Goal: Task Accomplishment & Management: Manage account settings

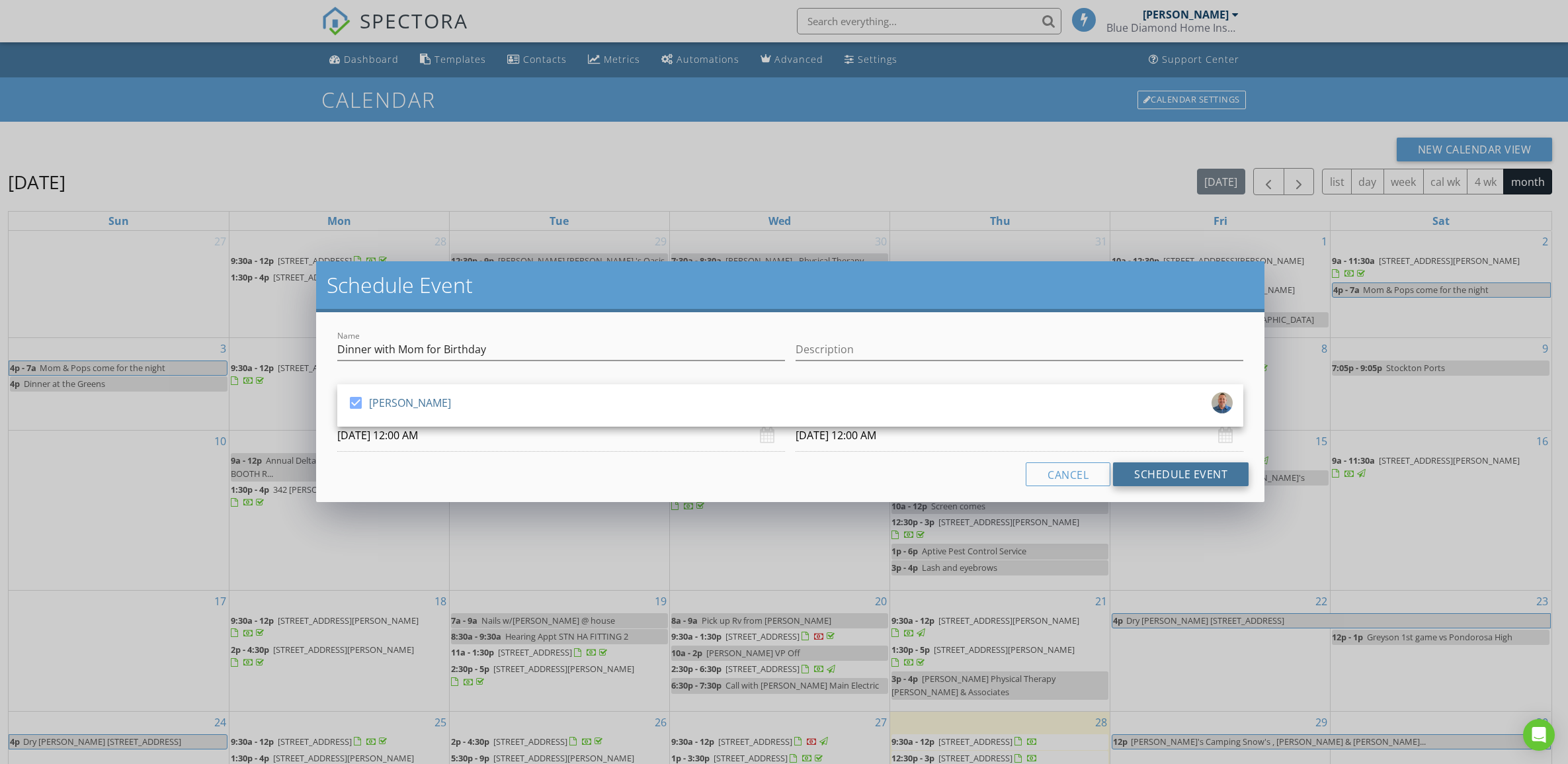
click at [1144, 474] on button "Schedule Event" at bounding box center [1181, 473] width 136 height 24
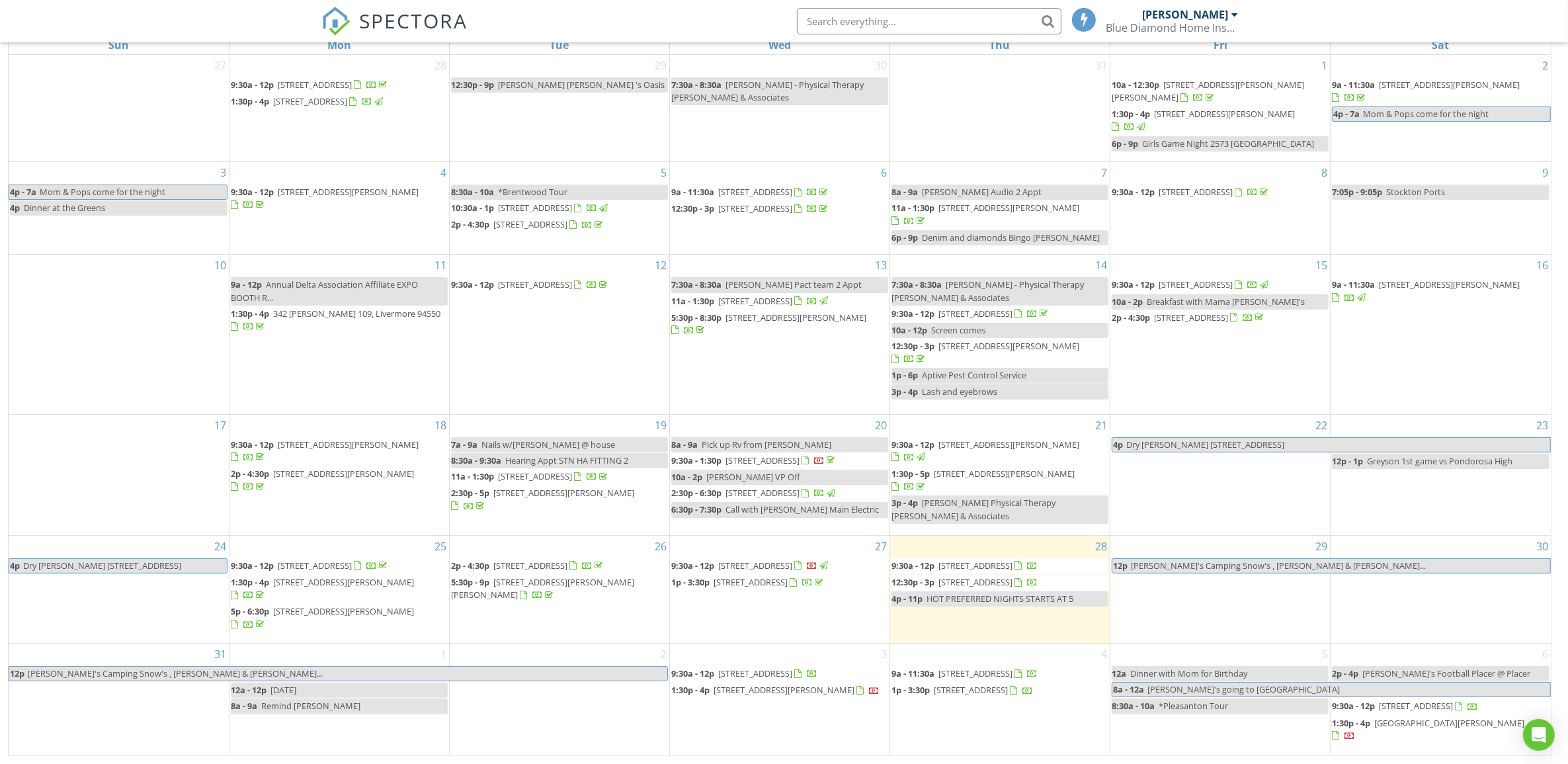
click at [1215, 679] on span "Dinner with Mom for Birthday" at bounding box center [1189, 673] width 117 height 12
select select "8"
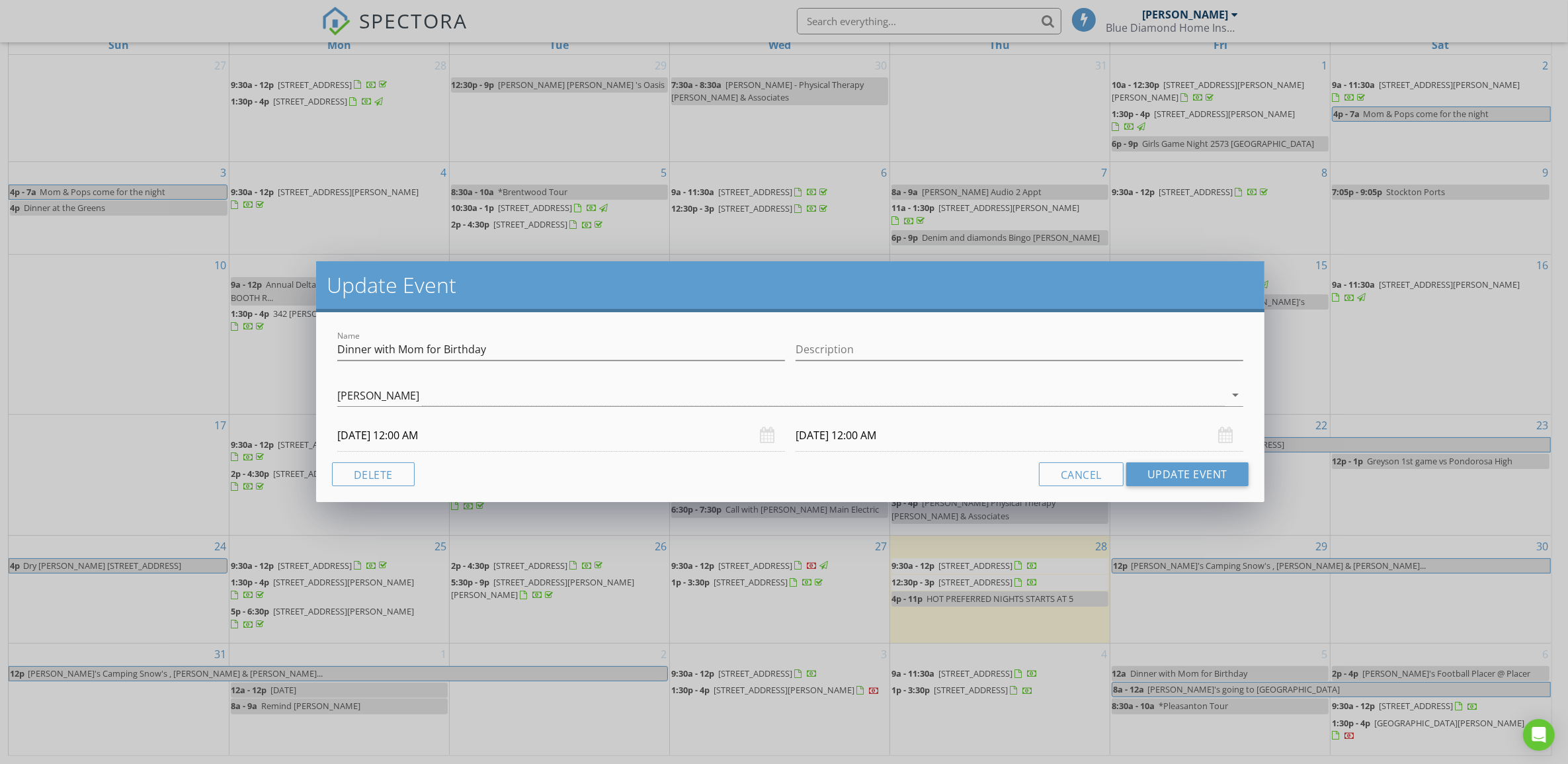
click at [453, 433] on input "09/05/2025 12:00 AM" at bounding box center [562, 435] width 448 height 32
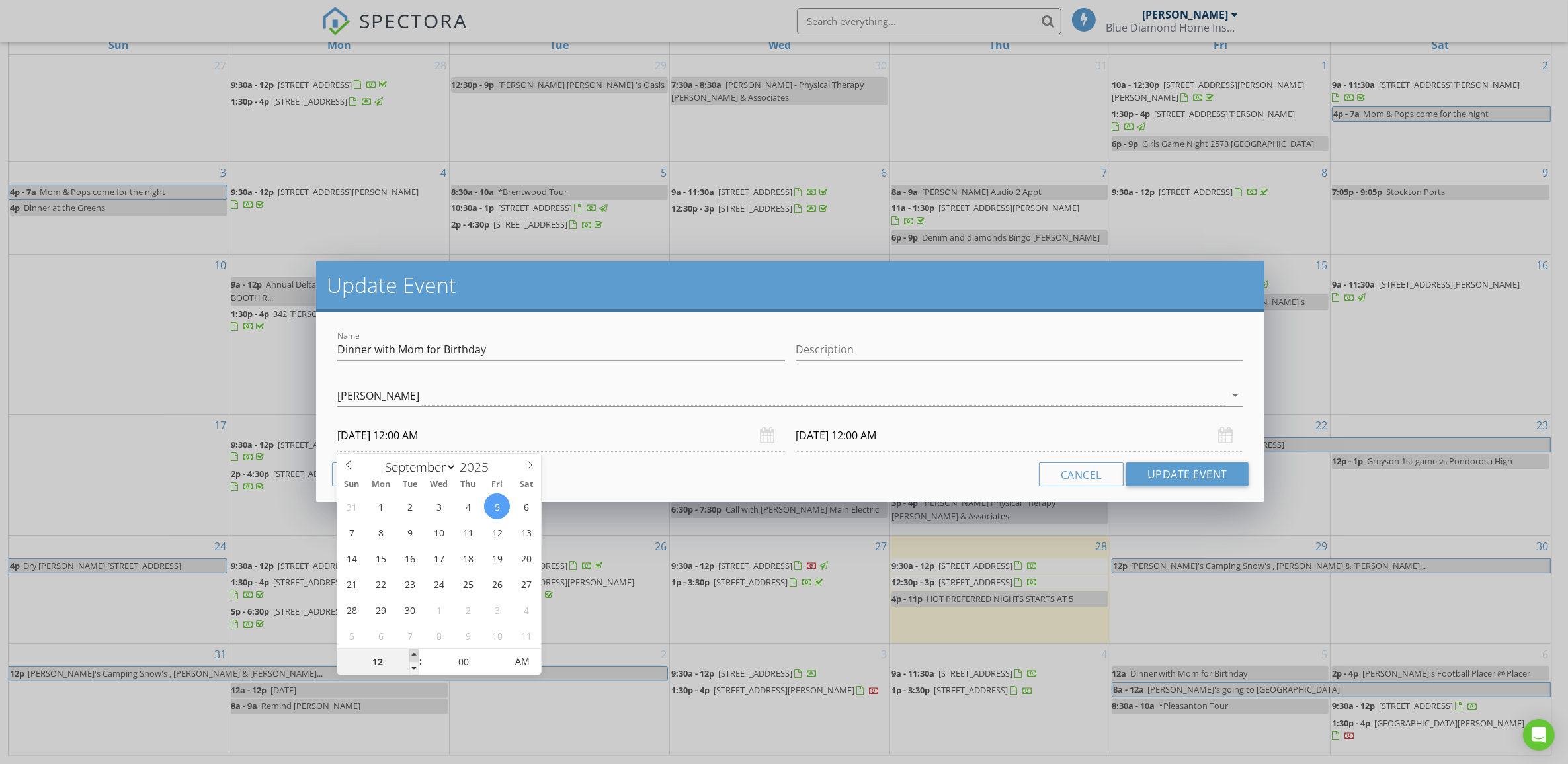
type input "01"
type input "09/05/2025 1:00 AM"
click at [415, 655] on span at bounding box center [413, 655] width 9 height 13
type input "02"
type input "09/05/2025 2:00 AM"
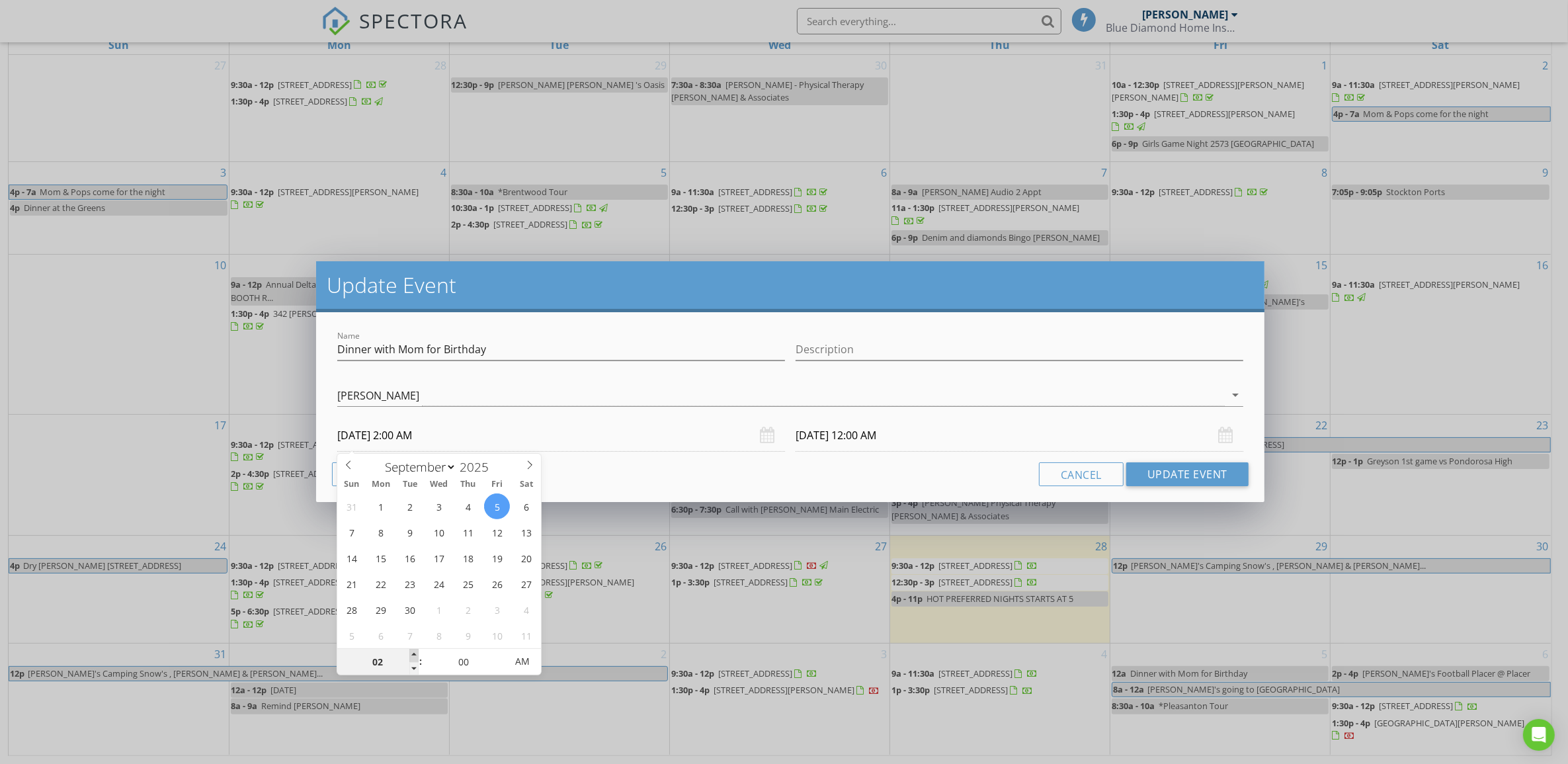
click at [415, 655] on span at bounding box center [413, 655] width 9 height 13
type input "03"
type input "09/05/2025 3:00 AM"
type input "04"
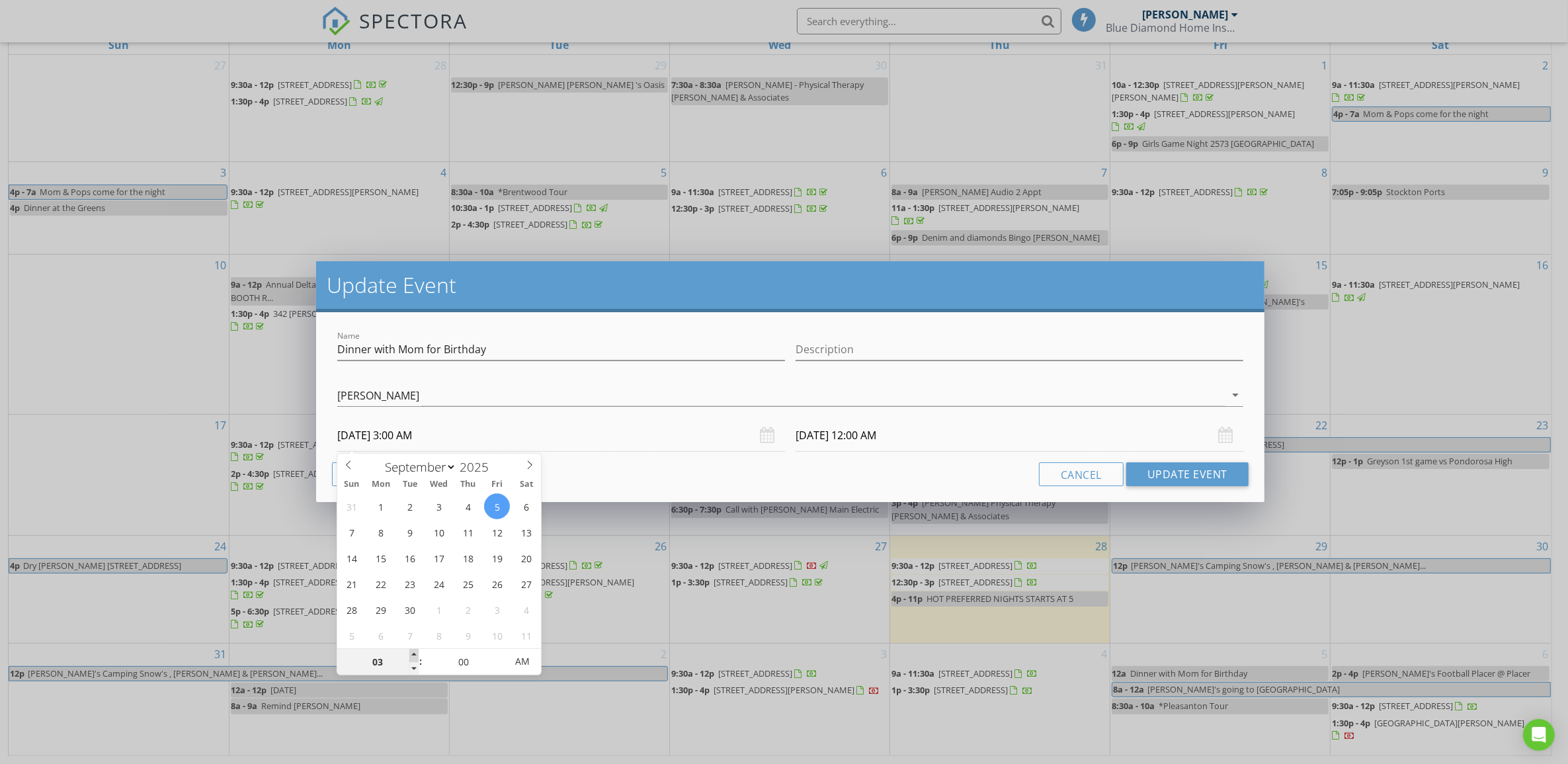
type input "09/05/2025 4:00 AM"
click at [415, 655] on span at bounding box center [413, 655] width 9 height 13
type input "09/06/2025 4:00 AM"
type input "05"
type input "09/05/2025 5:00 AM"
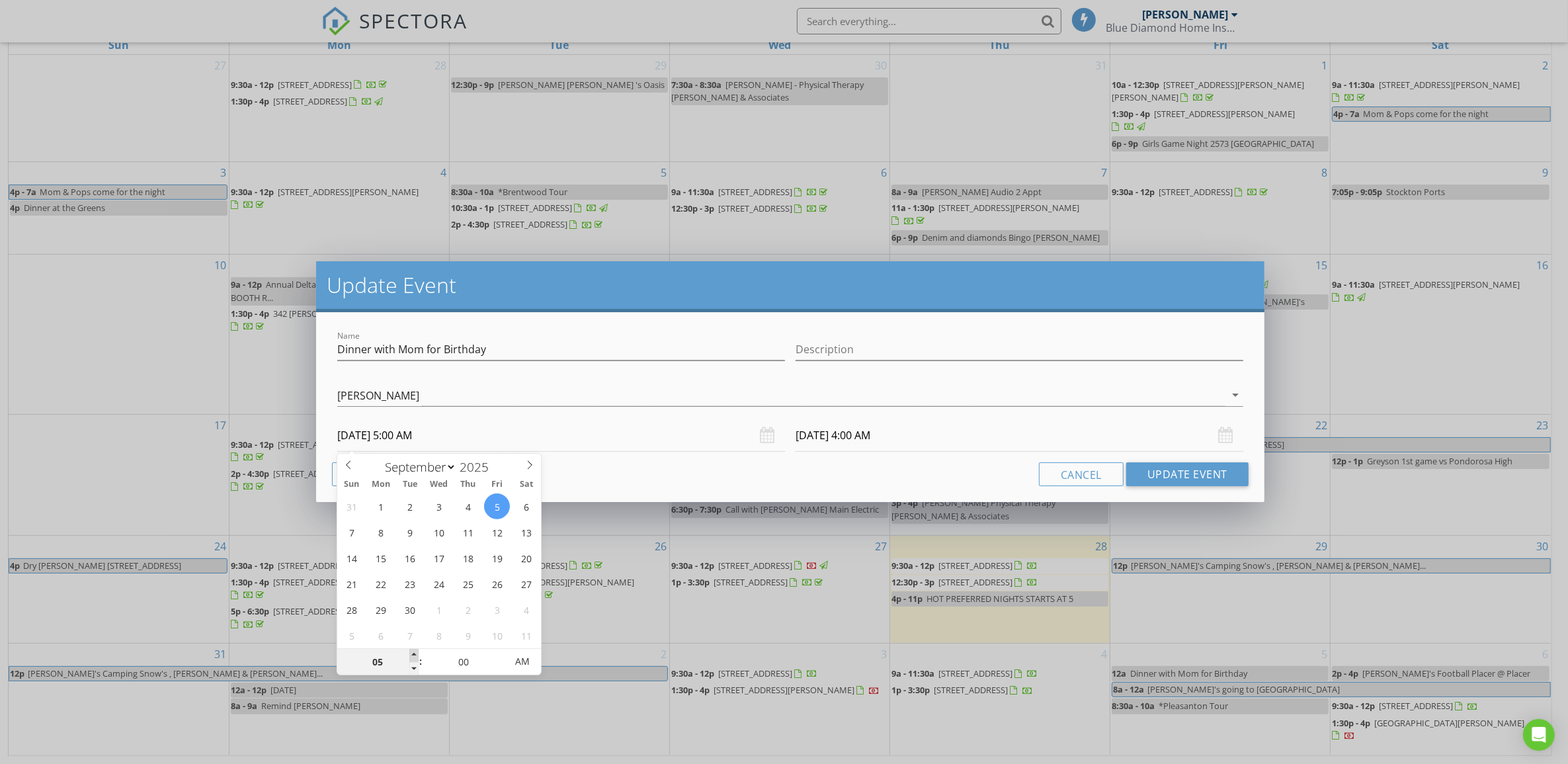
click at [415, 655] on span at bounding box center [413, 655] width 9 height 13
type input "09/06/2025 5:00 AM"
type input "06"
type input "09/05/2025 6:00 AM"
click at [415, 655] on span at bounding box center [413, 655] width 9 height 13
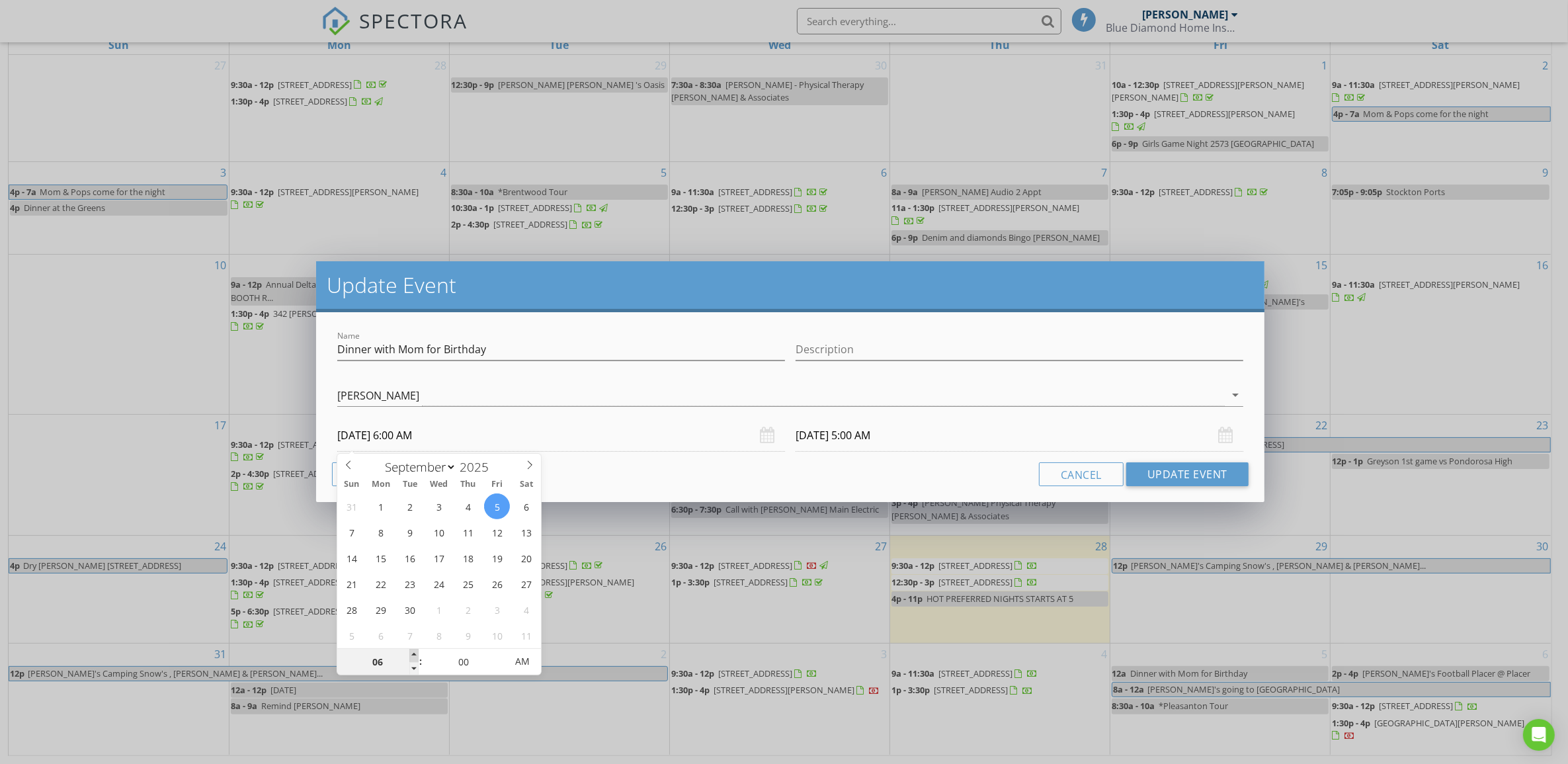
type input "09/06/2025 6:00 AM"
type input "09/05/2025 6:00 PM"
click at [528, 662] on span "AM" at bounding box center [522, 661] width 36 height 26
click at [879, 438] on input "09/06/2025 6:00 PM" at bounding box center [1020, 435] width 448 height 32
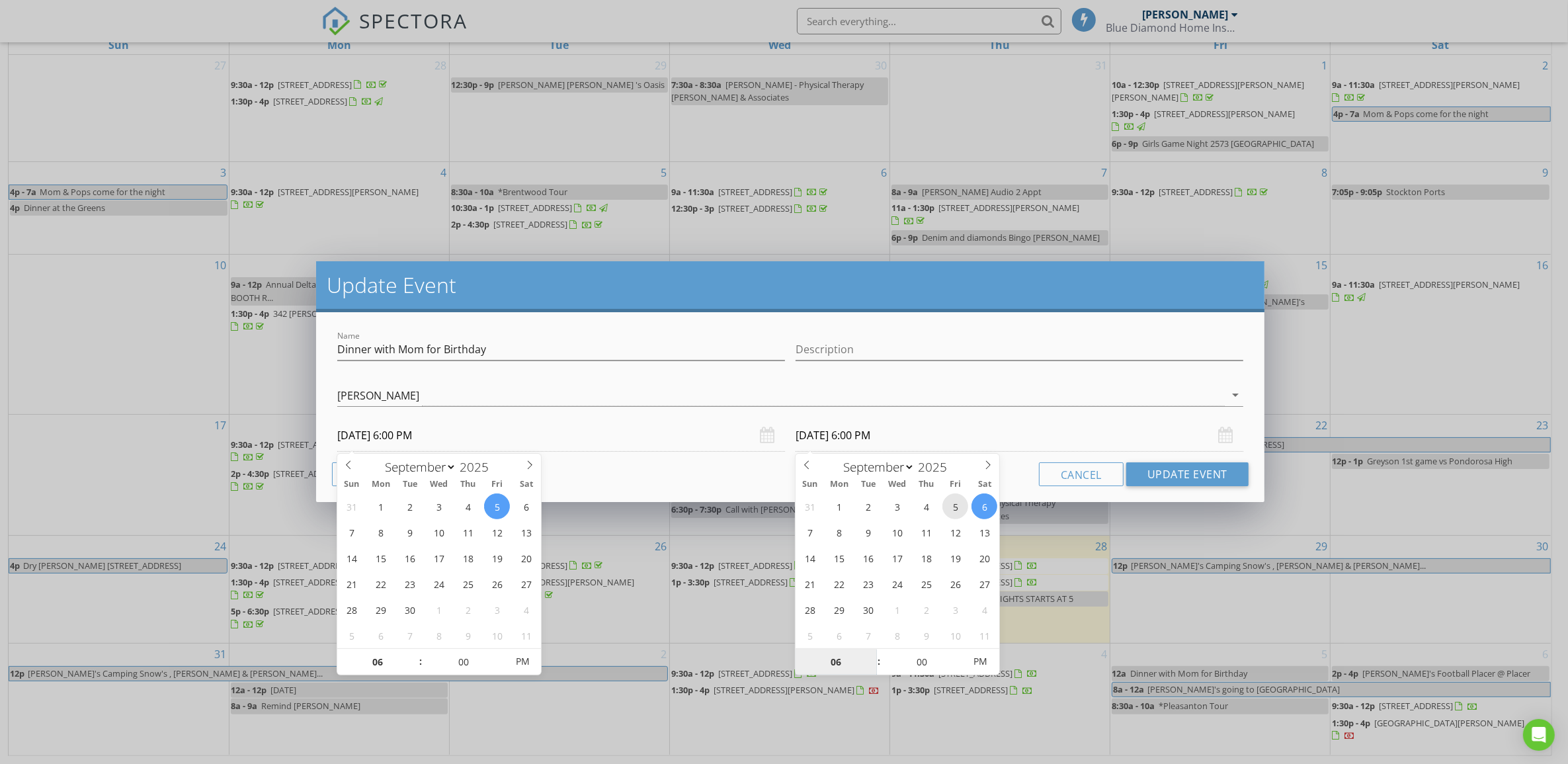
type input "09/05/2025 6:00 PM"
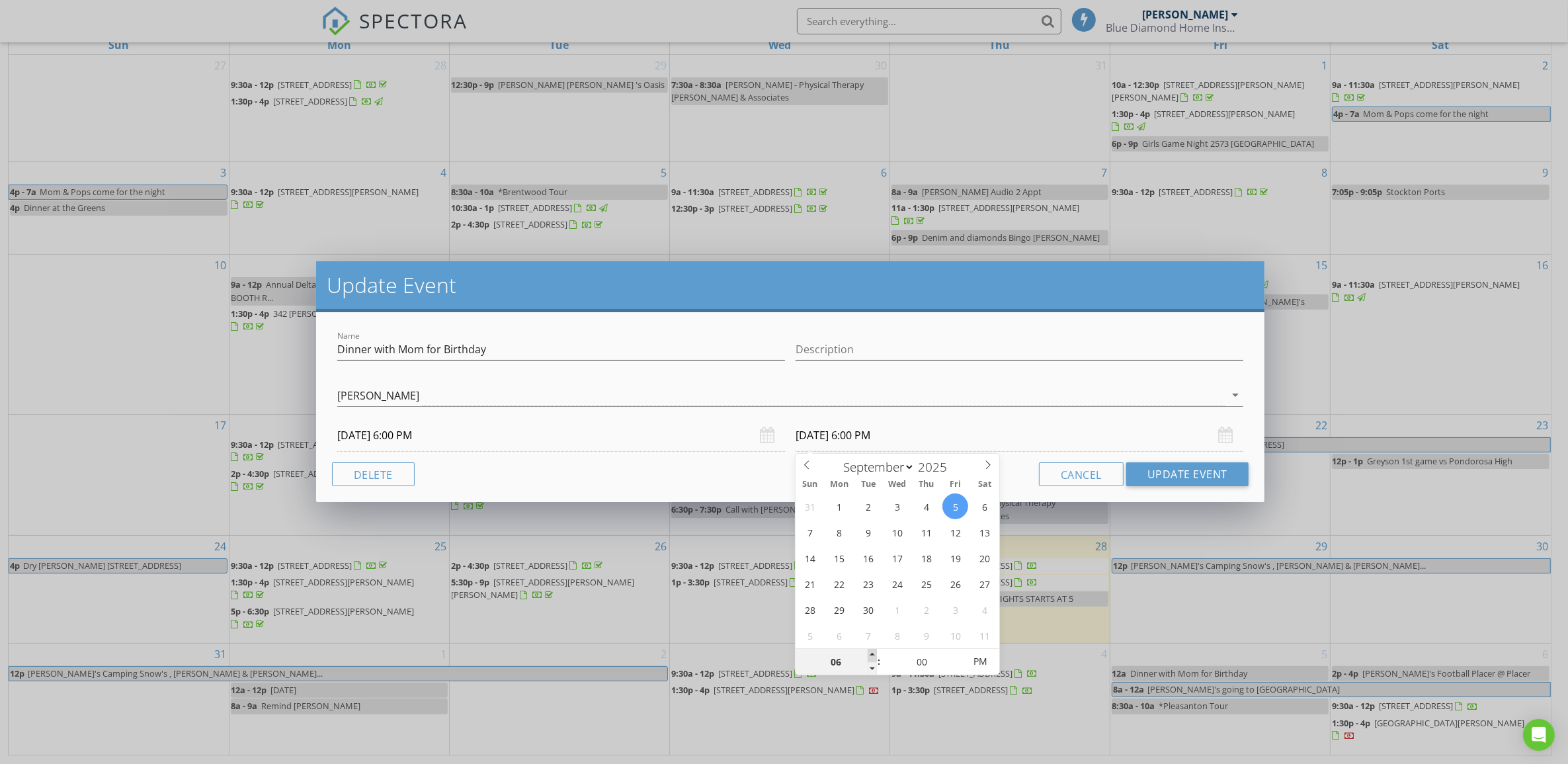
type input "07"
type input "09/05/2025 7:00 PM"
click at [873, 655] on span at bounding box center [872, 655] width 9 height 13
type input "08"
type input "09/05/2025 8:00 PM"
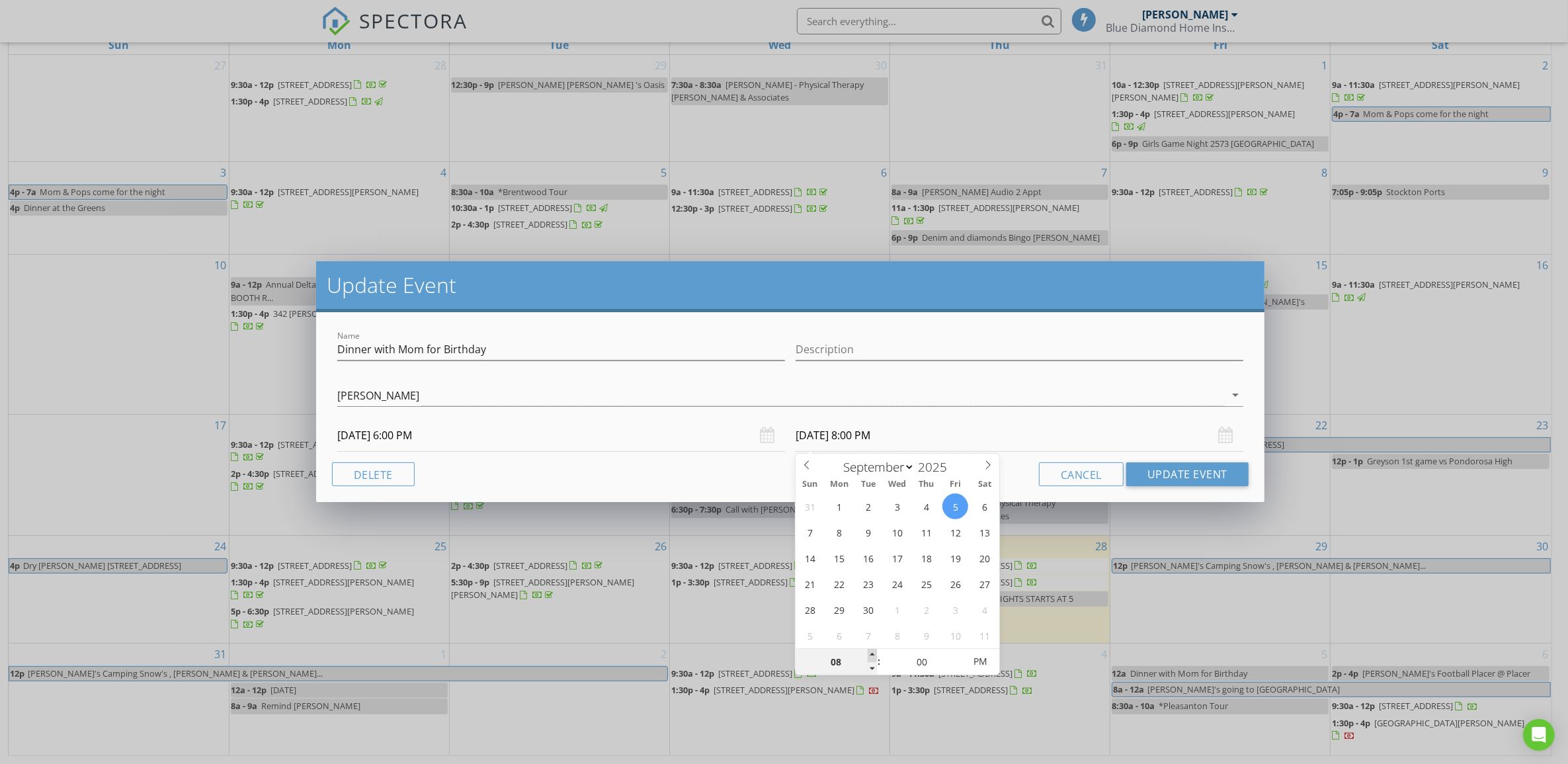
click at [873, 655] on span at bounding box center [872, 655] width 9 height 13
type input "09"
type input "09/05/2025 9:00 PM"
click at [873, 655] on span at bounding box center [872, 655] width 9 height 13
type input "10"
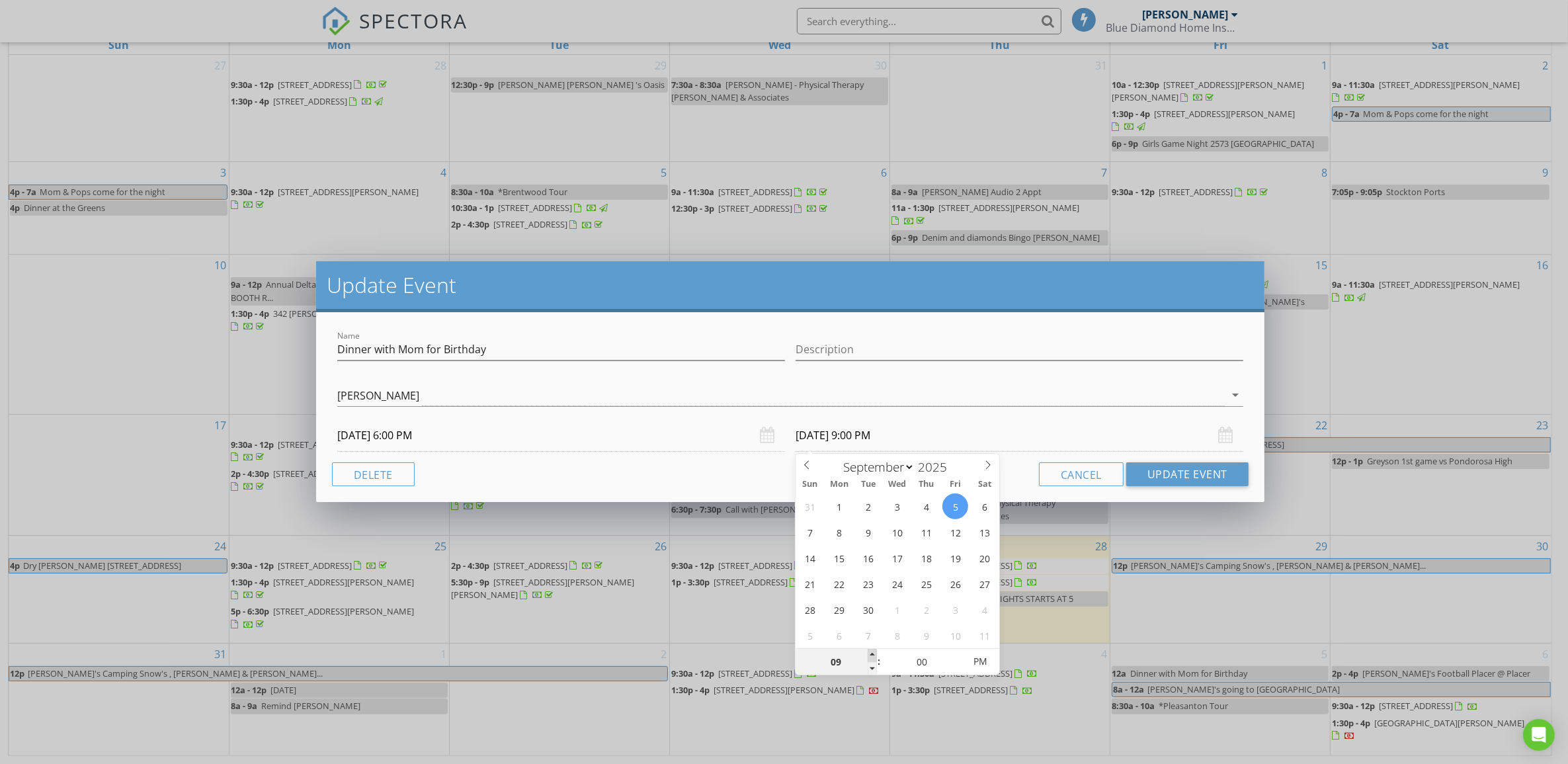
type input "09/05/2025 10:00 PM"
click at [873, 655] on span at bounding box center [872, 655] width 9 height 13
click at [1171, 471] on button "Update Event" at bounding box center [1188, 473] width 123 height 24
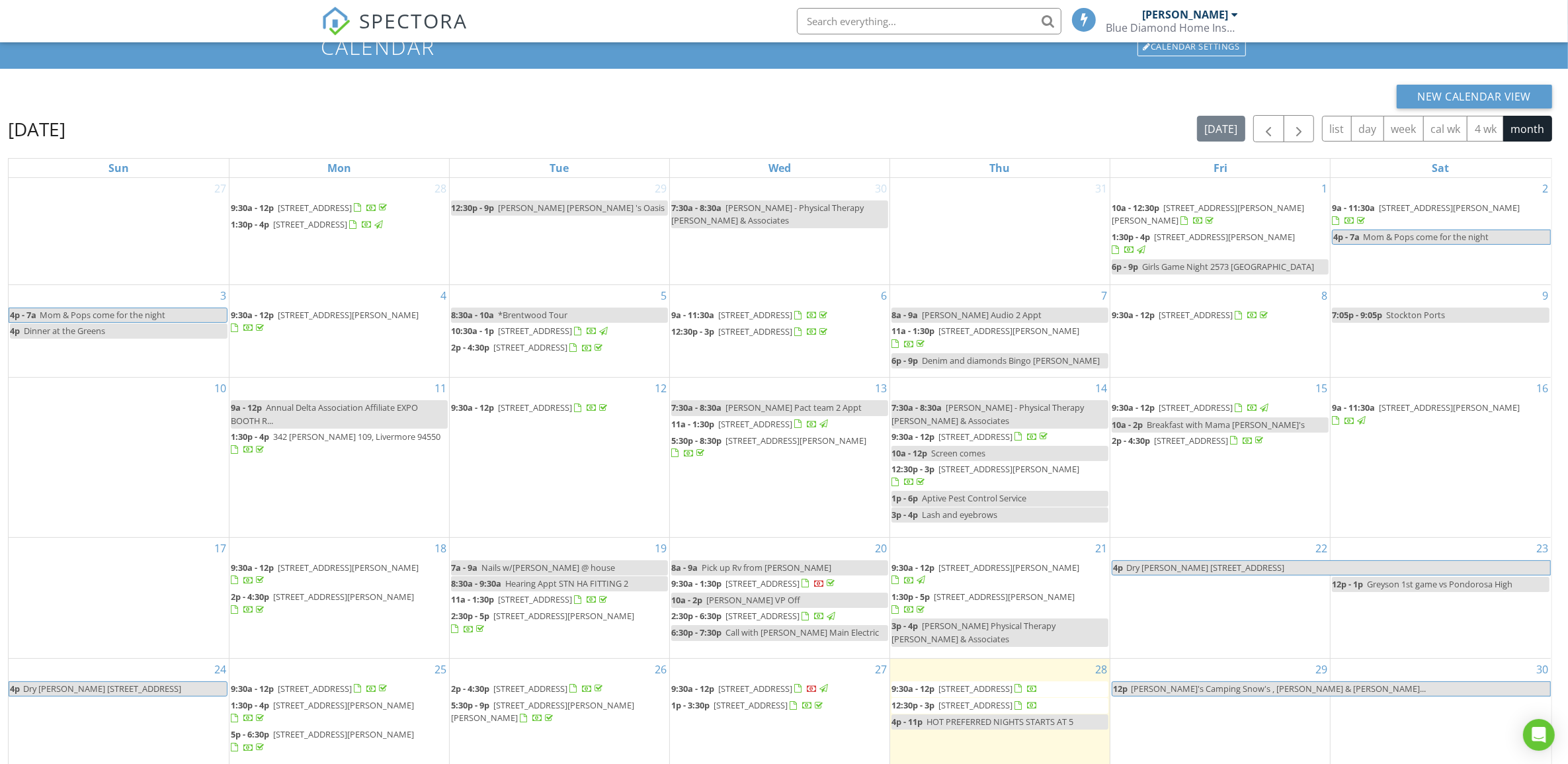
scroll to position [50, 0]
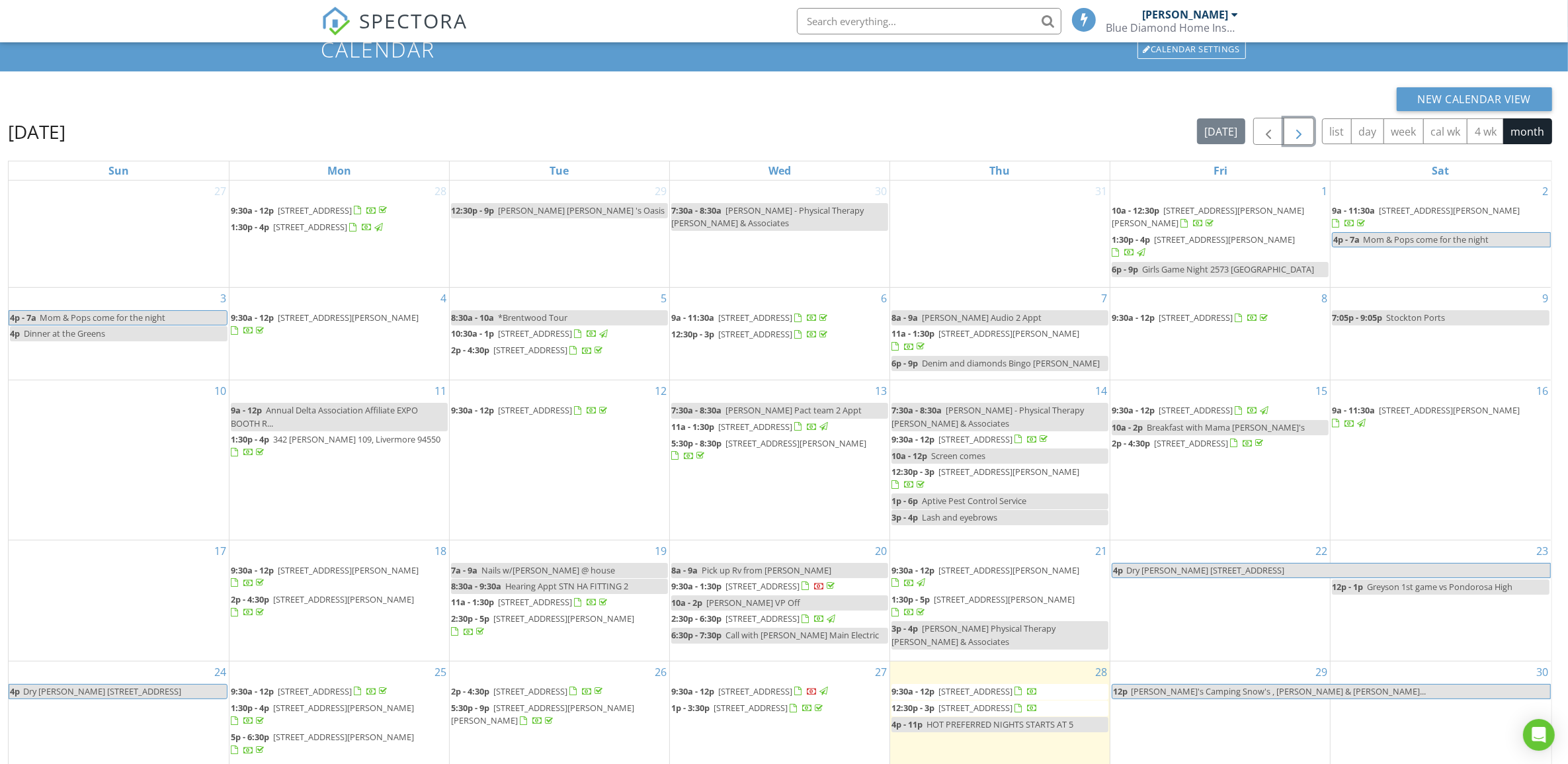
click at [1308, 133] on button "button" at bounding box center [1300, 131] width 31 height 27
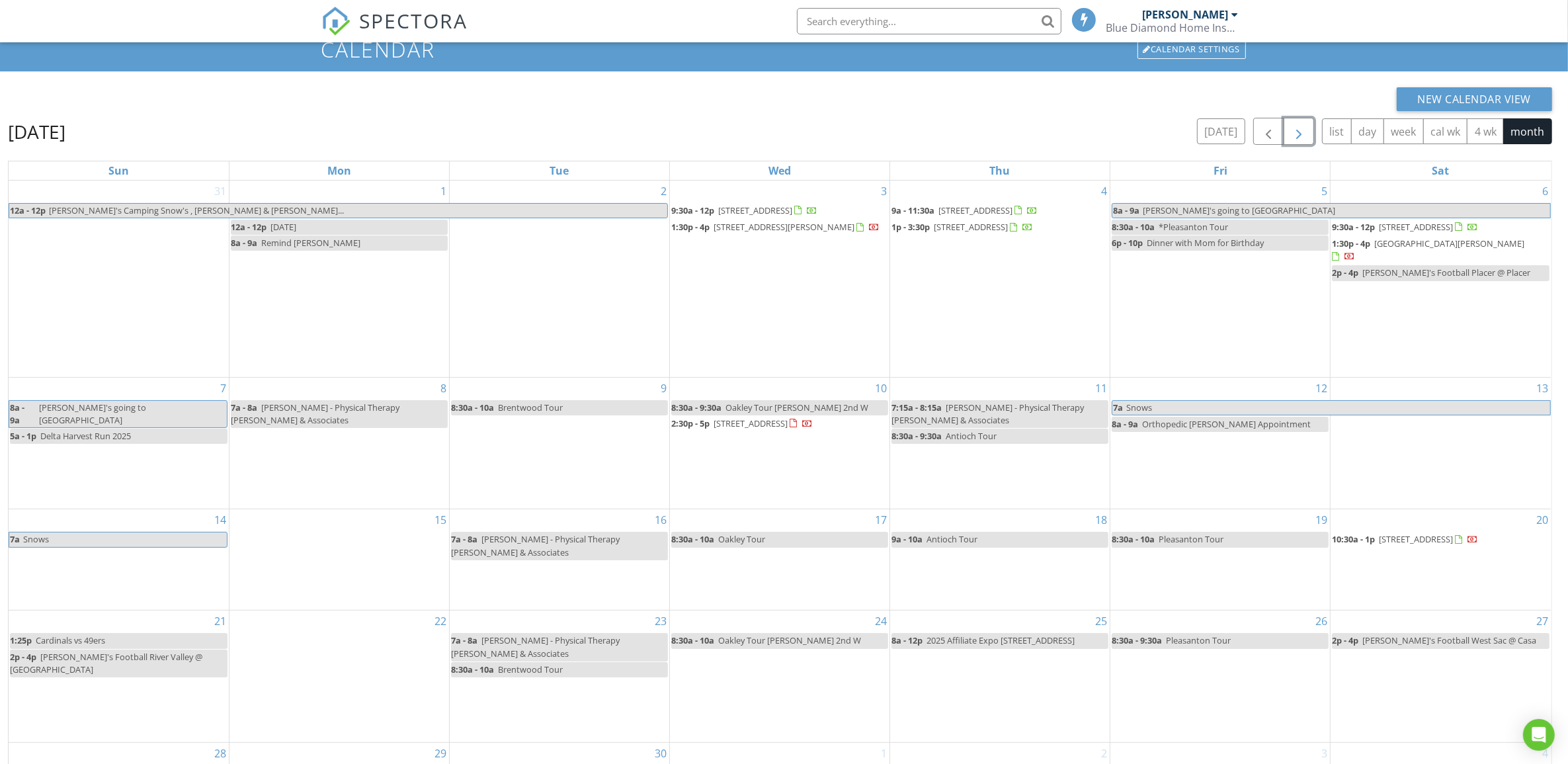
click at [1468, 240] on span "335 Vía Rosario, Fremont 94539" at bounding box center [1449, 243] width 150 height 12
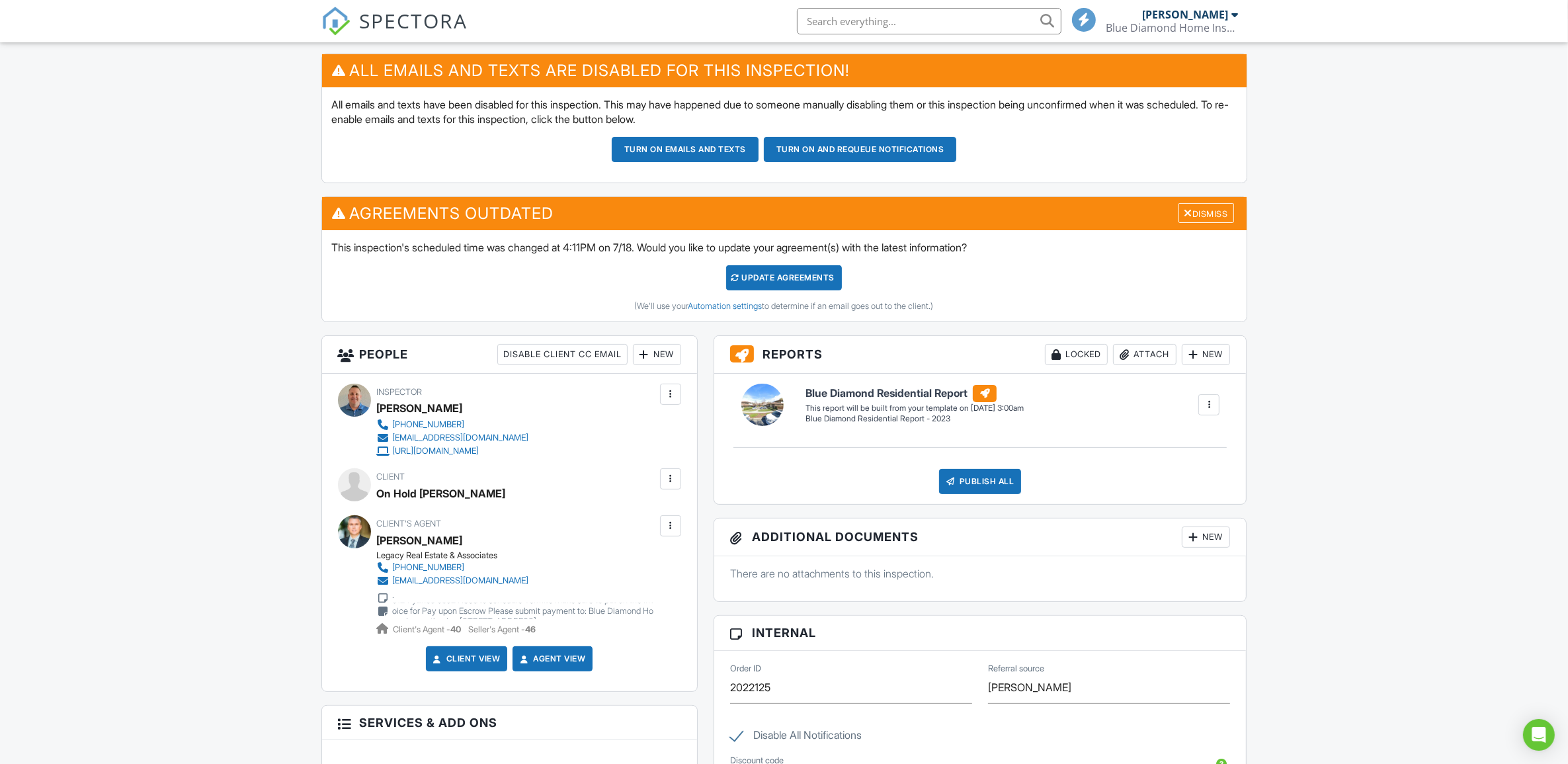
click at [667, 475] on div at bounding box center [670, 478] width 13 height 13
click at [567, 520] on li "Edit" at bounding box center [602, 519] width 142 height 33
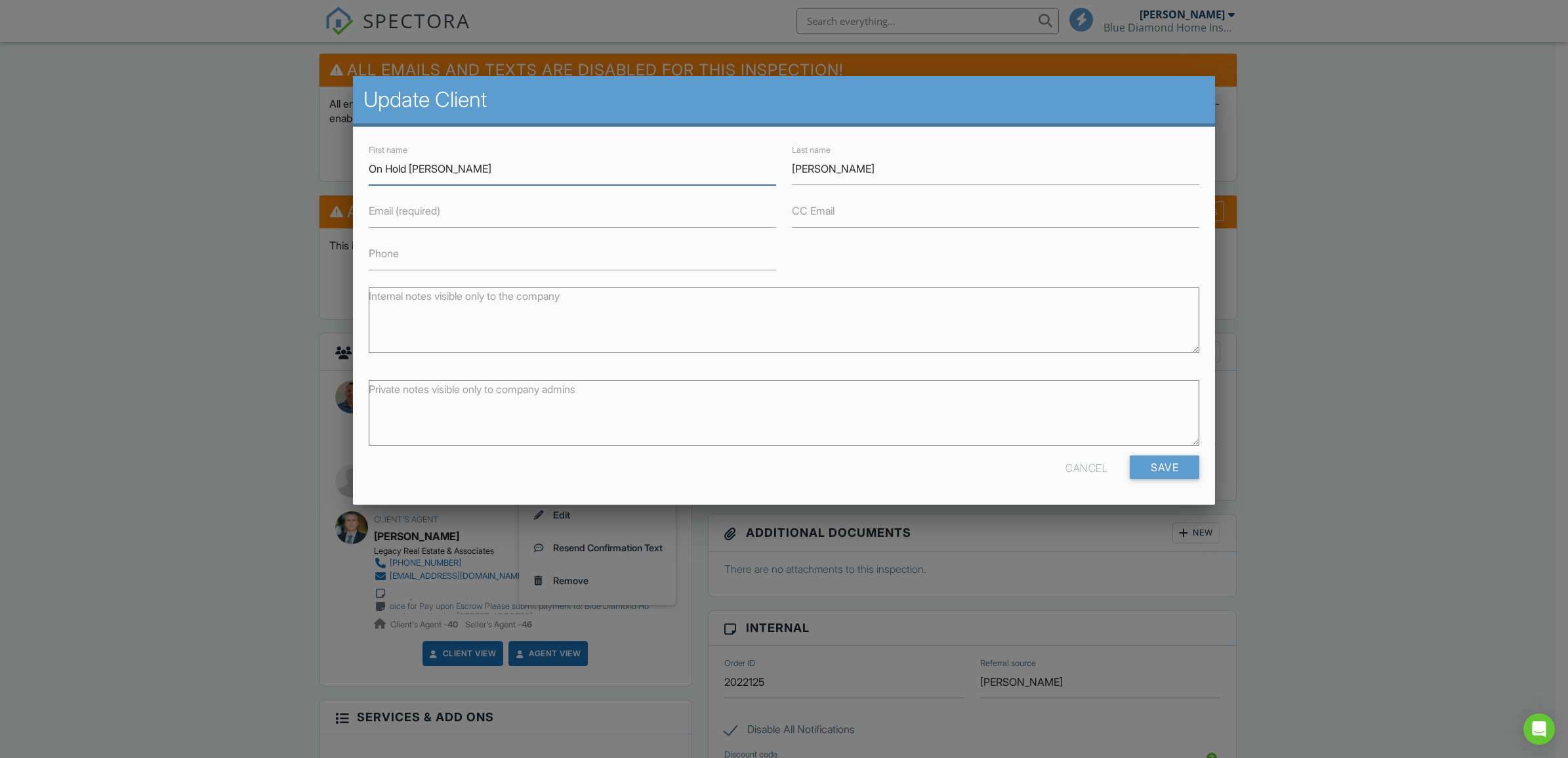
click at [405, 172] on input "On Hold Bryan" at bounding box center [572, 168] width 408 height 32
click at [407, 172] on input "On Hold Bryan" at bounding box center [572, 168] width 408 height 32
click at [372, 171] on input "[PERSON_NAME]" at bounding box center [572, 168] width 408 height 32
type input "Bryan"
click at [395, 213] on label "Email (required)" at bounding box center [404, 211] width 72 height 15
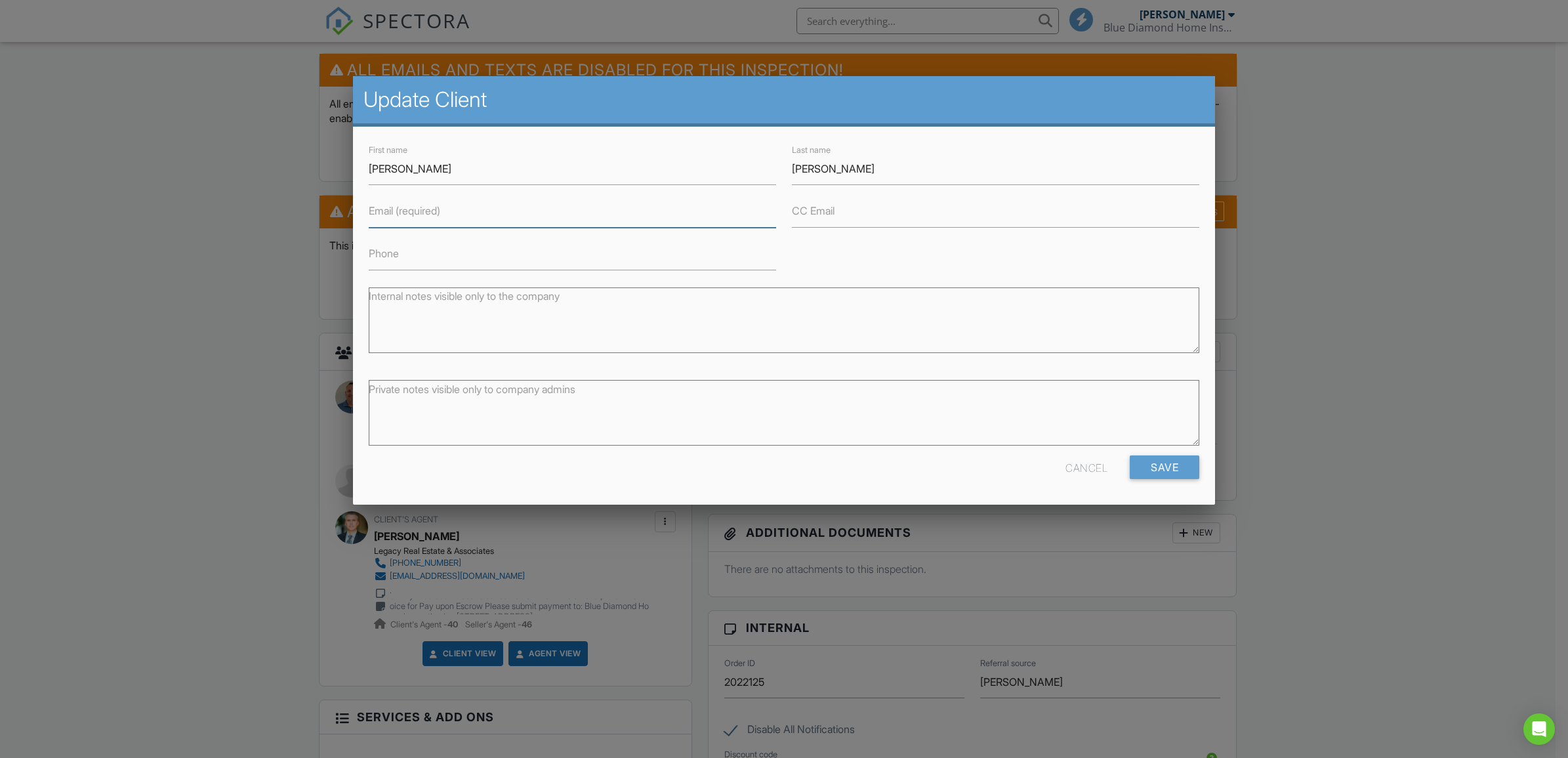
click at [395, 213] on input "Email (required)" at bounding box center [572, 211] width 408 height 32
type input "[EMAIL_ADDRESS][DOMAIN_NAME]"
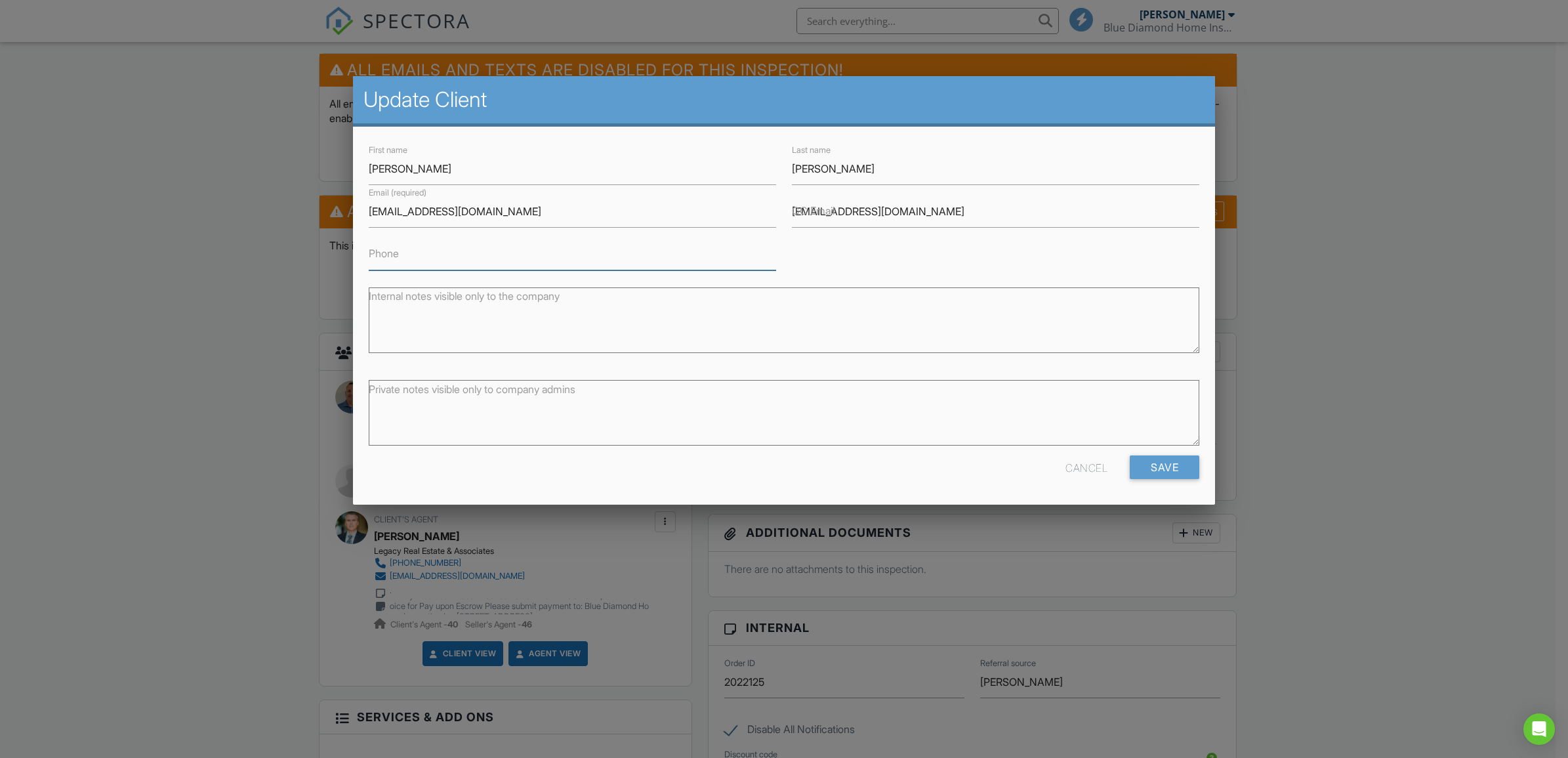
type input "5105575952"
click at [948, 210] on input "[EMAIL_ADDRESS][DOMAIN_NAME]" at bounding box center [995, 211] width 408 height 32
drag, startPoint x: 946, startPoint y: 214, endPoint x: 795, endPoint y: 221, distance: 151.2
click at [791, 218] on div "CC Email bryanvanheusen@yahoo.com" at bounding box center [996, 206] width 423 height 42
drag, startPoint x: 438, startPoint y: 256, endPoint x: 341, endPoint y: 256, distance: 97.0
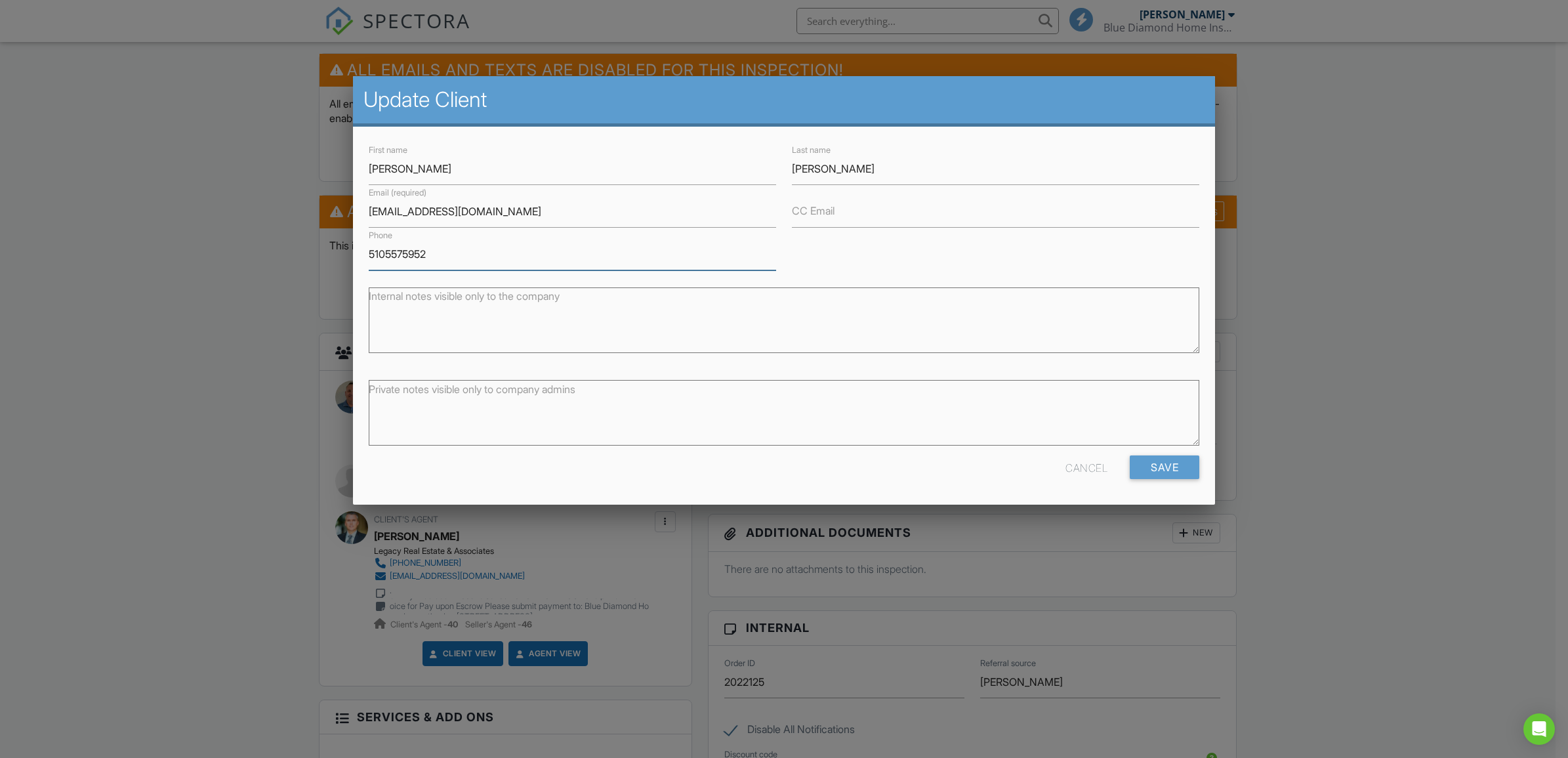
click at [341, 256] on body "SPECTORA Shanen Dawson Blue Diamond Home Inspection Inc. Role: Inspector Change…" at bounding box center [777, 742] width 1555 height 2149
click at [1161, 469] on input "Save" at bounding box center [1164, 466] width 69 height 24
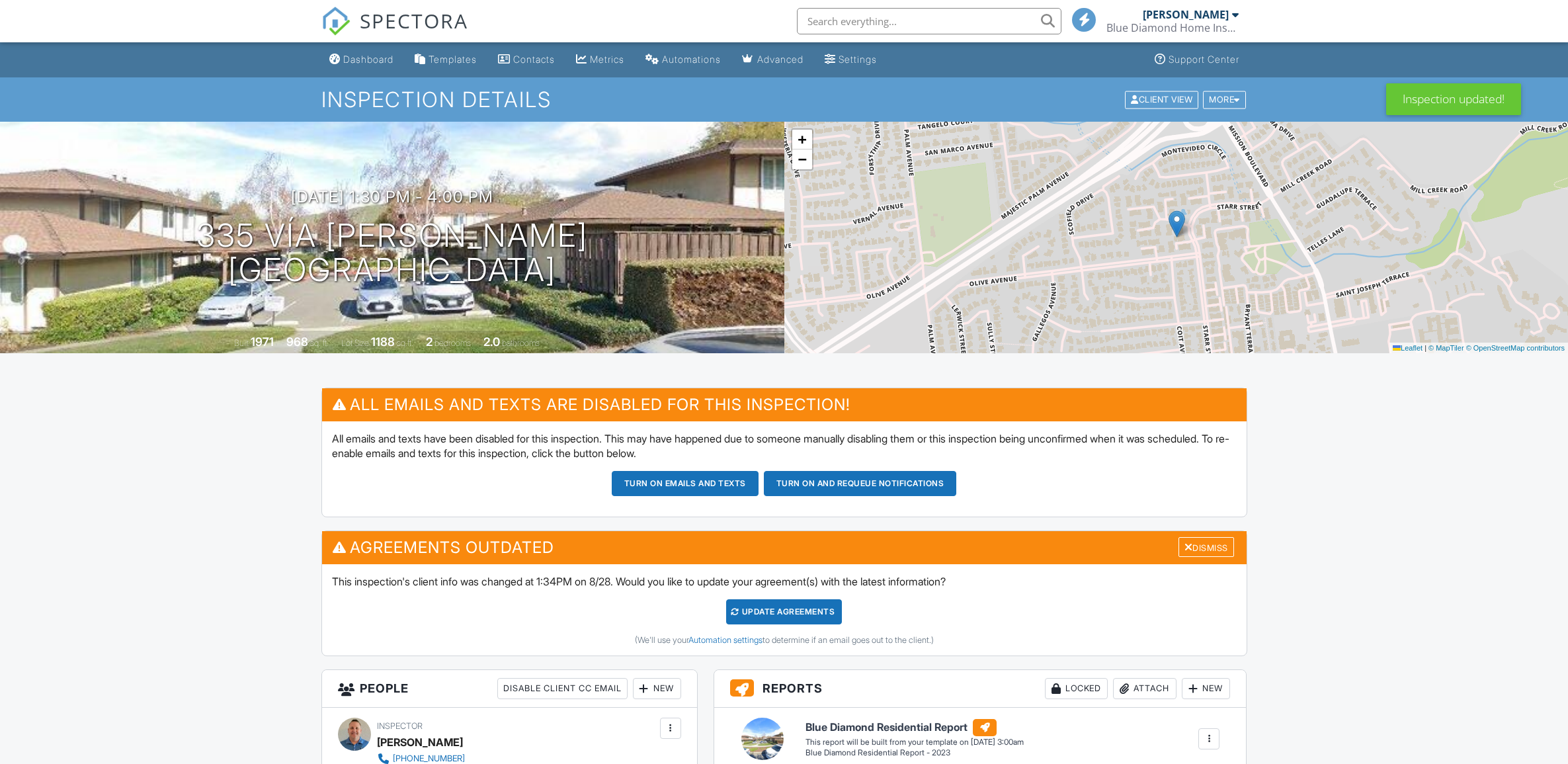
click at [0, 0] on div at bounding box center [0, 0] width 0 height 0
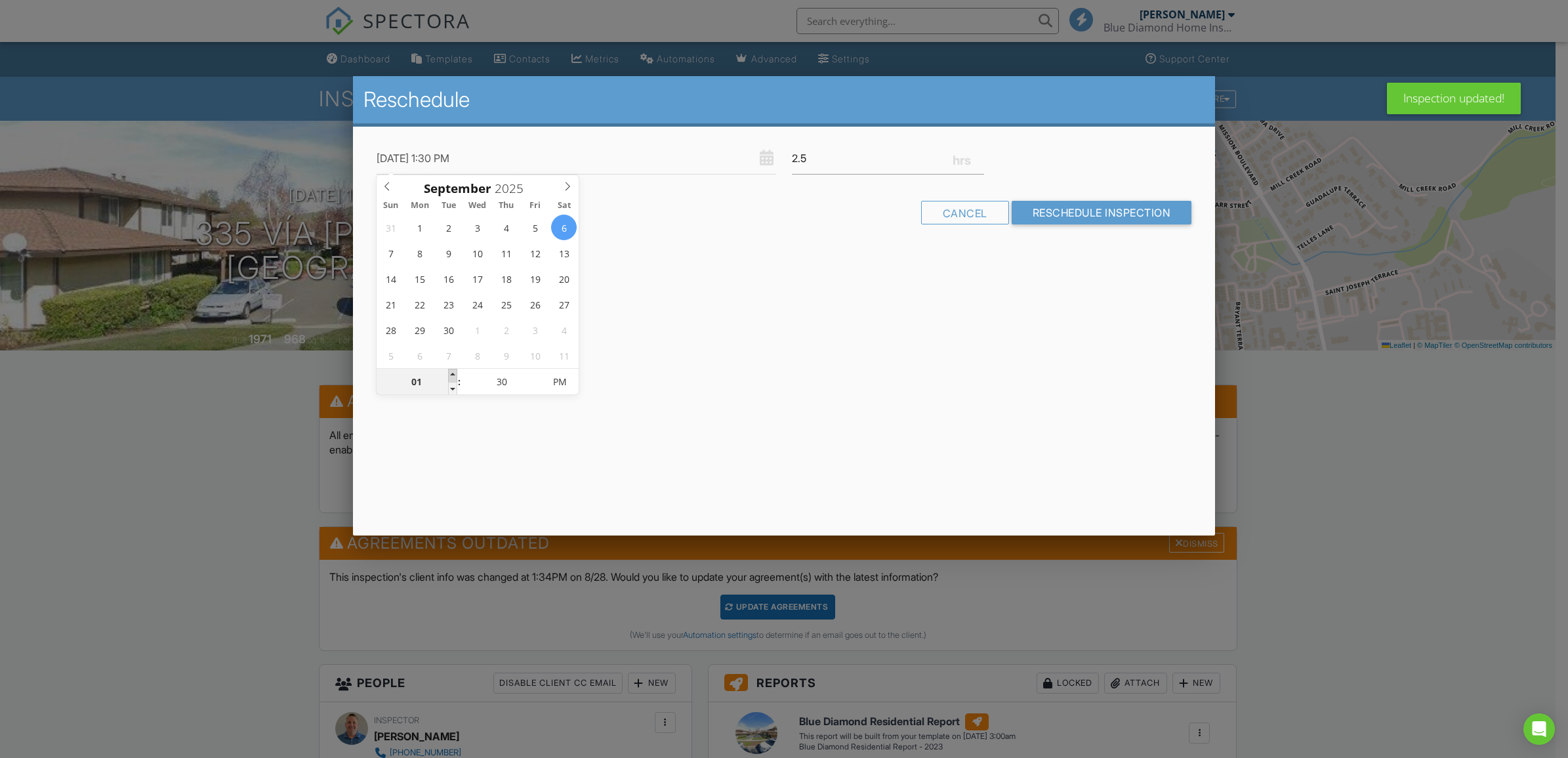
type input "09/06/2025 2:30 PM"
type input "02"
click at [452, 372] on span at bounding box center [452, 375] width 9 height 13
type input "09/06/2025 3:30 PM"
type input "03"
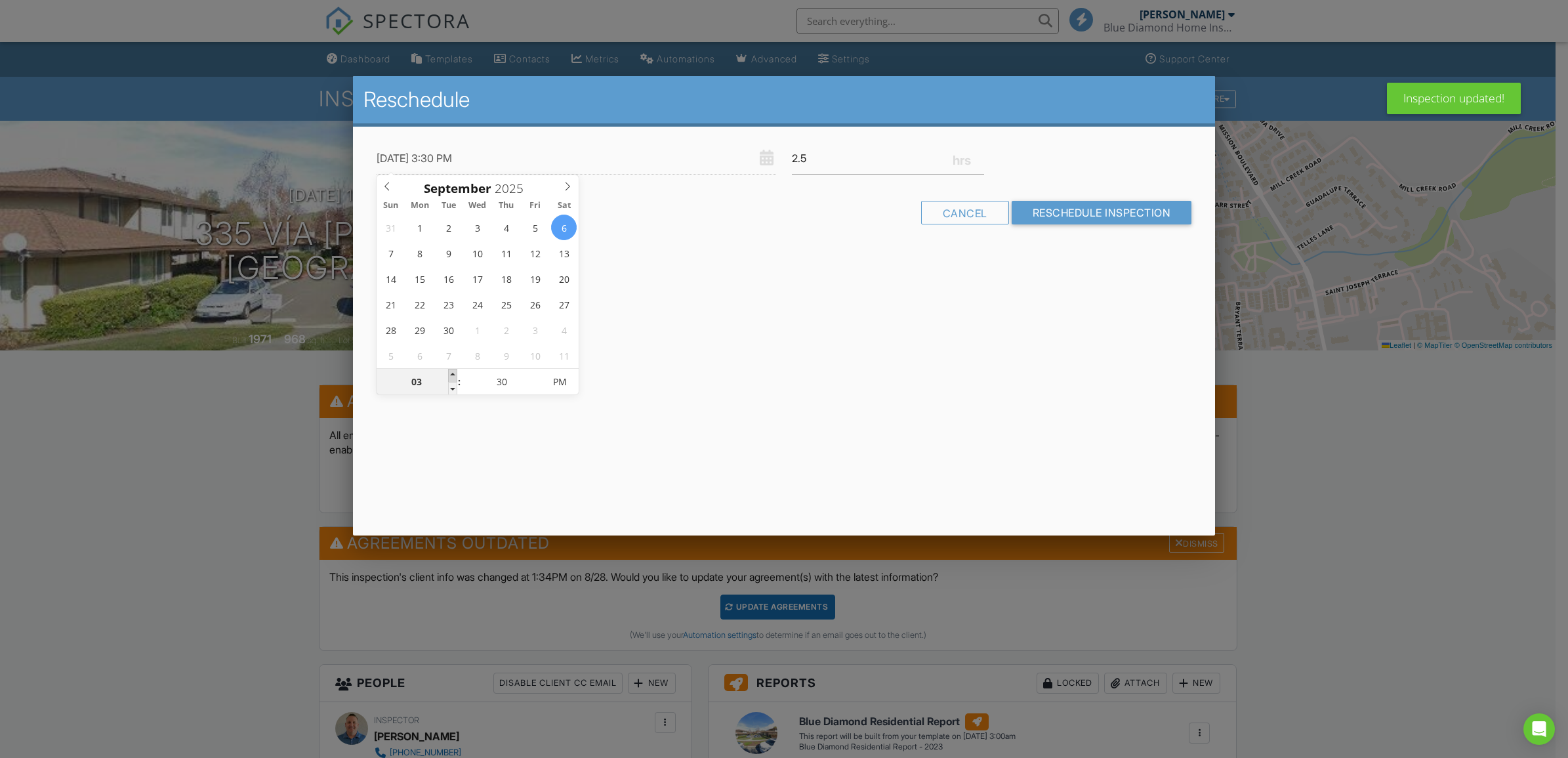
click at [452, 372] on span at bounding box center [452, 375] width 9 height 13
type input "09/06/2025 4:30 PM"
type input "04"
click at [452, 372] on span at bounding box center [452, 375] width 9 height 13
type input "09/06/2025 5:30 PM"
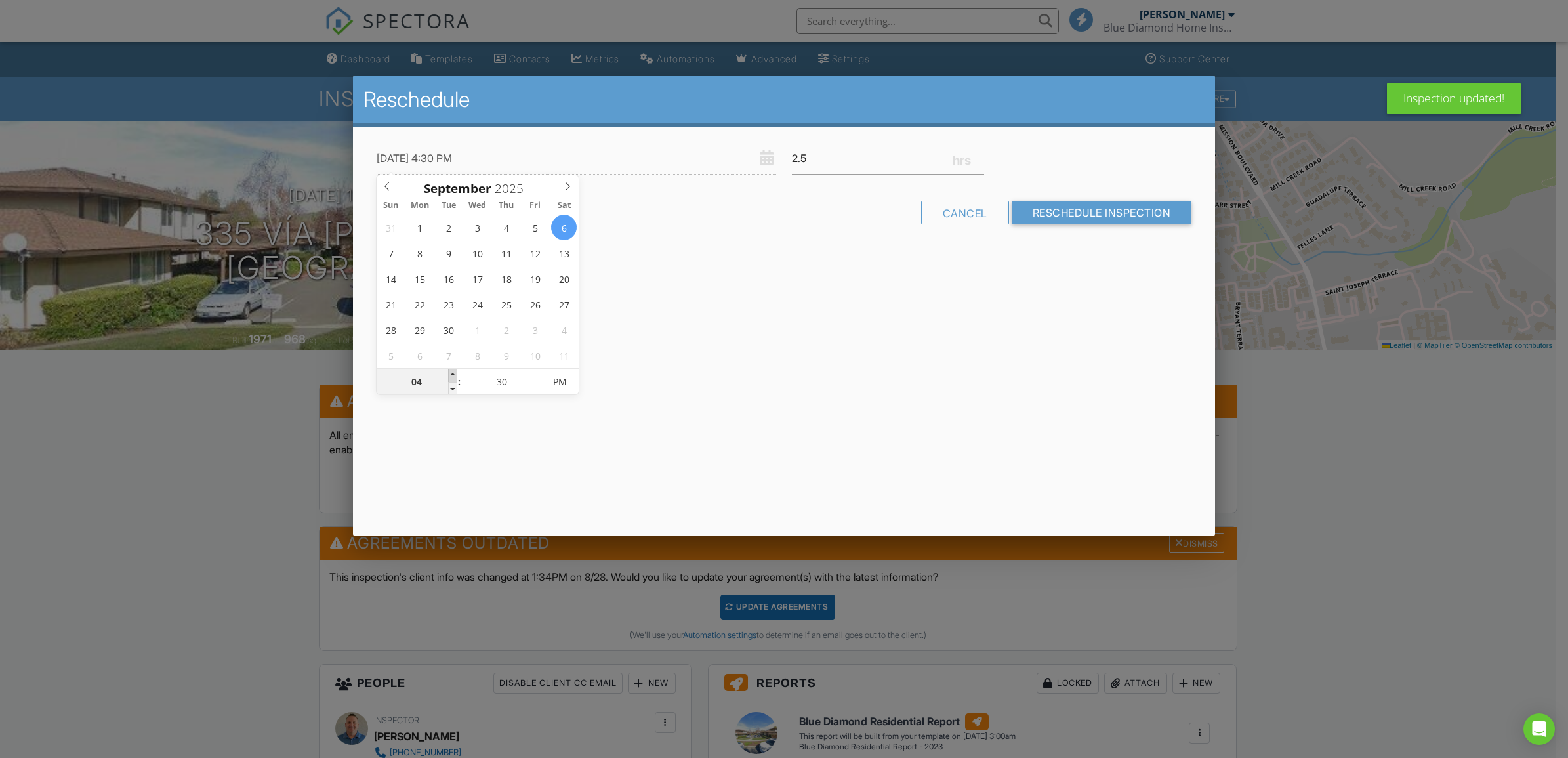
type input "05"
click at [452, 372] on span at bounding box center [452, 375] width 9 height 13
type input "09/06/2025 6:30 PM"
type input "06"
click at [452, 372] on span at bounding box center [452, 375] width 9 height 13
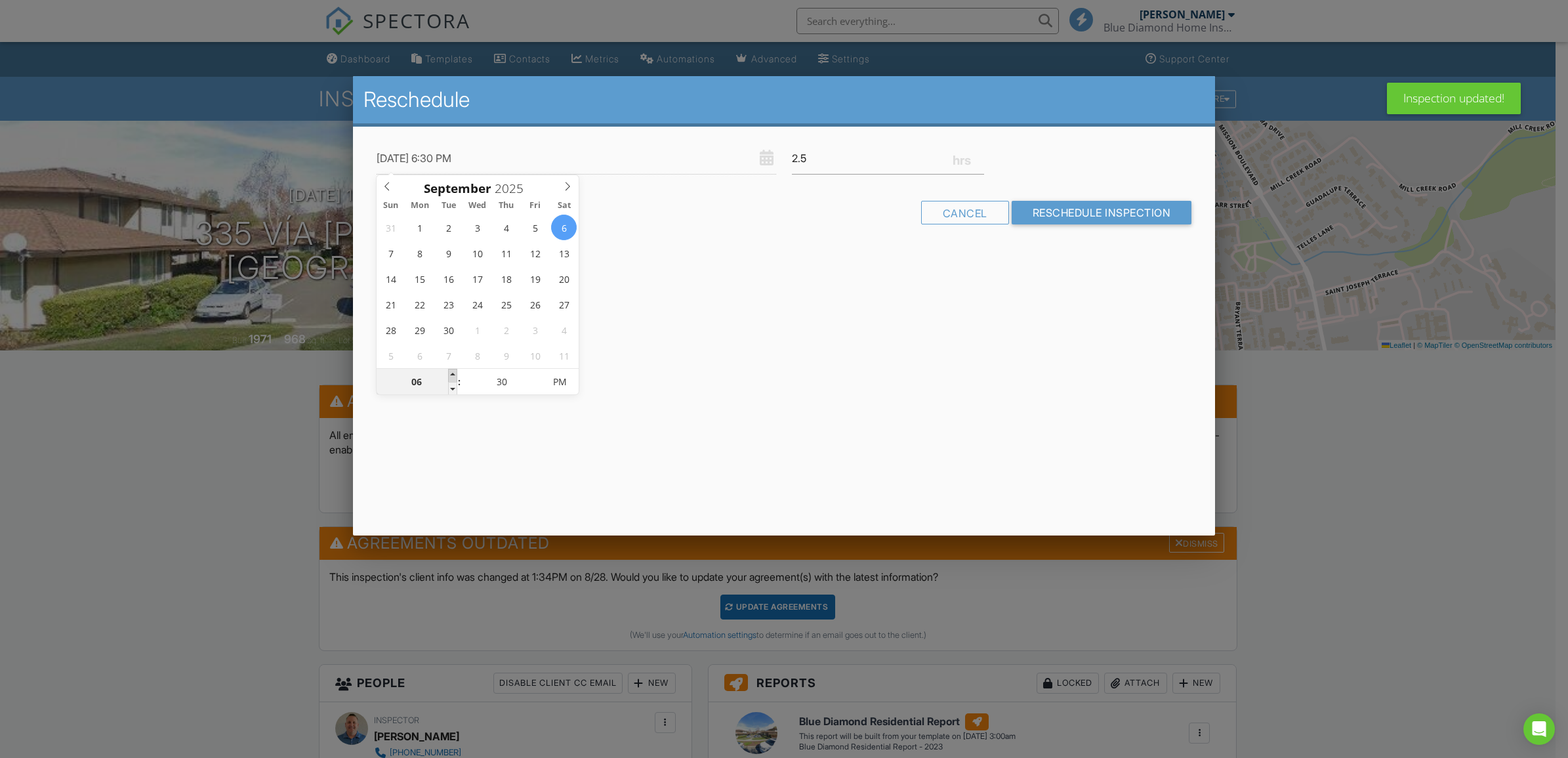
type input "09/06/2025 7:30 PM"
type input "07"
click at [452, 372] on span at bounding box center [452, 375] width 9 height 13
type input "09/06/2025 8:30 PM"
type input "08"
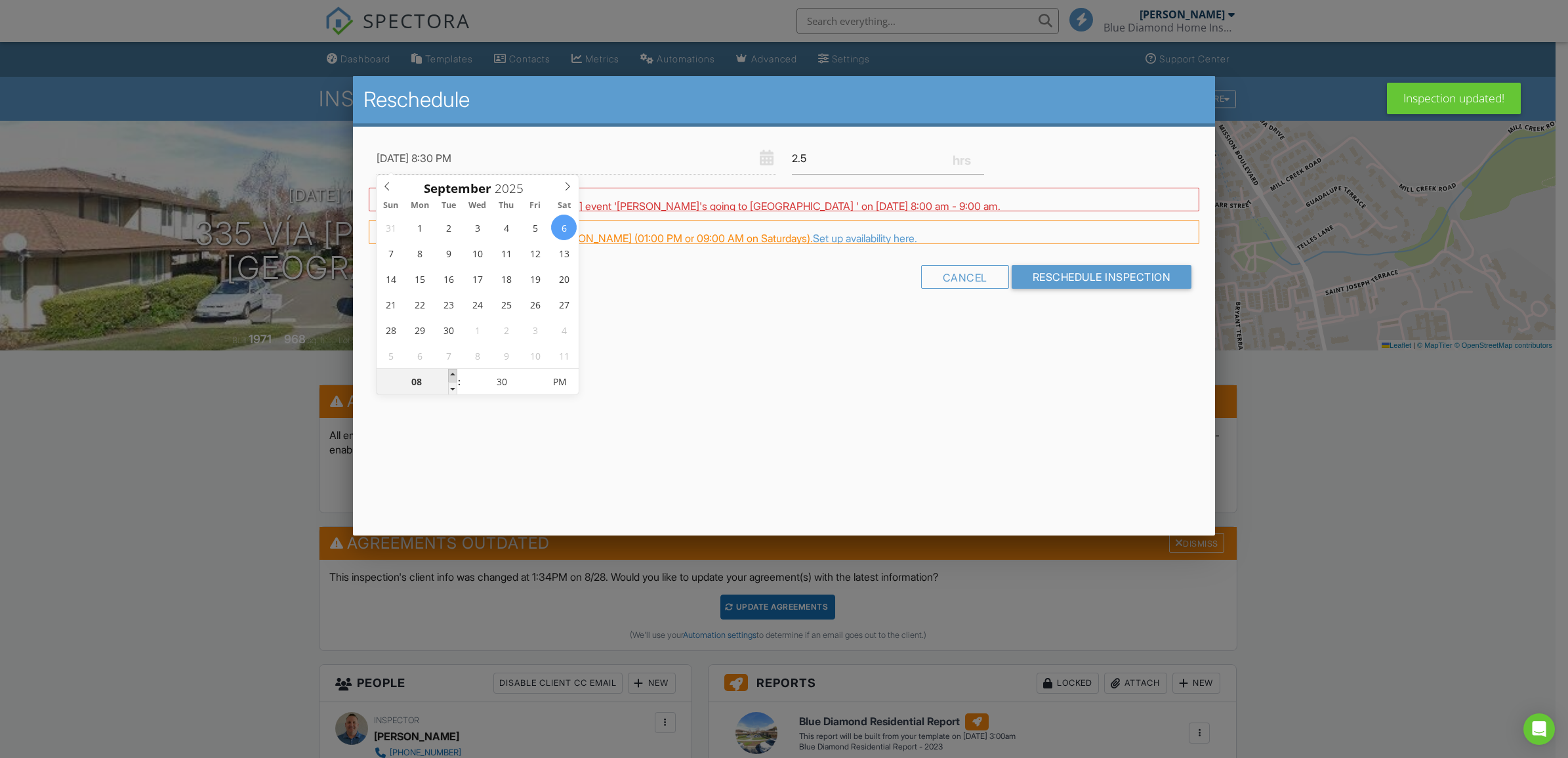
click at [452, 372] on span at bounding box center [452, 375] width 9 height 13
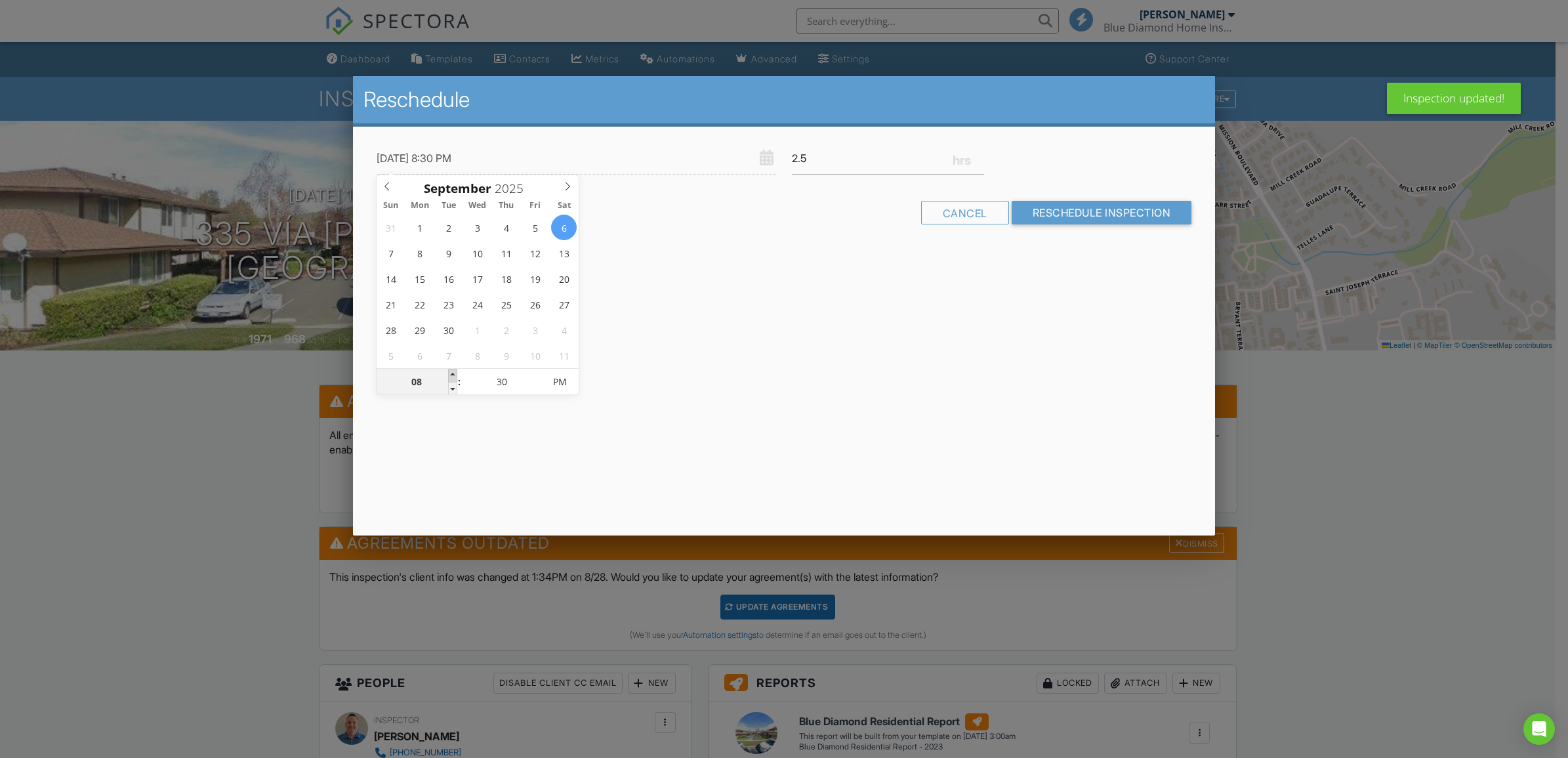
type input "09/06/2025 9:30 PM"
type input "09"
click at [452, 372] on span at bounding box center [452, 375] width 9 height 13
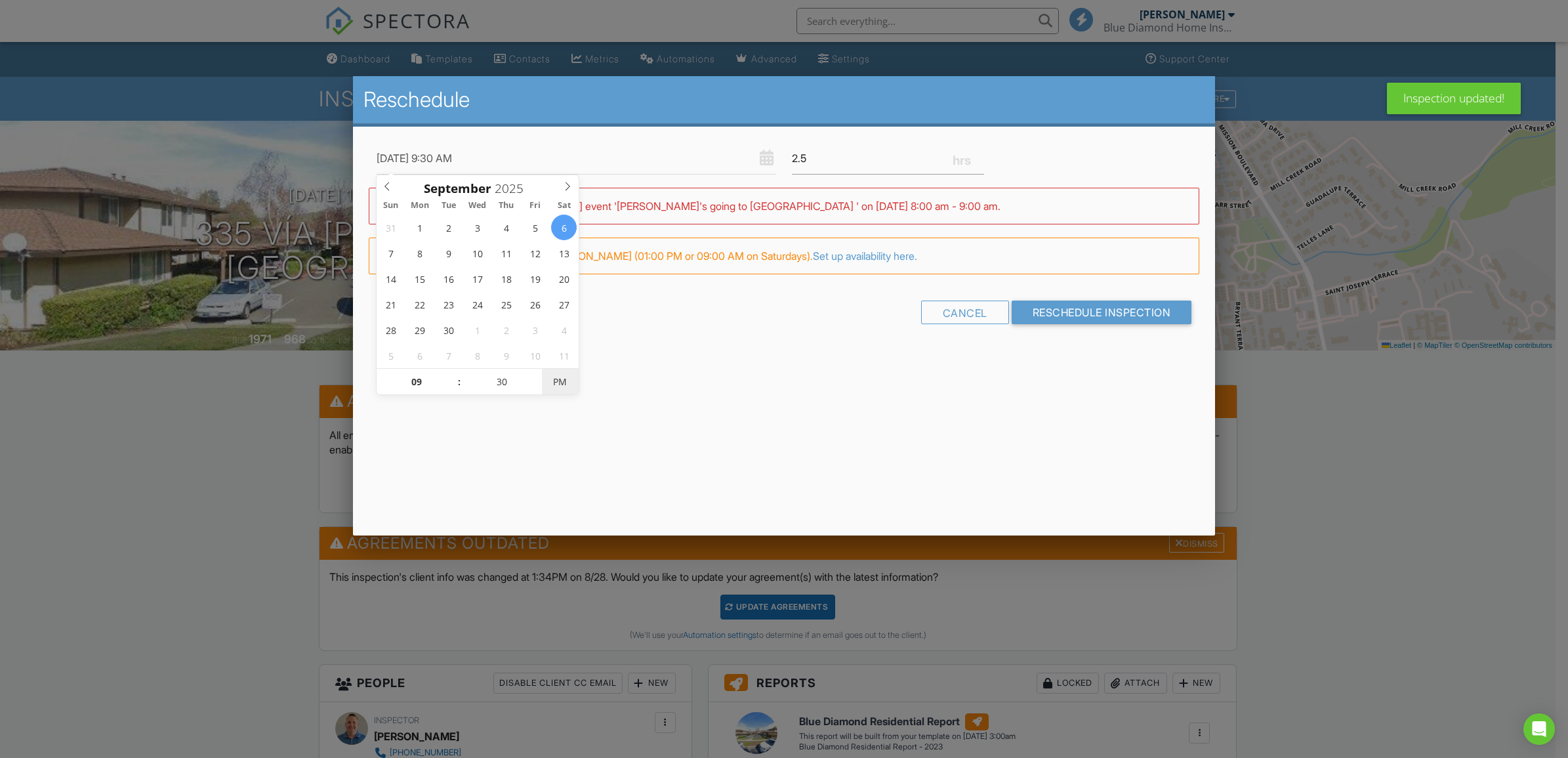
click at [561, 386] on span "PM" at bounding box center [559, 381] width 36 height 26
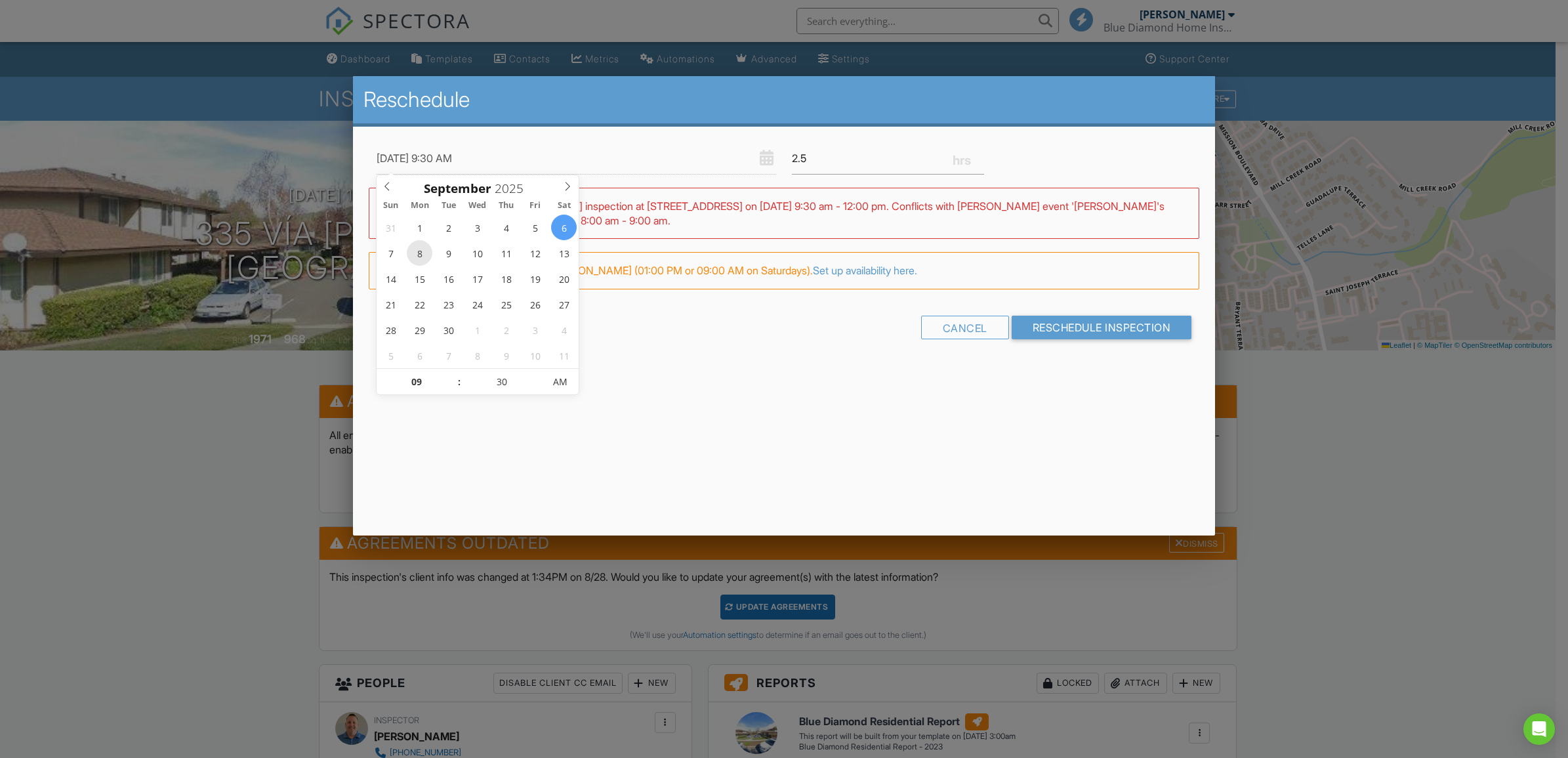
type input "[DATE] 9:30 AM"
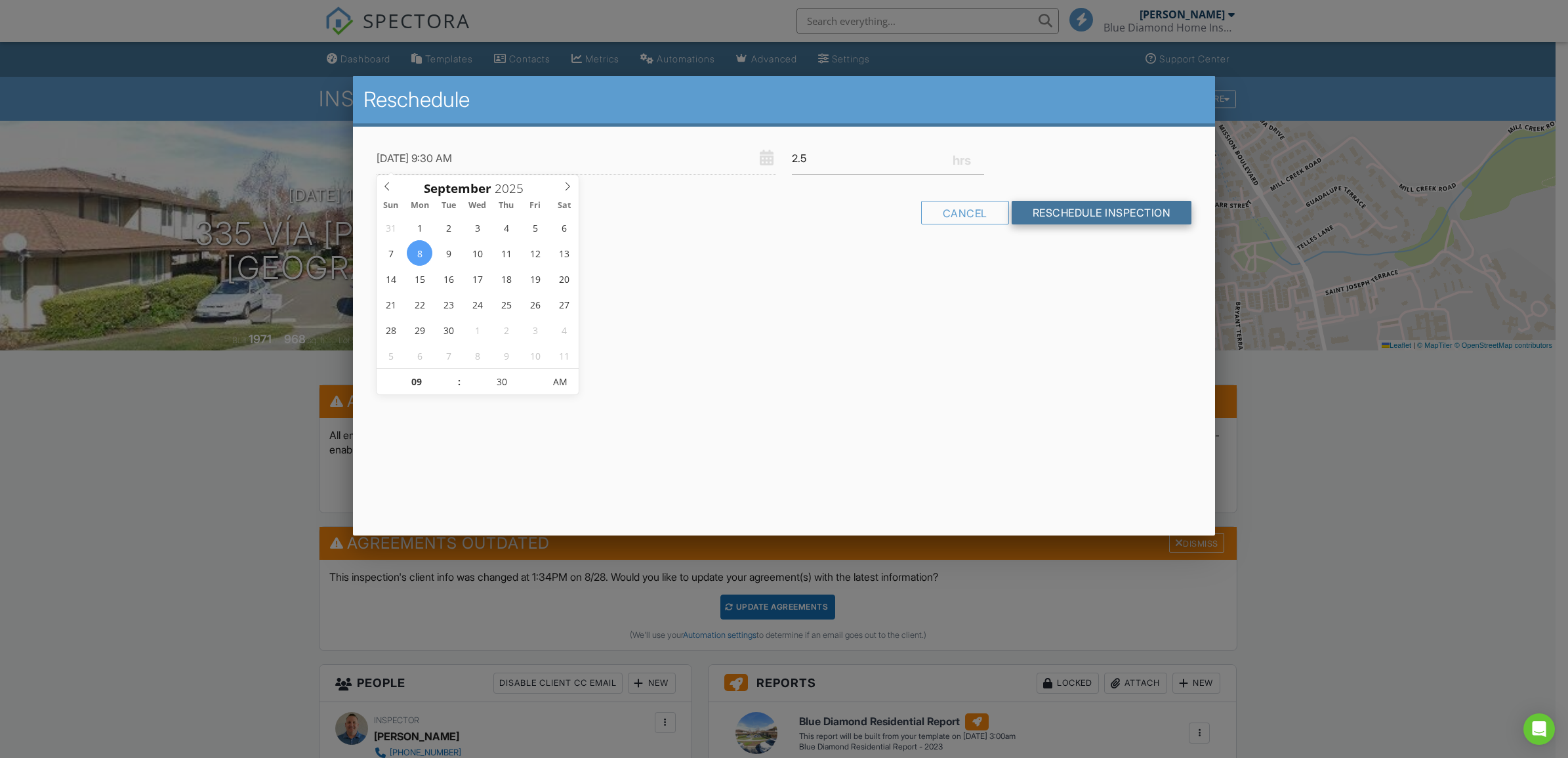
click at [1098, 208] on input "Reschedule Inspection" at bounding box center [1101, 212] width 180 height 24
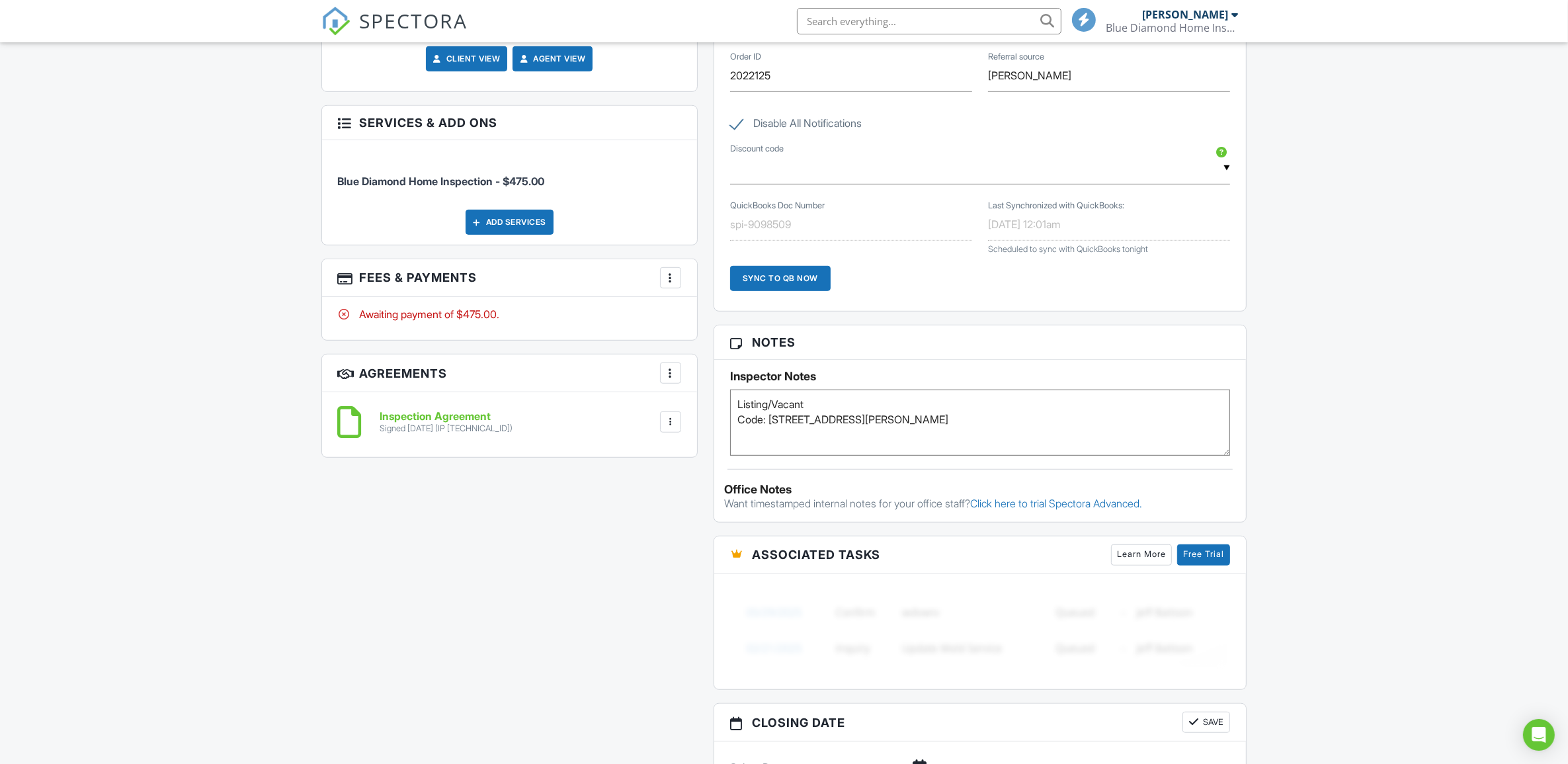
click at [670, 425] on div at bounding box center [670, 422] width 13 height 13
click at [483, 421] on h6 "Inspection Agreement" at bounding box center [446, 417] width 133 height 12
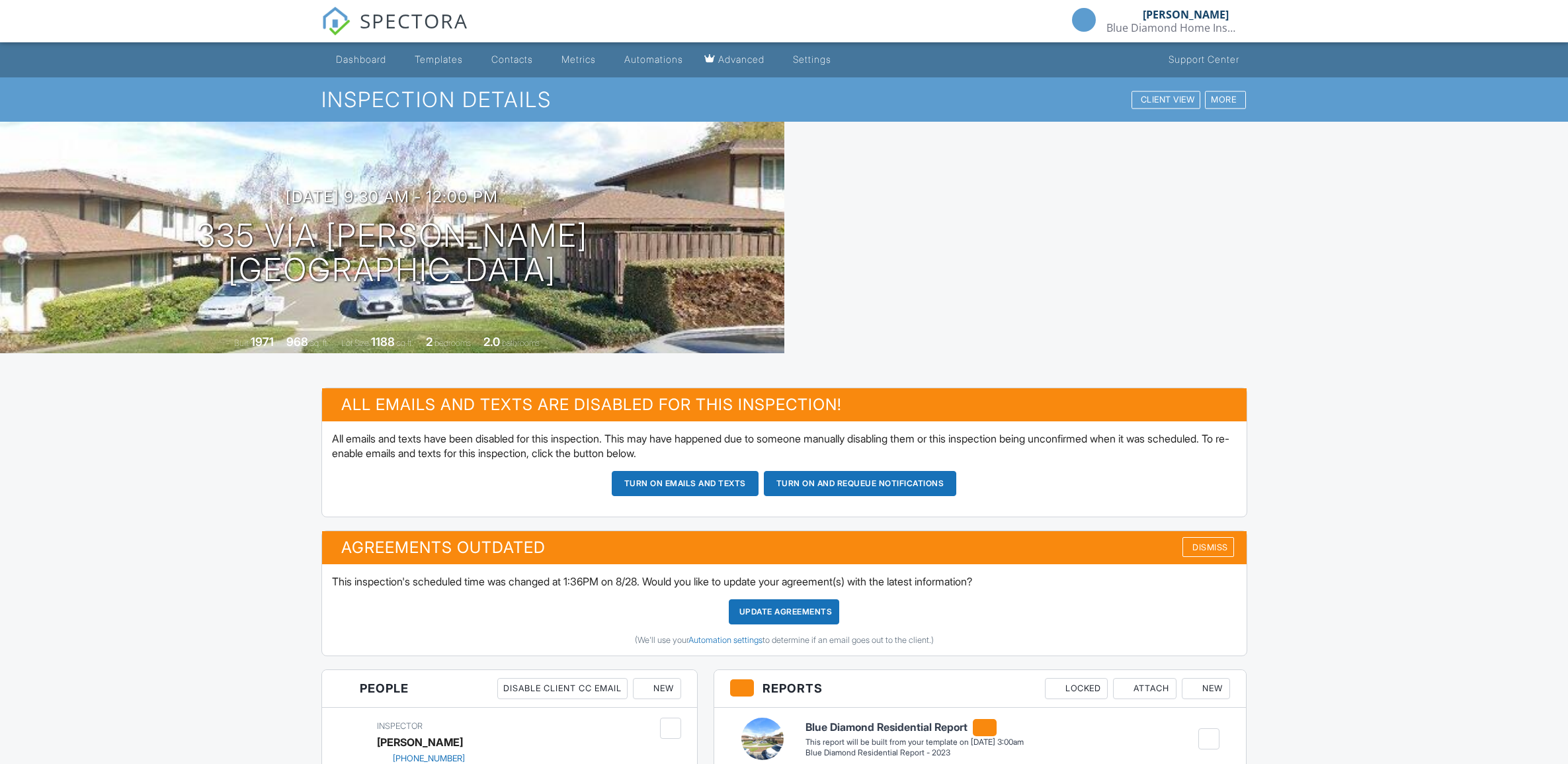
scroll to position [946, 0]
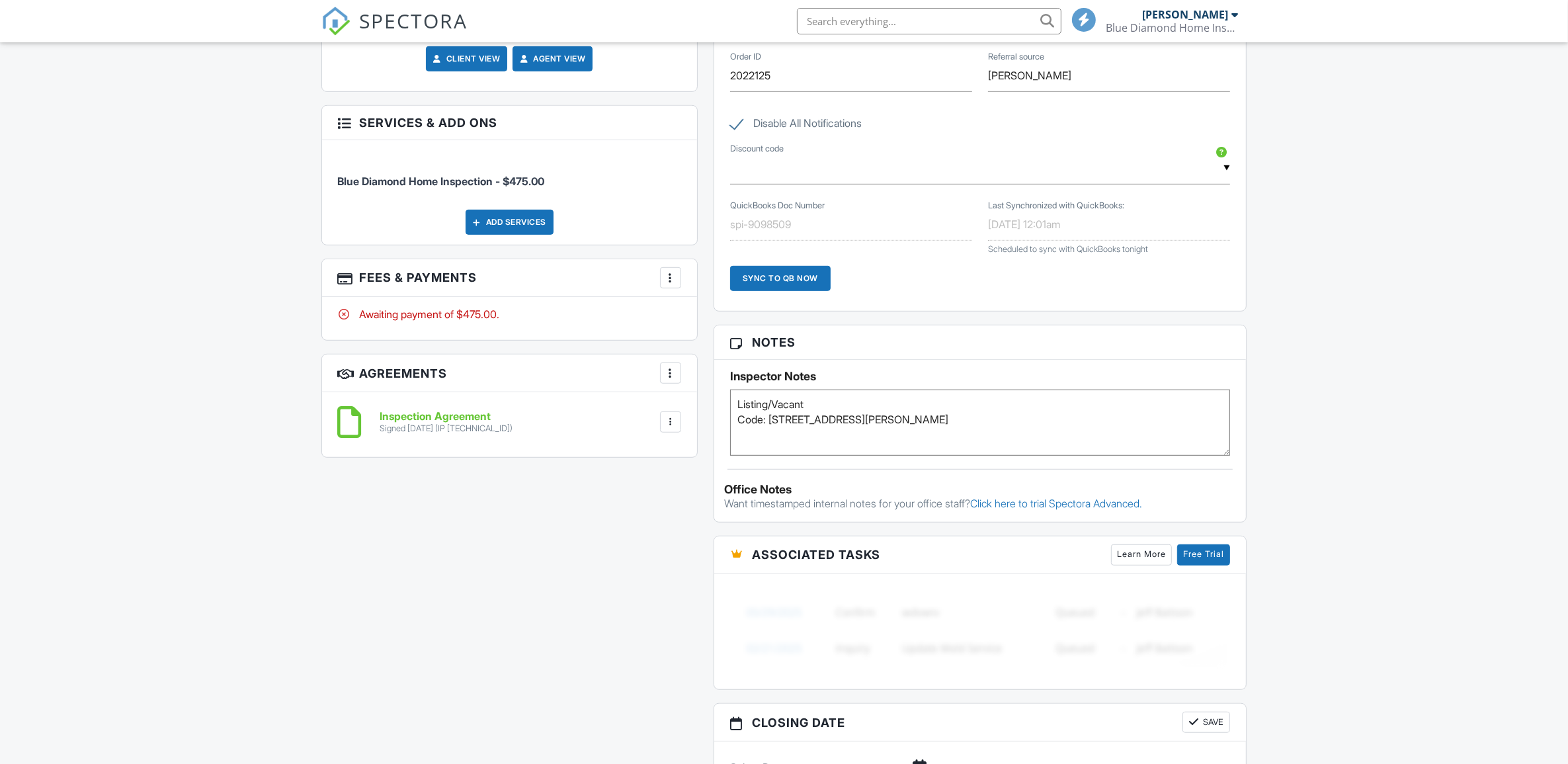
click at [679, 379] on div "More" at bounding box center [671, 373] width 21 height 21
click at [672, 378] on div at bounding box center [670, 373] width 13 height 13
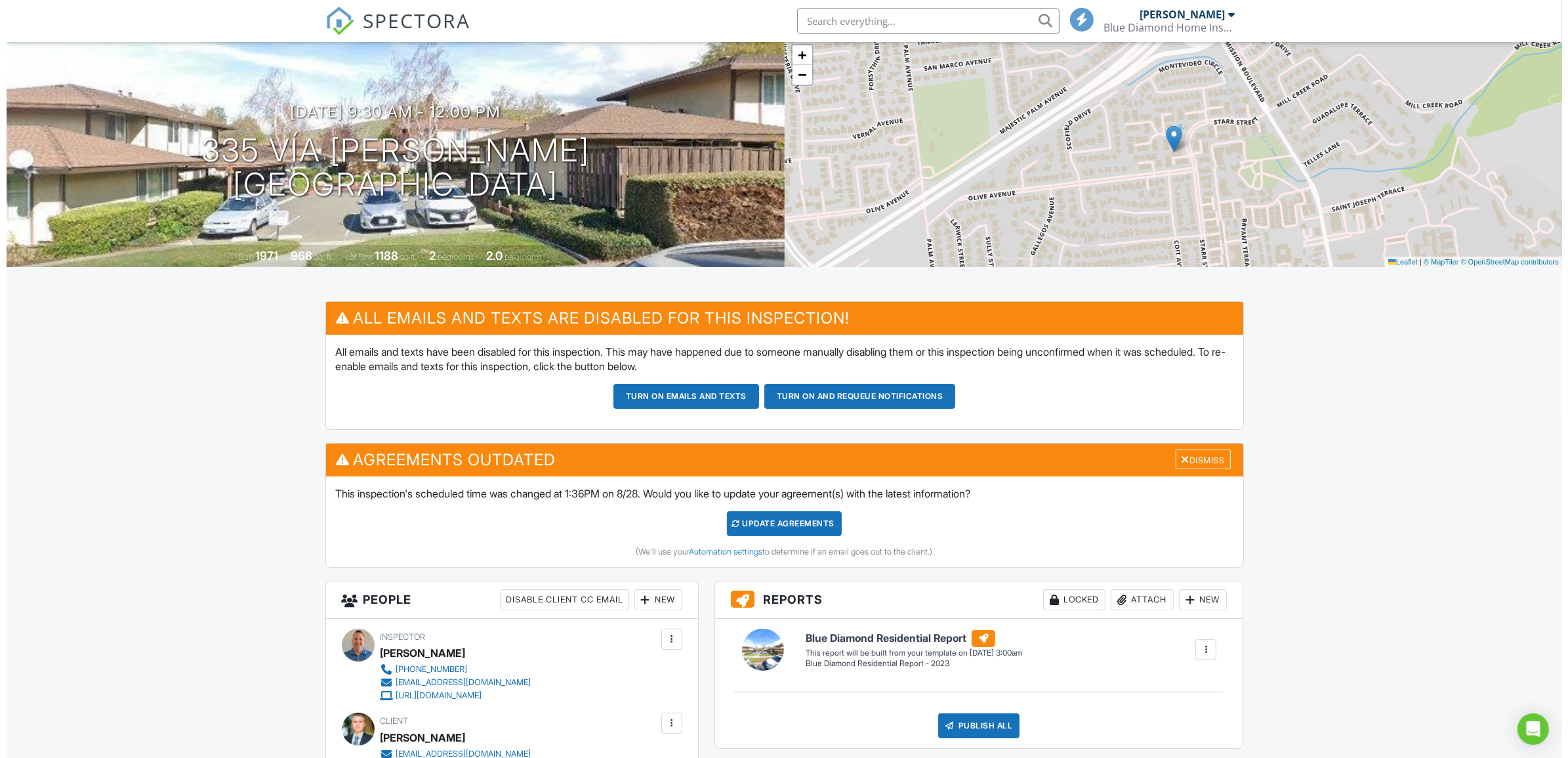
scroll to position [78, 0]
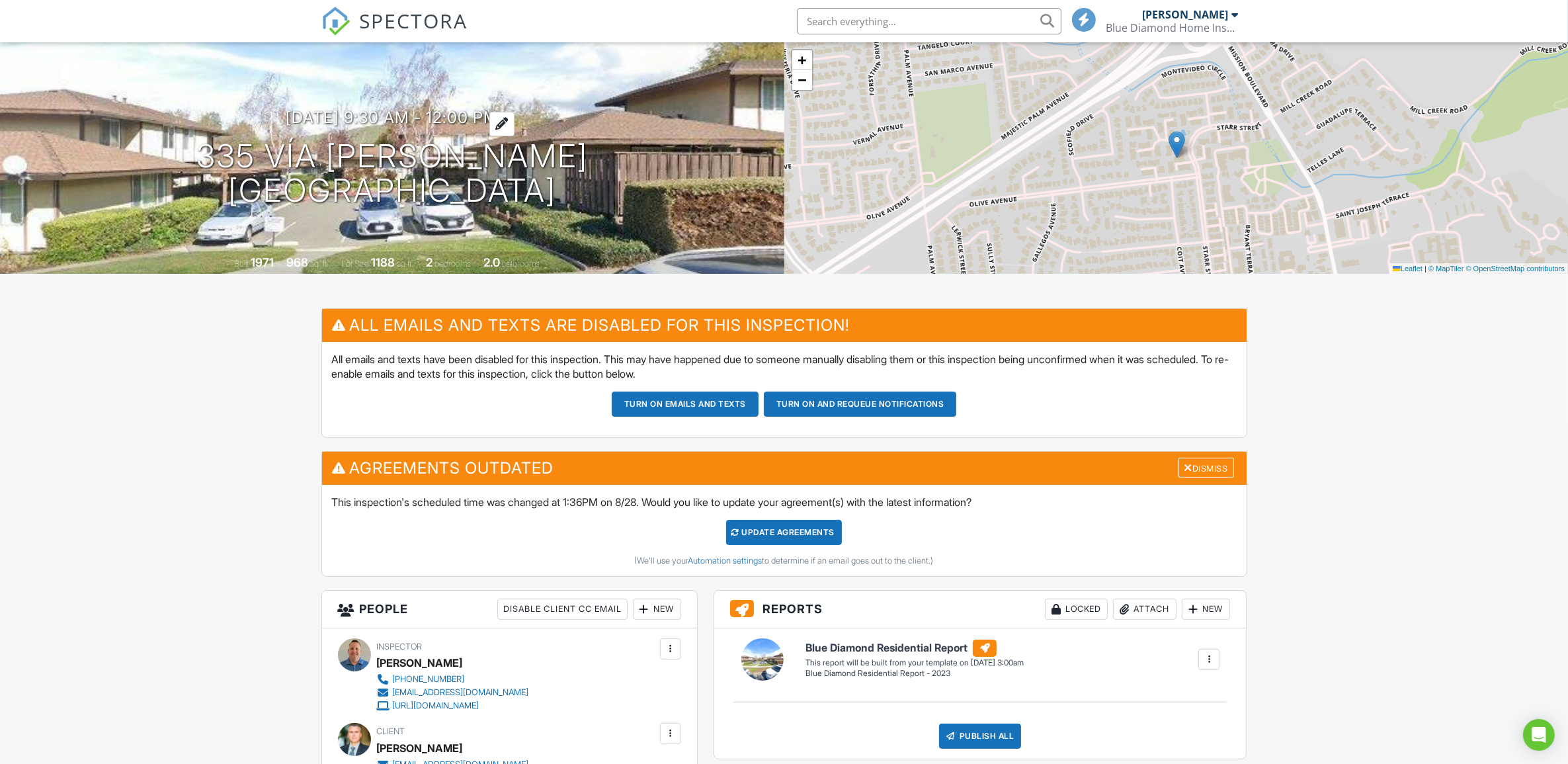
click at [515, 117] on div at bounding box center [502, 124] width 26 height 25
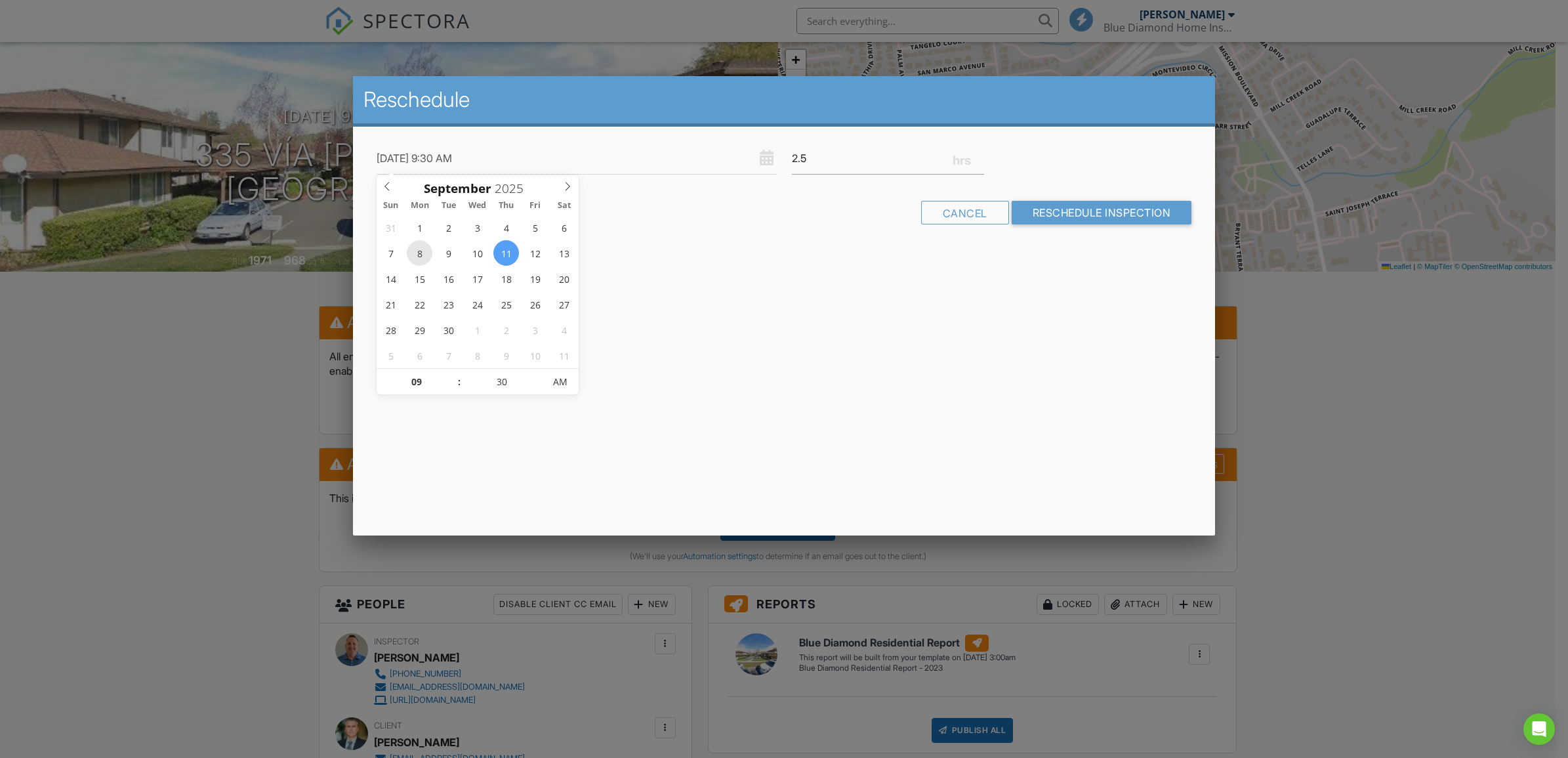
type input "[DATE] 9:30 AM"
click at [1061, 211] on input "Reschedule Inspection" at bounding box center [1101, 212] width 180 height 24
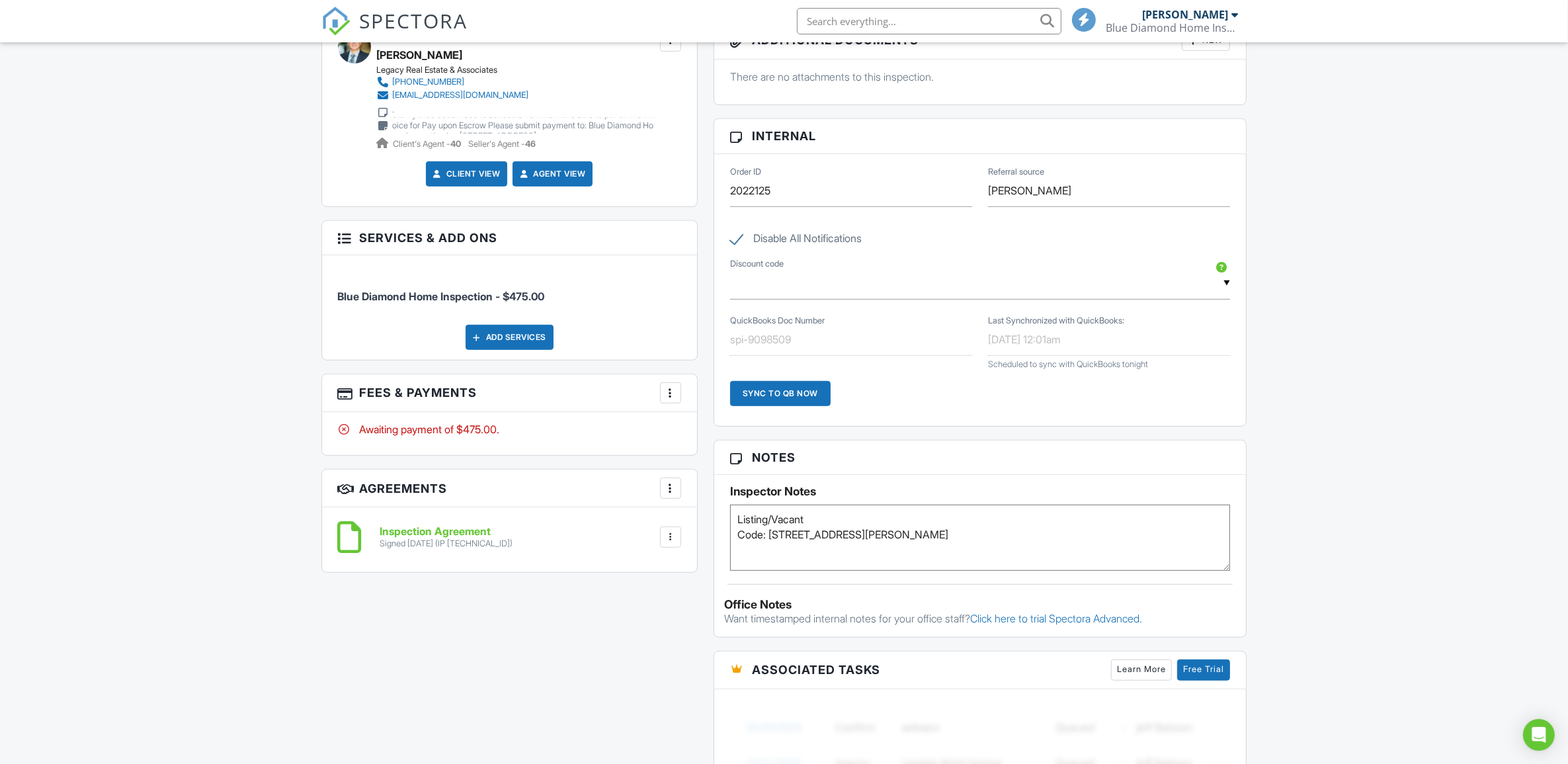
click at [668, 539] on div at bounding box center [670, 537] width 13 height 13
drag, startPoint x: 646, startPoint y: 603, endPoint x: 1242, endPoint y: 65, distance: 802.9
click at [646, 606] on li "Delete" at bounding box center [636, 606] width 76 height 33
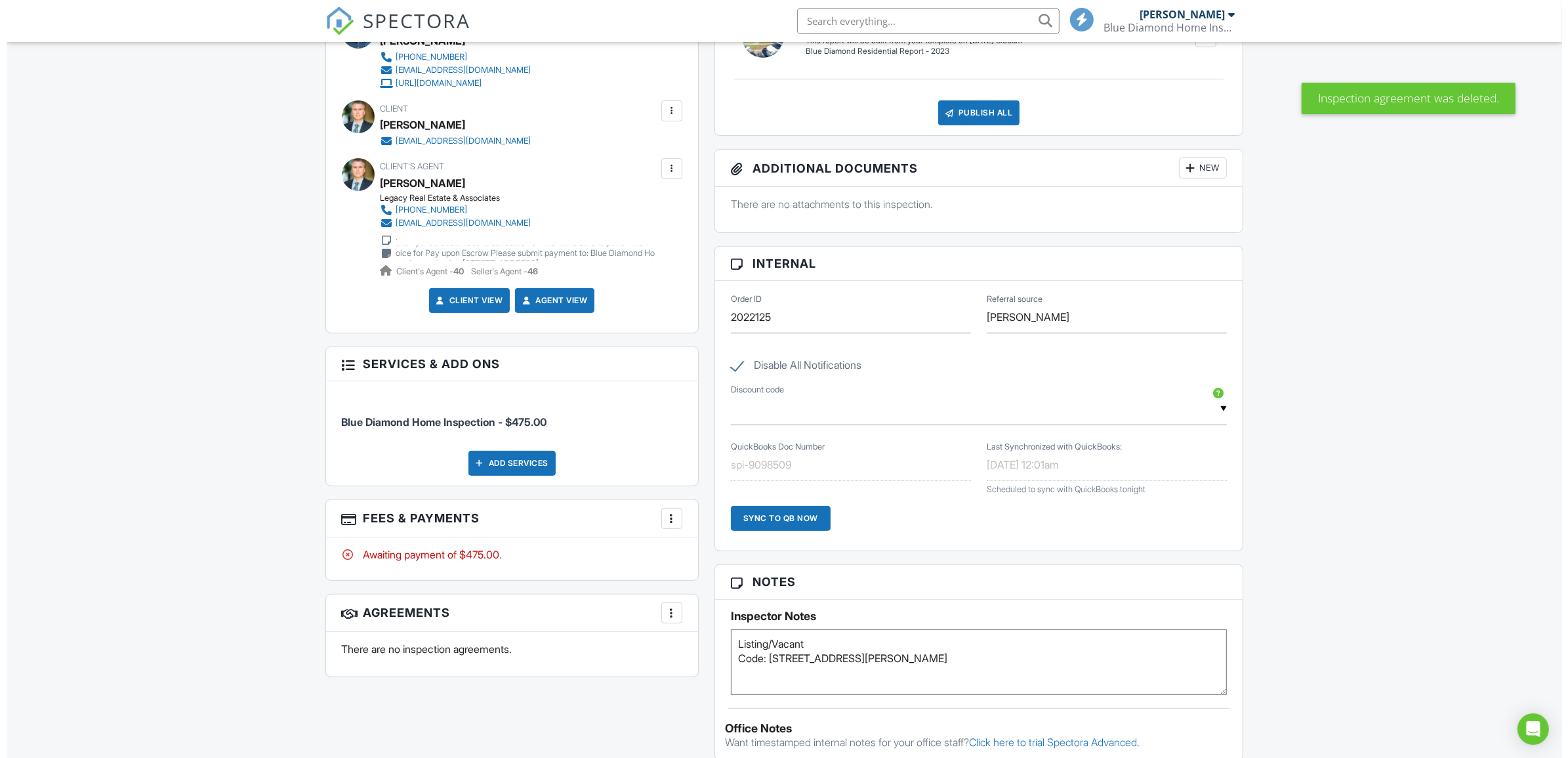
scroll to position [553, 0]
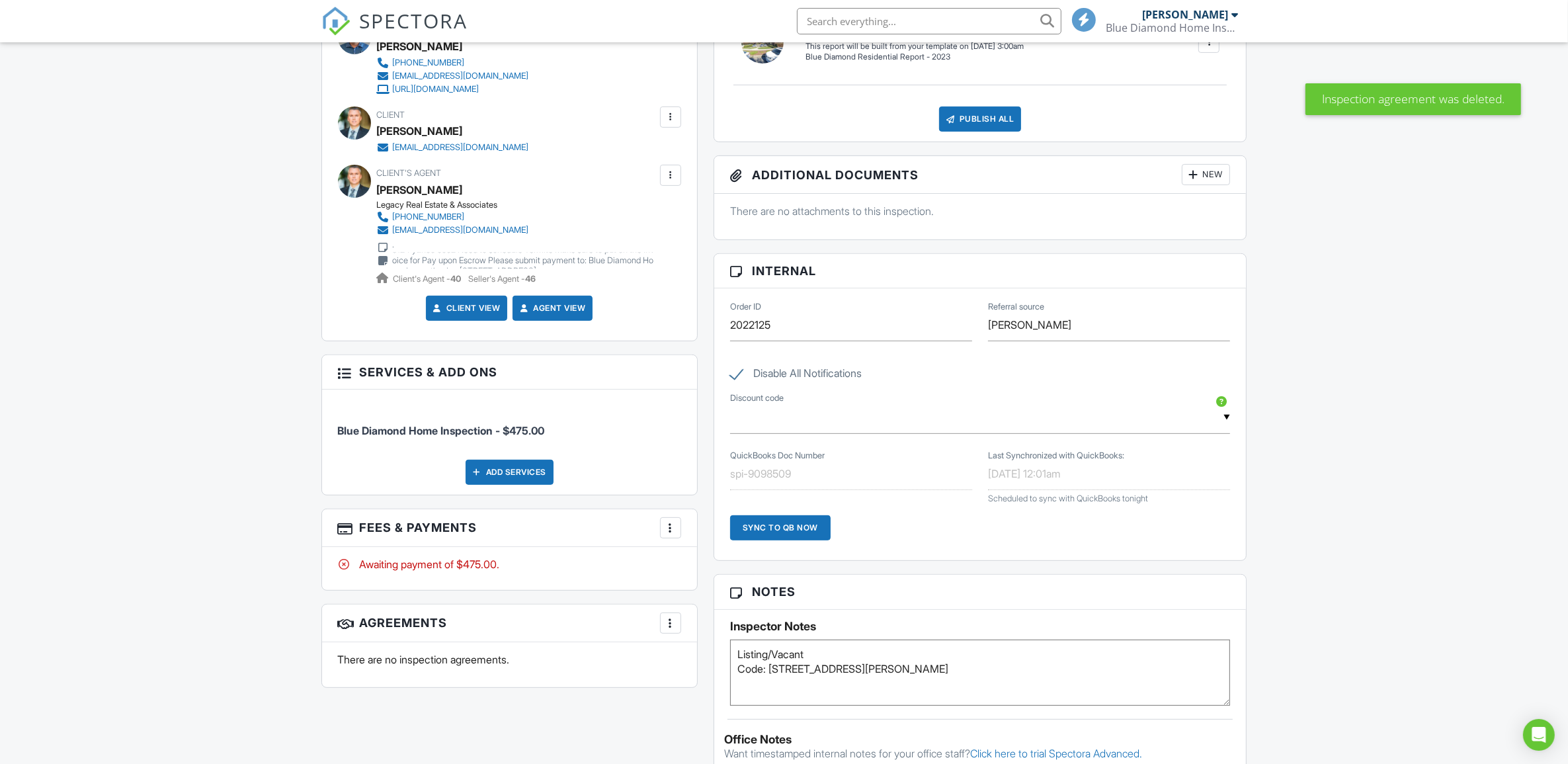
click at [342, 378] on div at bounding box center [344, 371] width 13 height 13
click at [348, 375] on div at bounding box center [344, 371] width 13 height 13
click at [667, 630] on div at bounding box center [670, 623] width 13 height 13
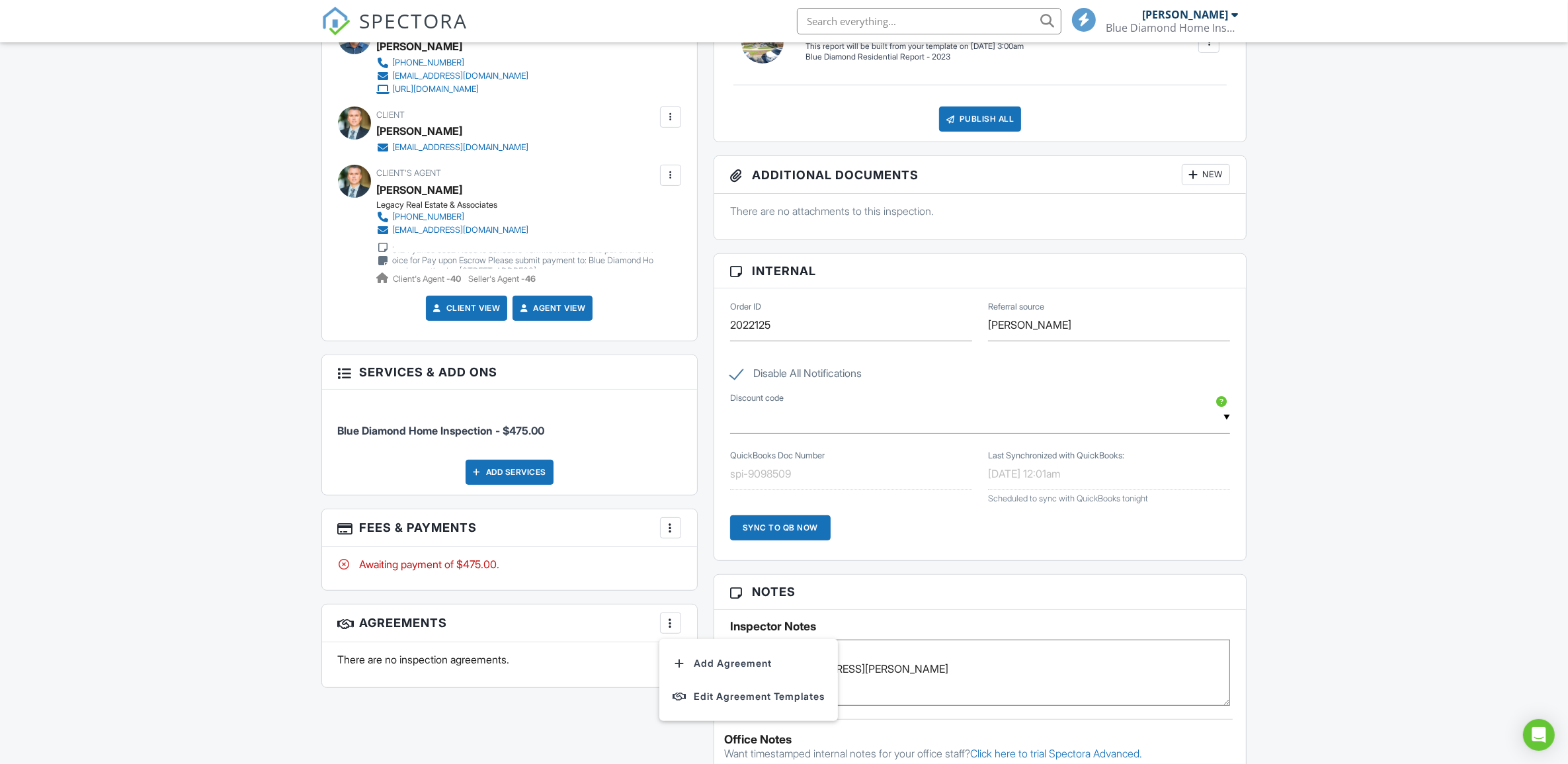
click at [681, 662] on div at bounding box center [679, 664] width 13 height 13
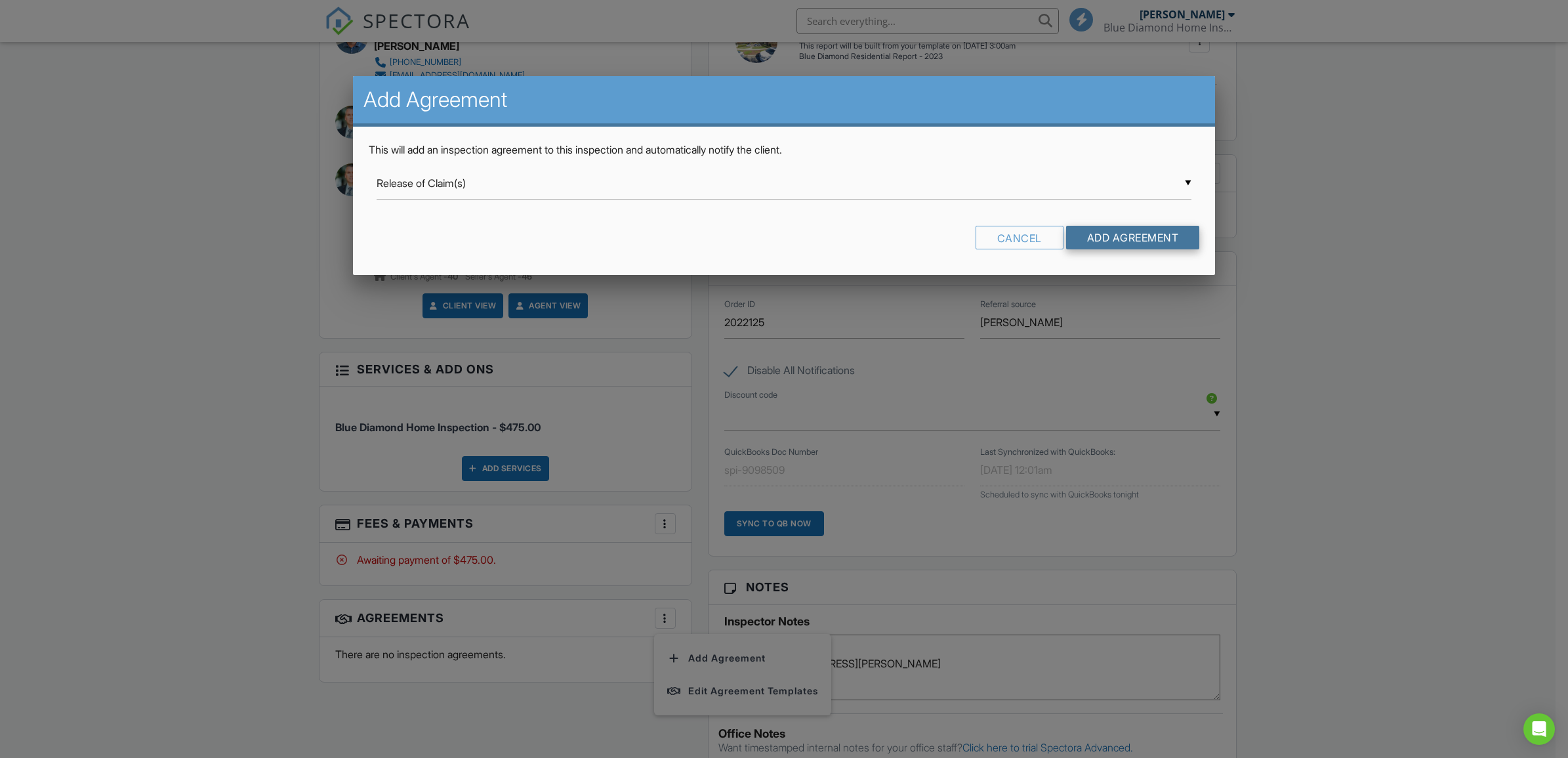
click at [1109, 233] on input "Add Agreement" at bounding box center [1133, 237] width 134 height 24
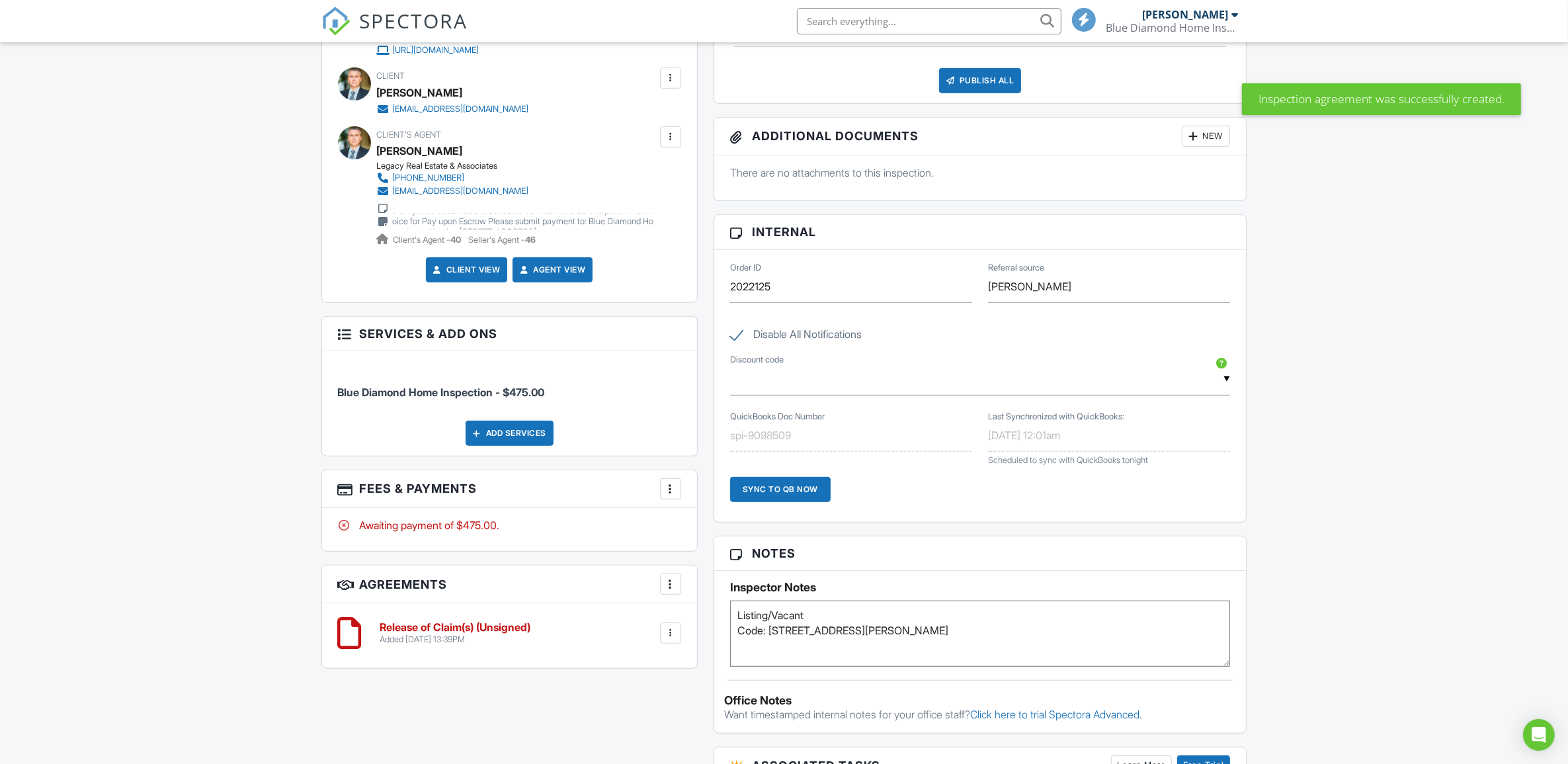
scroll to position [739, 0]
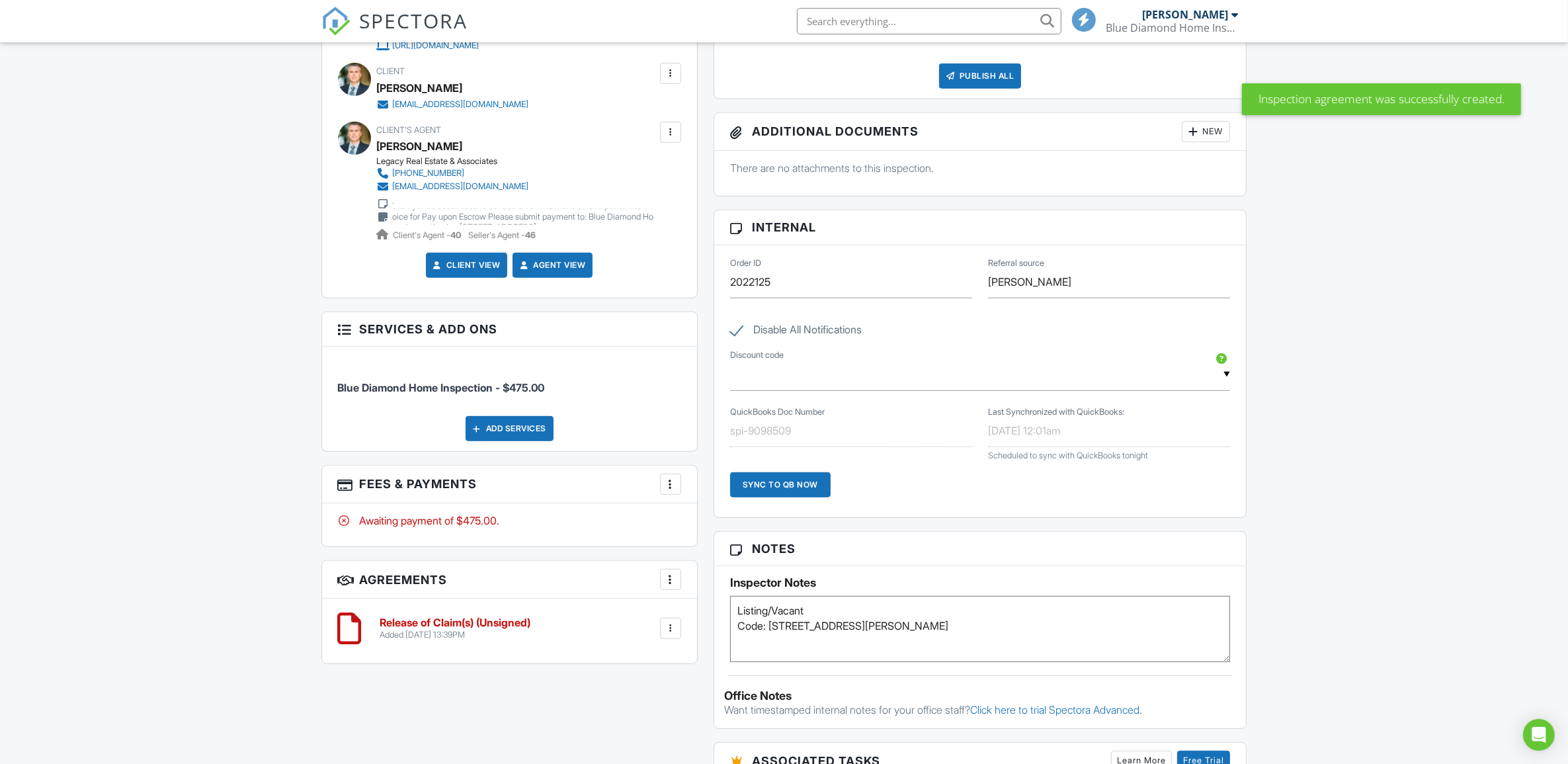
click at [402, 623] on h6 "Release of Claim(s) (Unsigned)" at bounding box center [455, 622] width 151 height 12
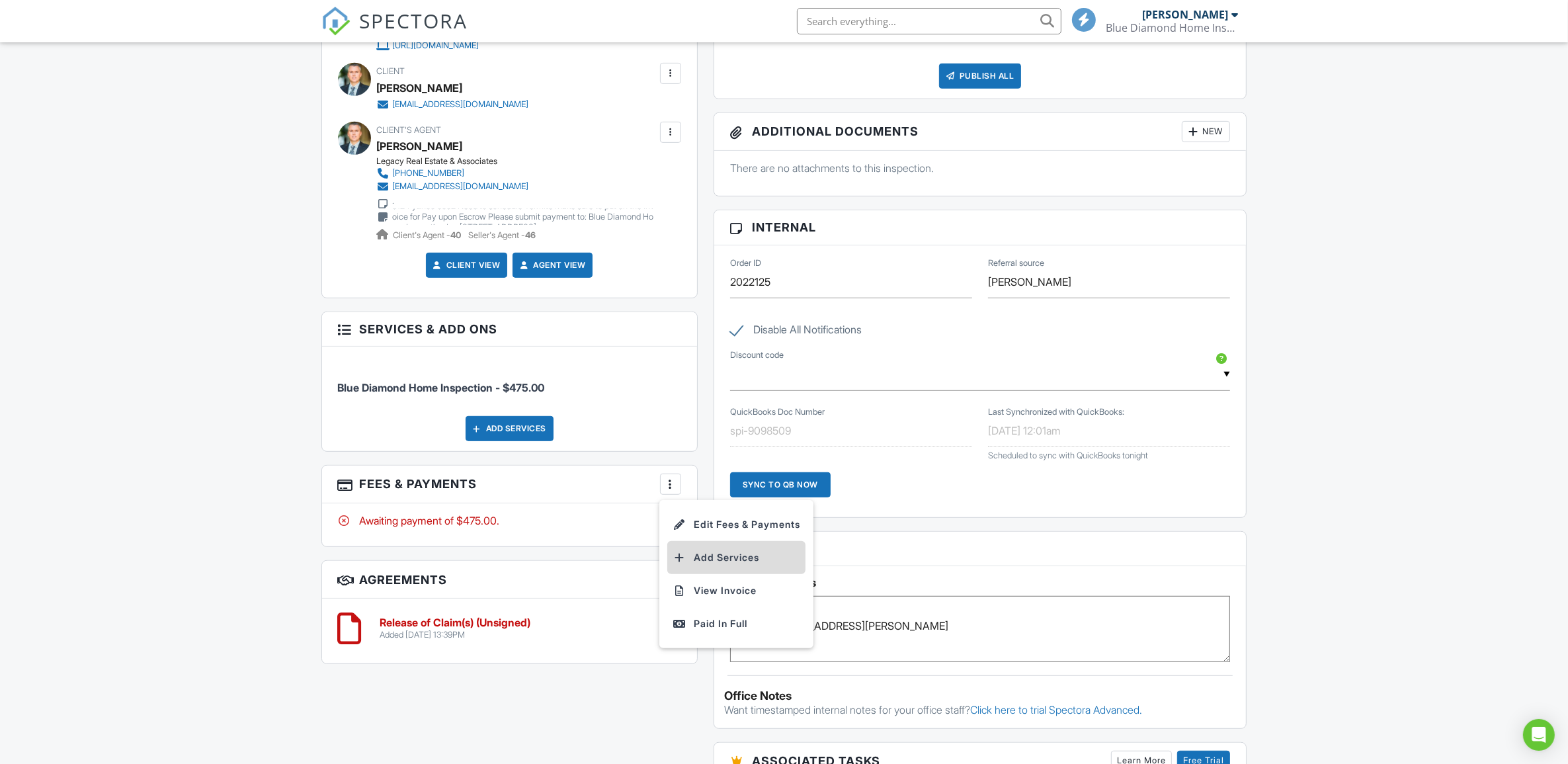
click at [690, 559] on li "Add Services" at bounding box center [736, 557] width 138 height 33
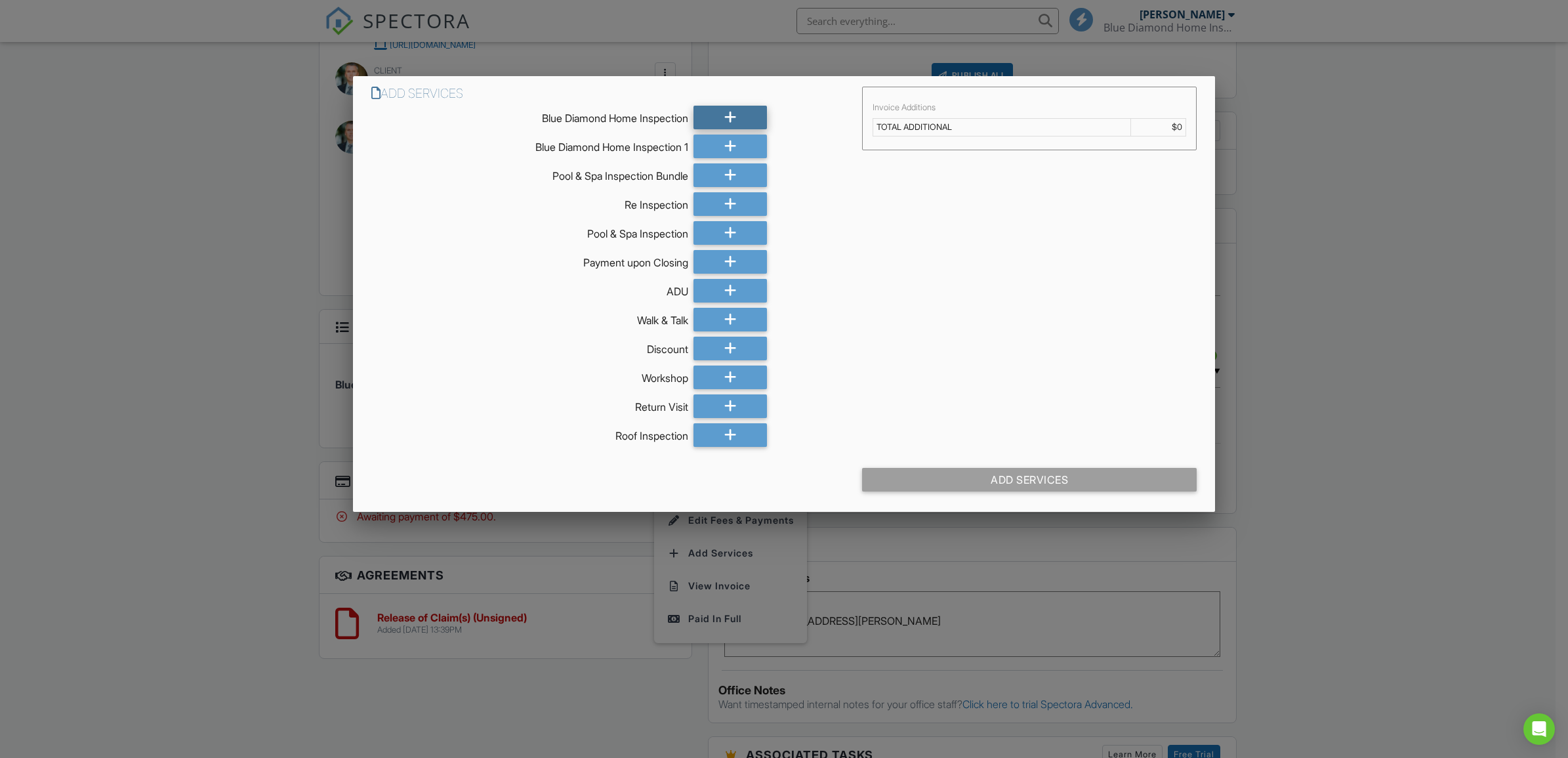
click at [732, 112] on icon at bounding box center [730, 117] width 12 height 24
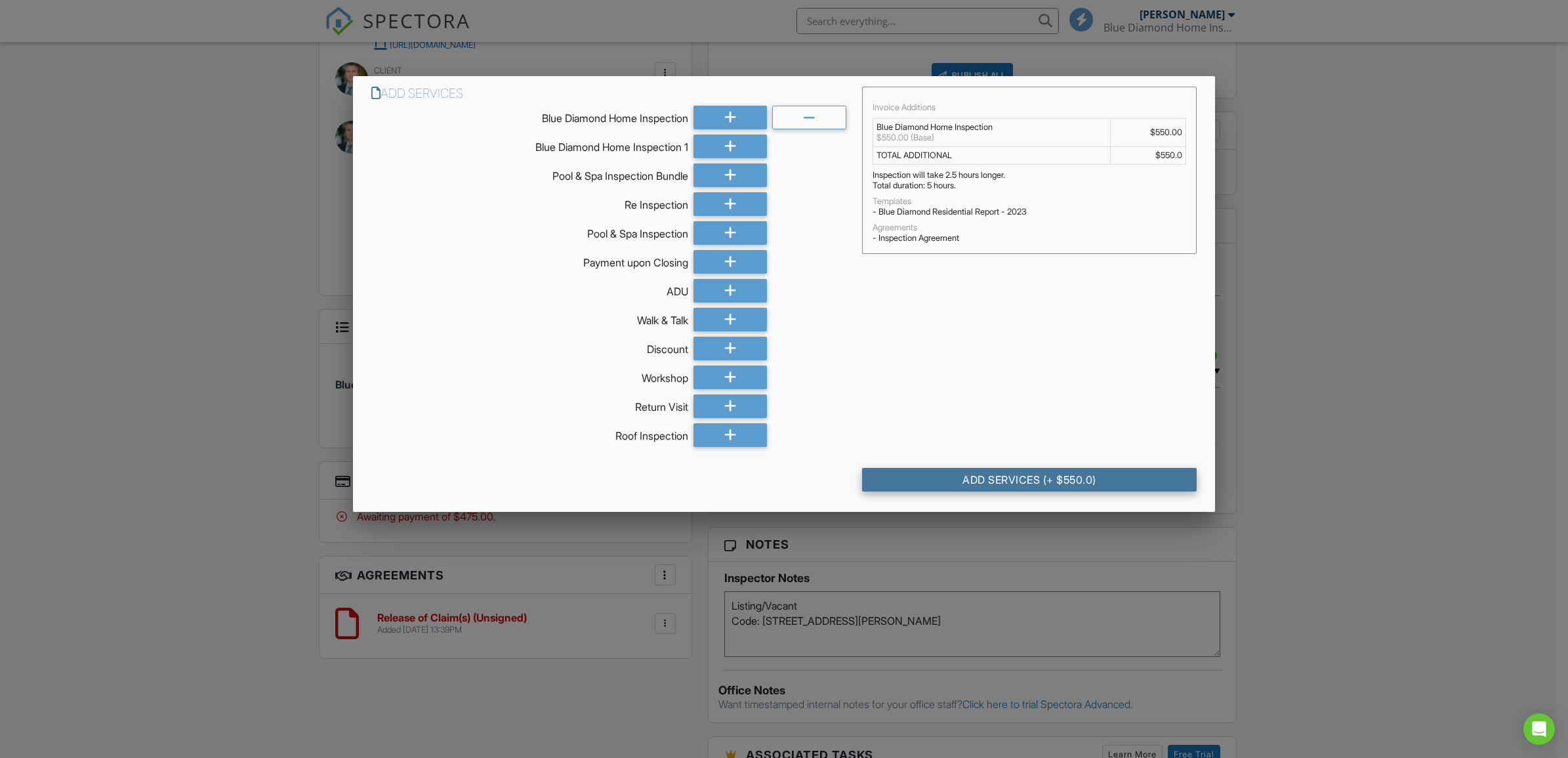
click at [966, 480] on div "Add Services (+ $550.0)" at bounding box center [1029, 479] width 335 height 24
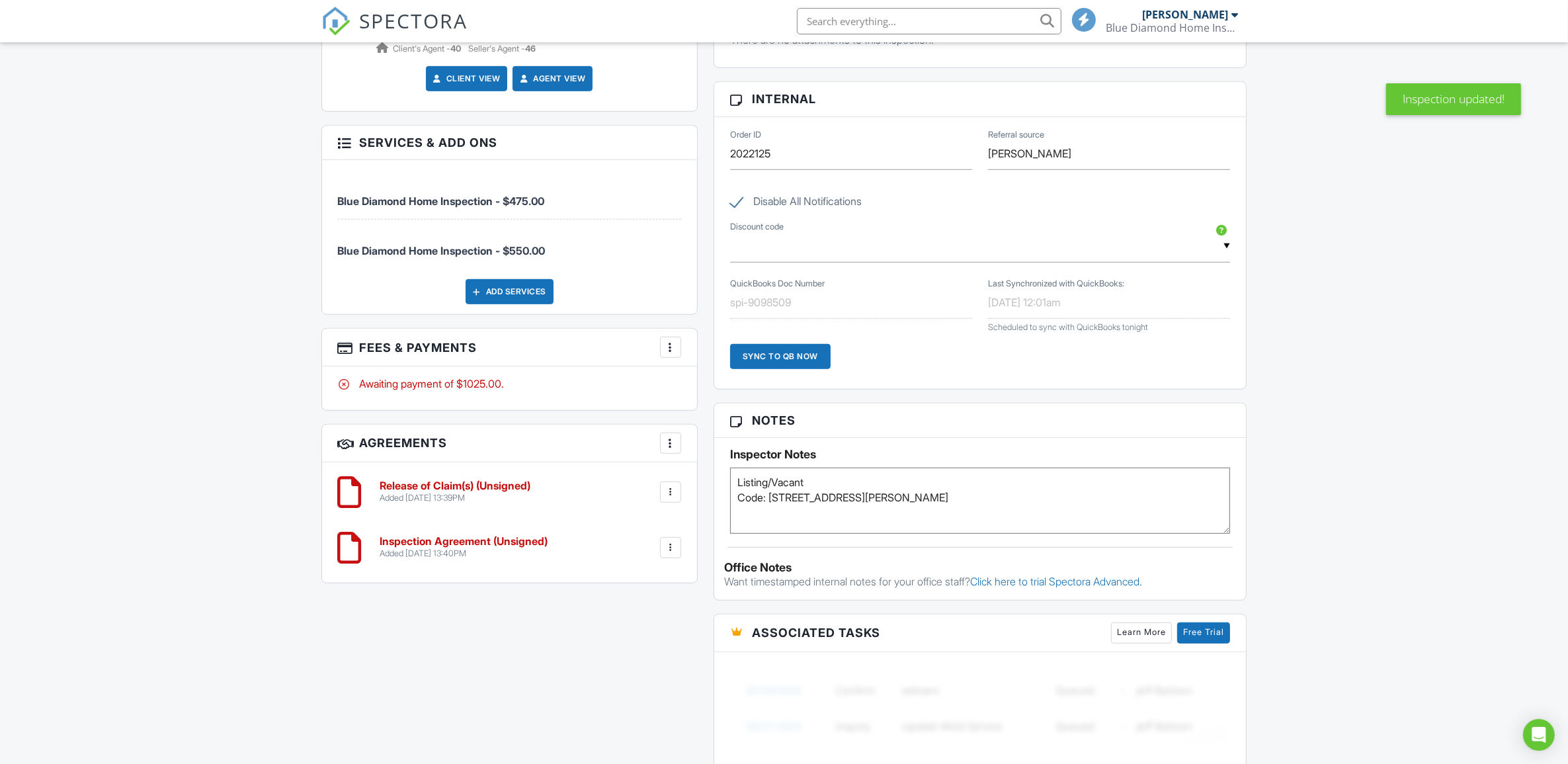
click at [669, 498] on div at bounding box center [670, 492] width 13 height 13
click at [620, 594] on li "Delete" at bounding box center [636, 594] width 76 height 33
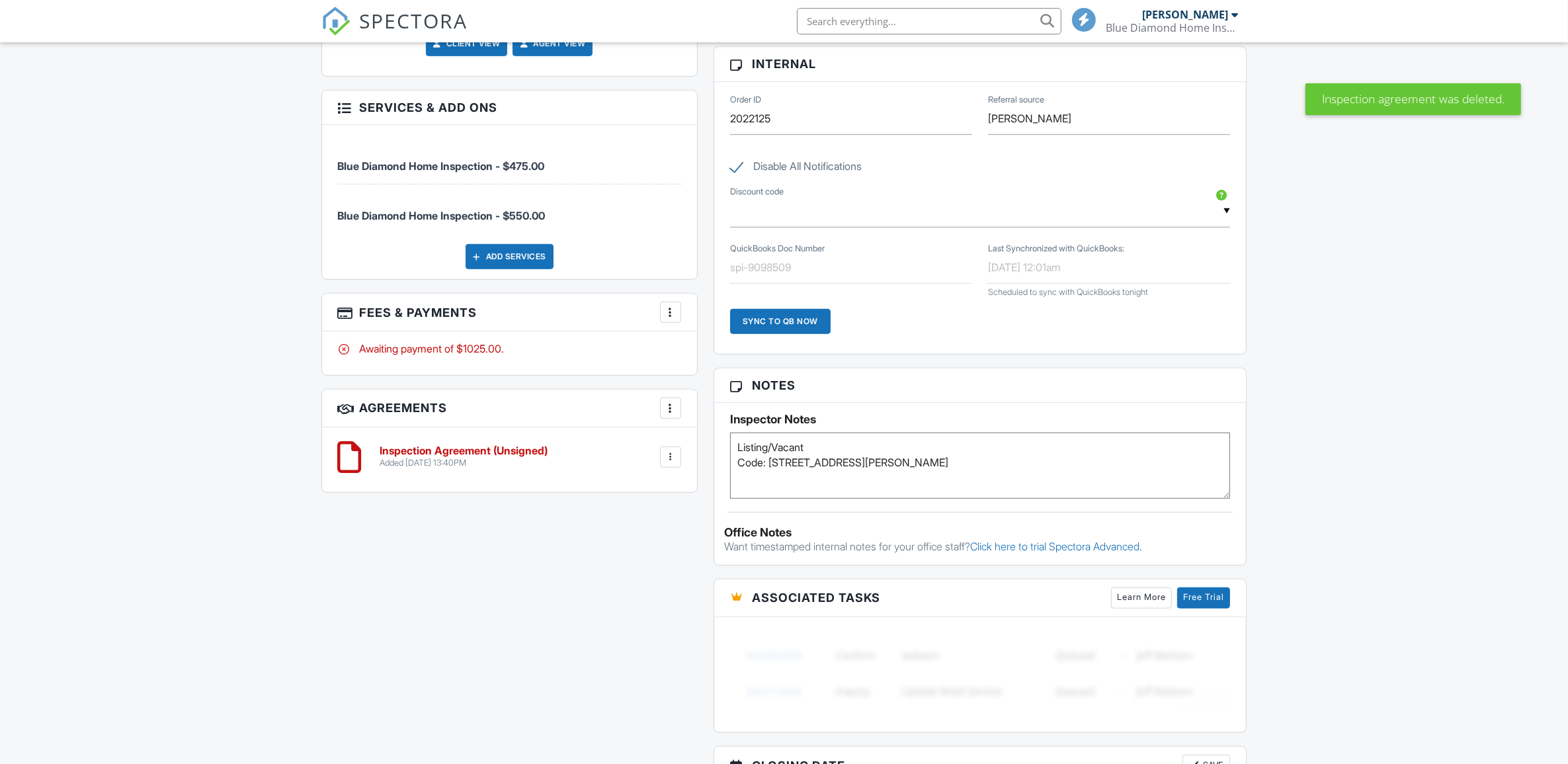
click at [671, 311] on div at bounding box center [670, 312] width 13 height 13
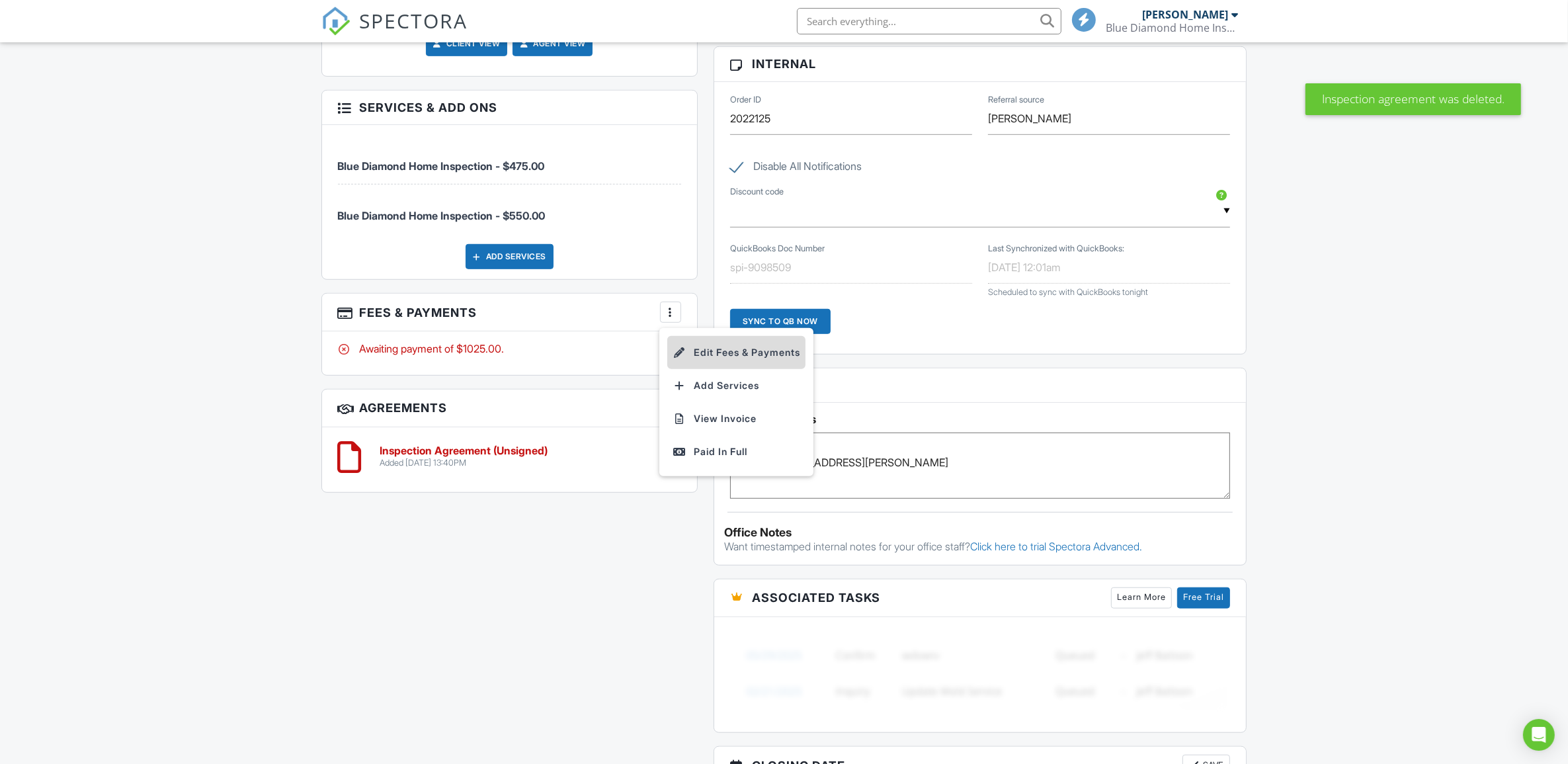
click at [676, 351] on div at bounding box center [679, 352] width 13 height 13
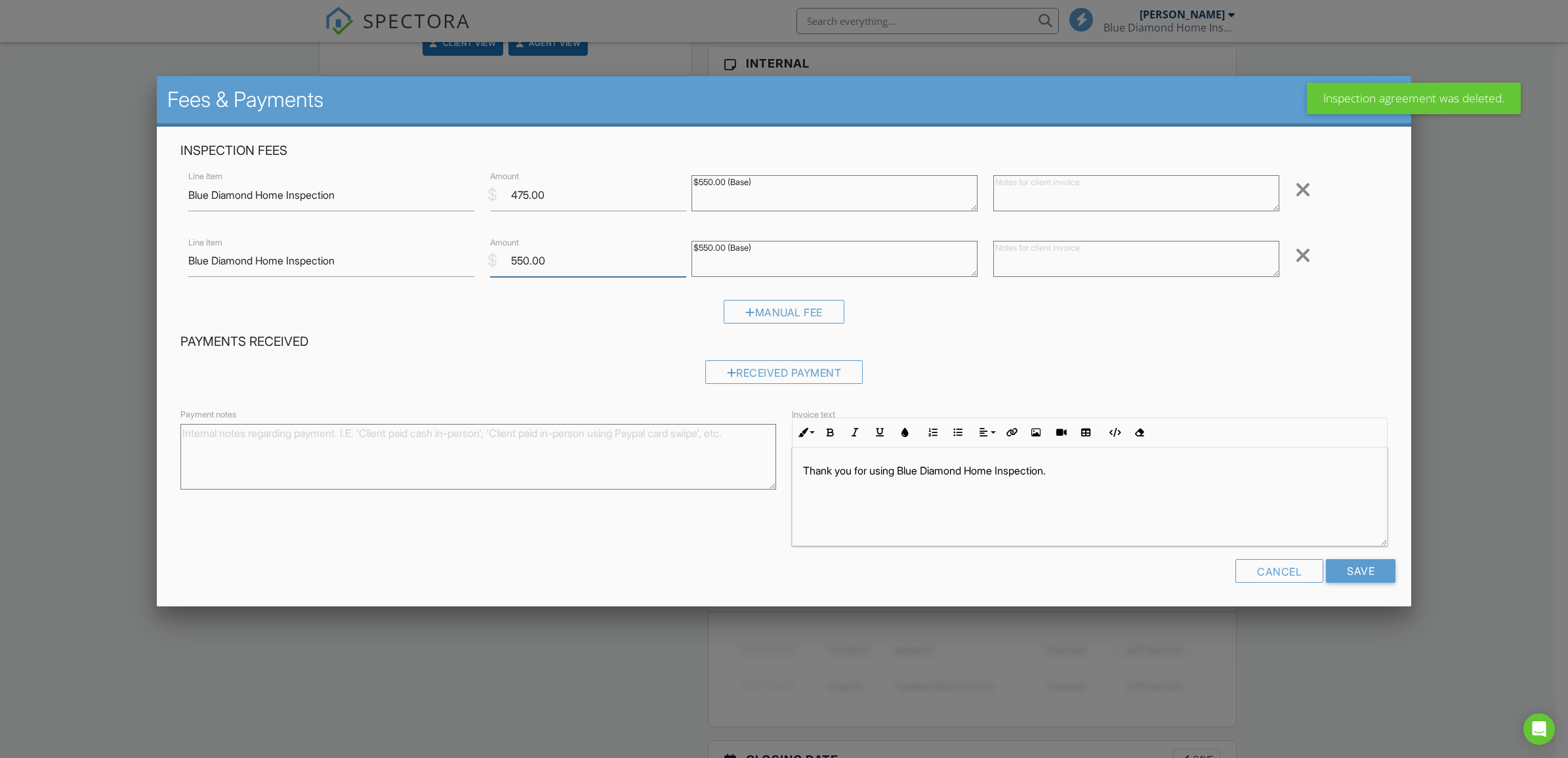
drag, startPoint x: 523, startPoint y: 262, endPoint x: 503, endPoint y: 262, distance: 20.0
click at [503, 262] on input "550.00" at bounding box center [588, 261] width 196 height 32
type input "475.00"
click at [1294, 189] on div at bounding box center [1302, 190] width 16 height 21
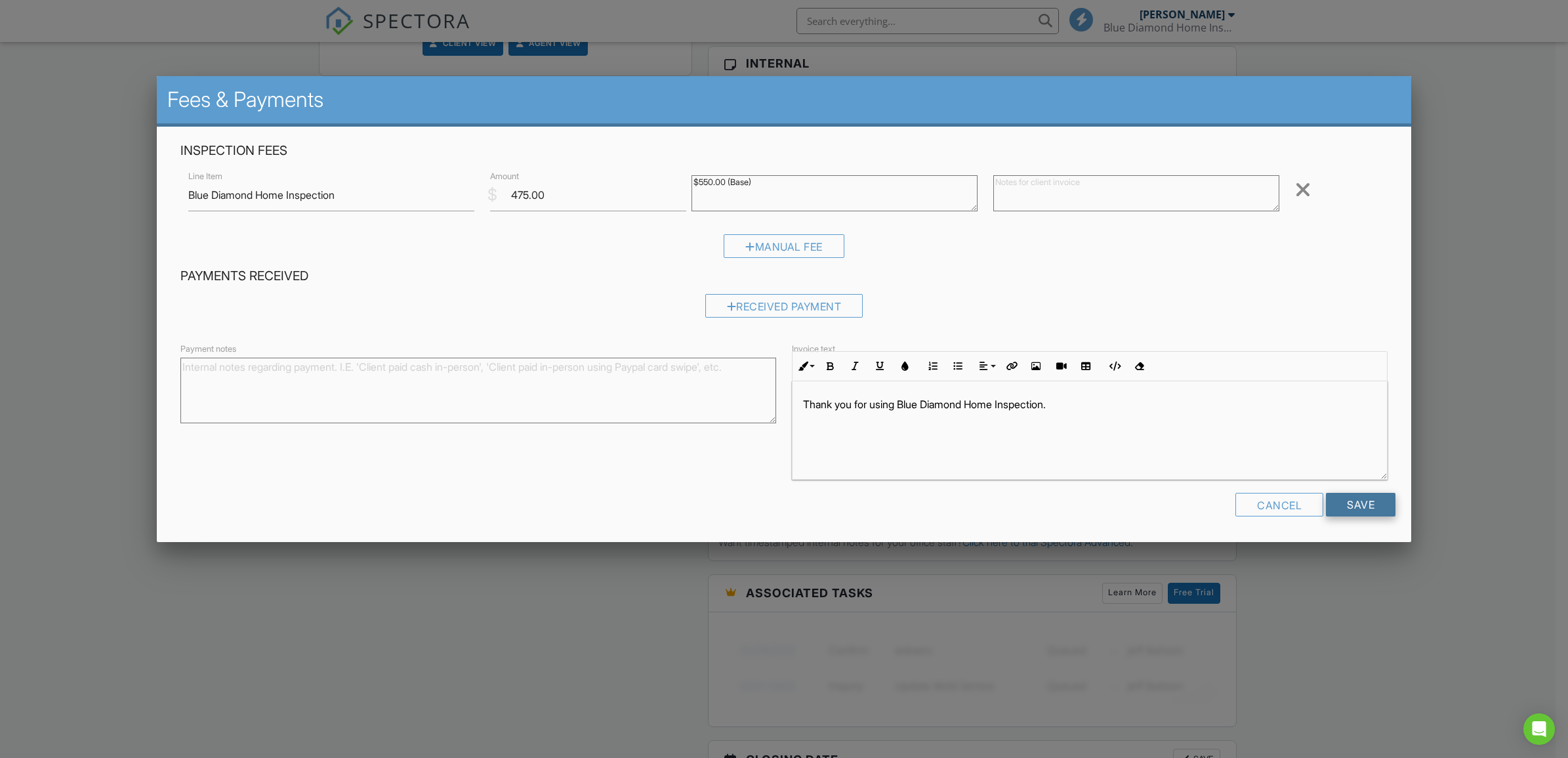
click at [1347, 508] on input "Save" at bounding box center [1360, 504] width 69 height 24
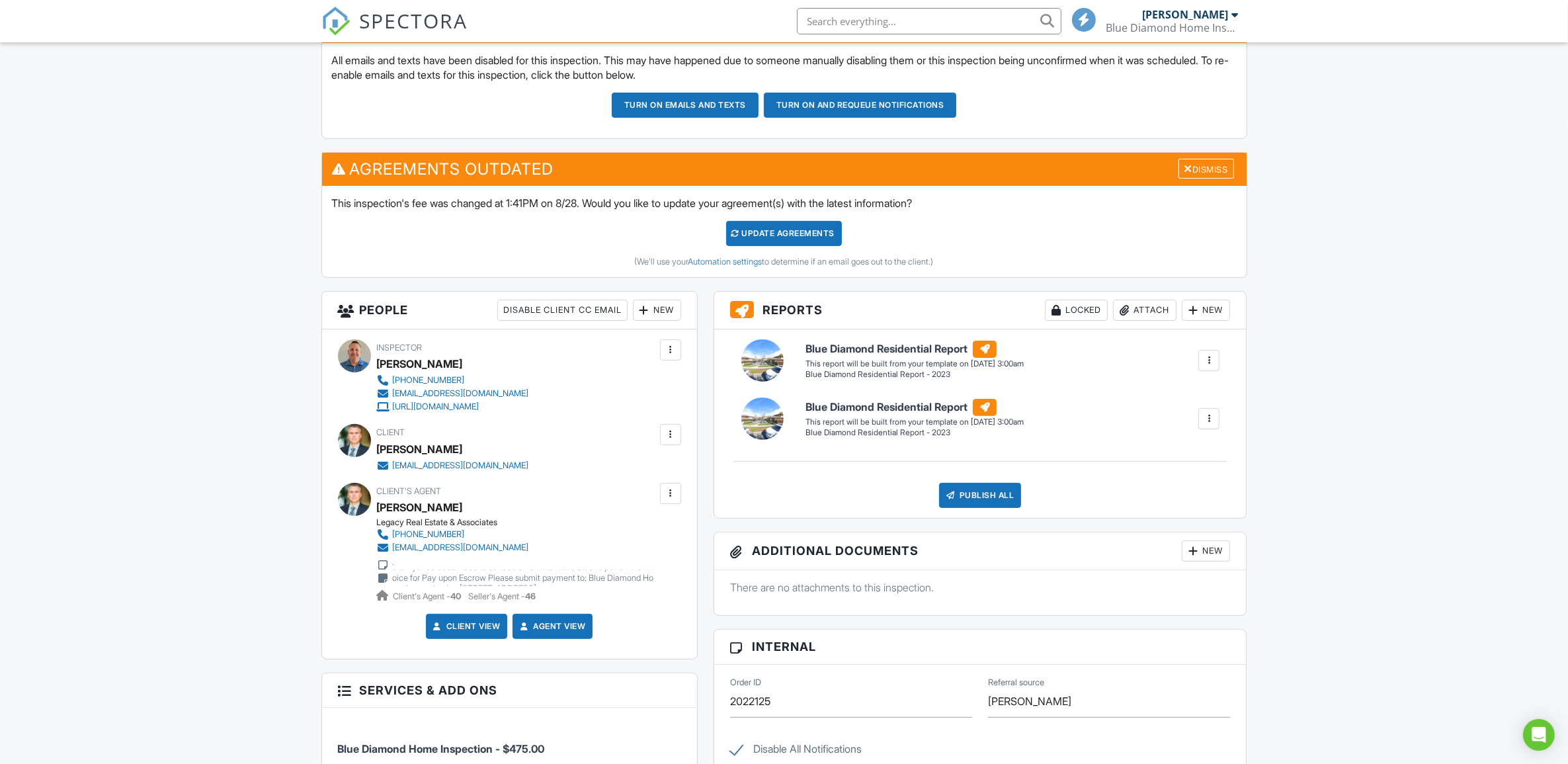
scroll to position [381, 0]
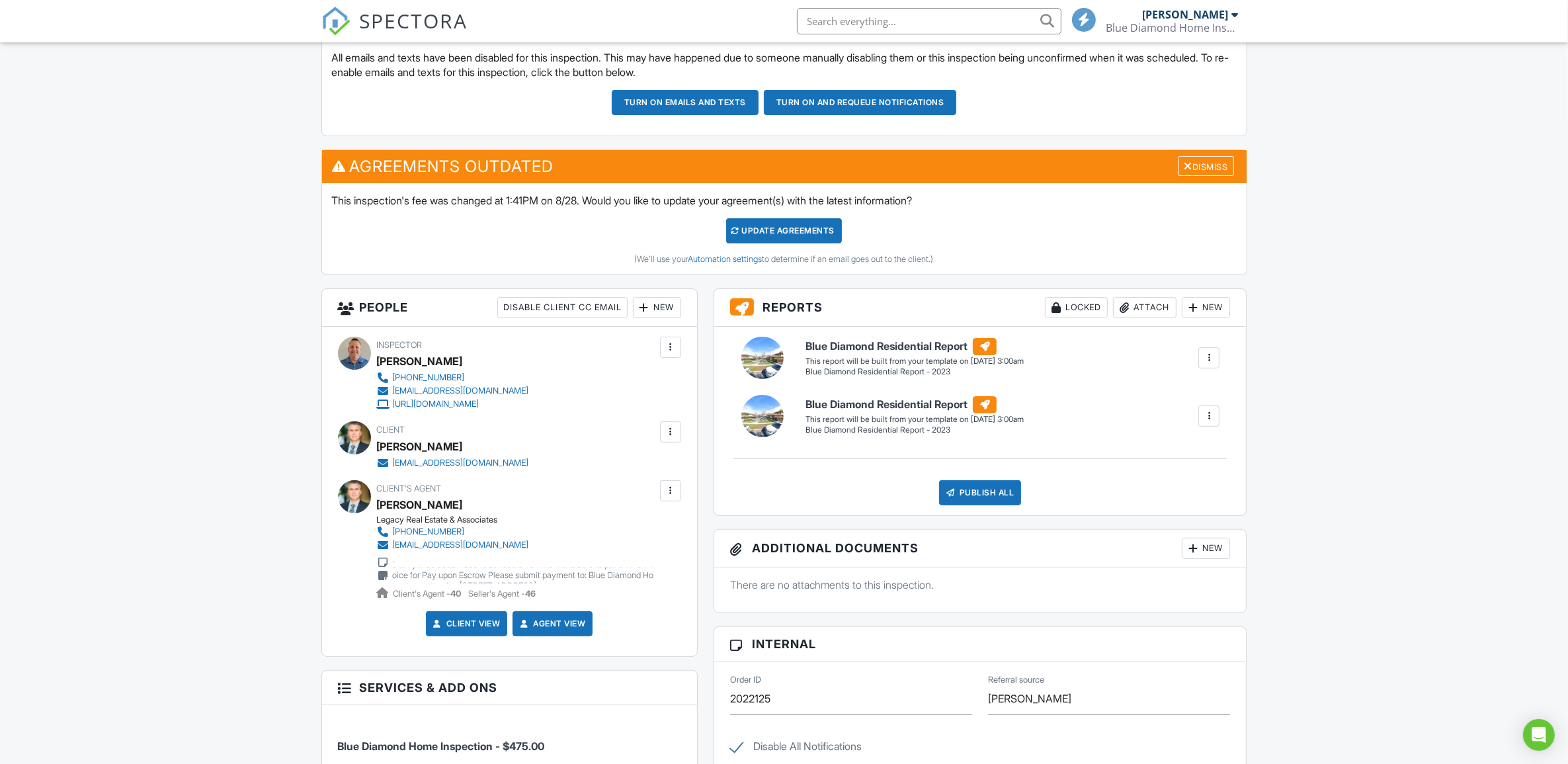
click at [775, 233] on div "Update Agreements" at bounding box center [784, 231] width 116 height 26
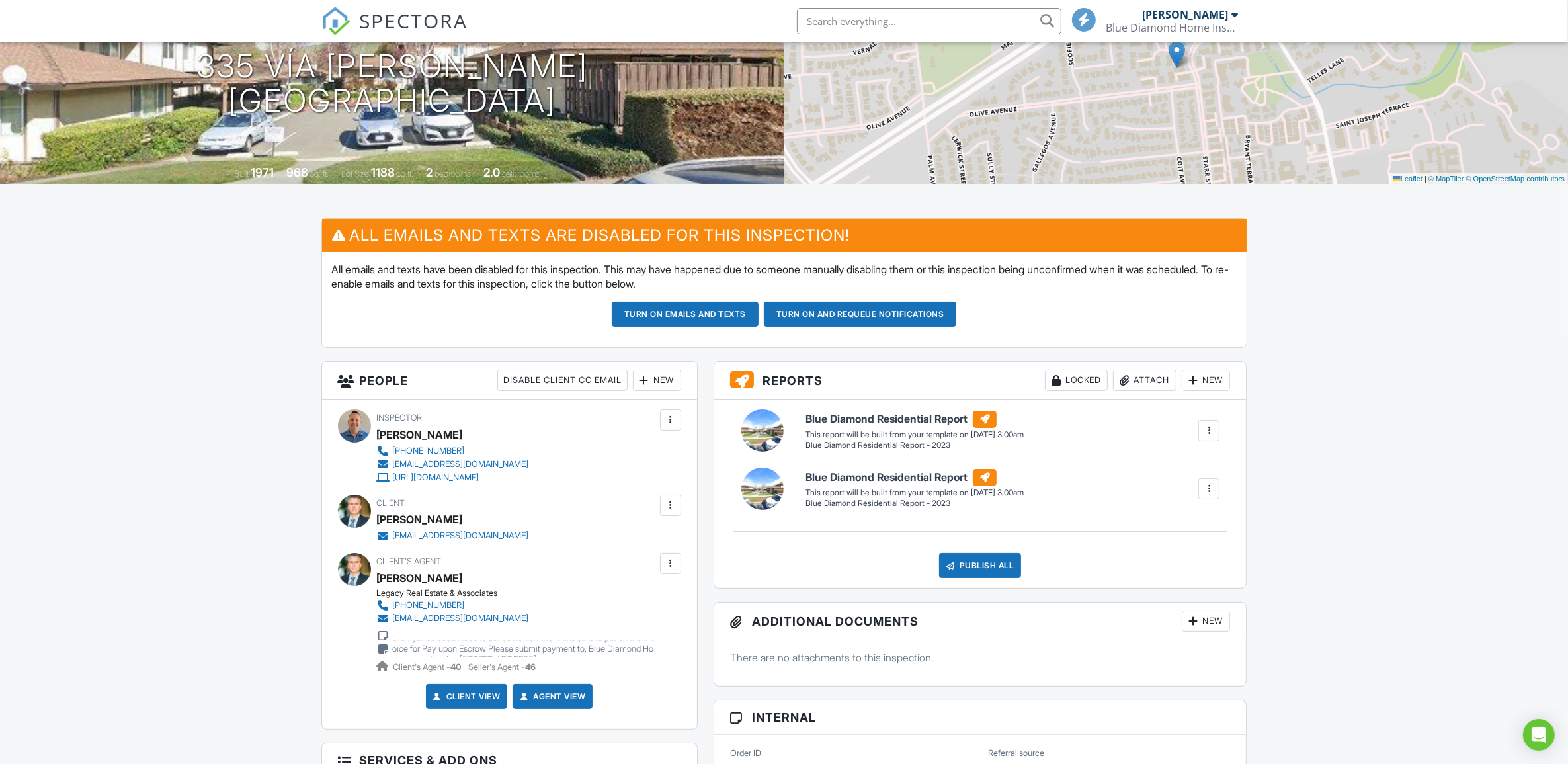
scroll to position [153, 0]
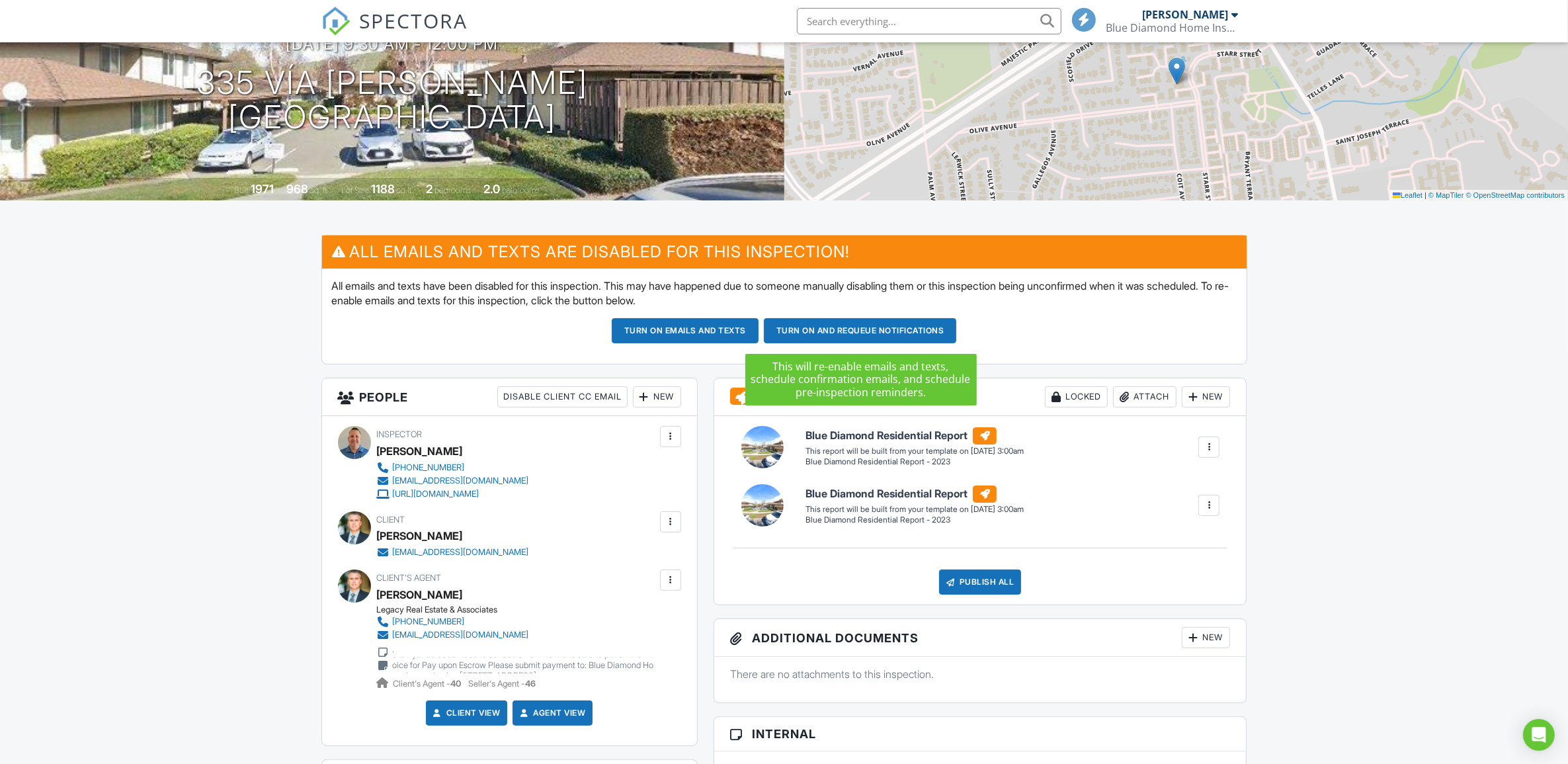
click at [819, 328] on button "Turn on and Requeue Notifications" at bounding box center [861, 330] width 194 height 26
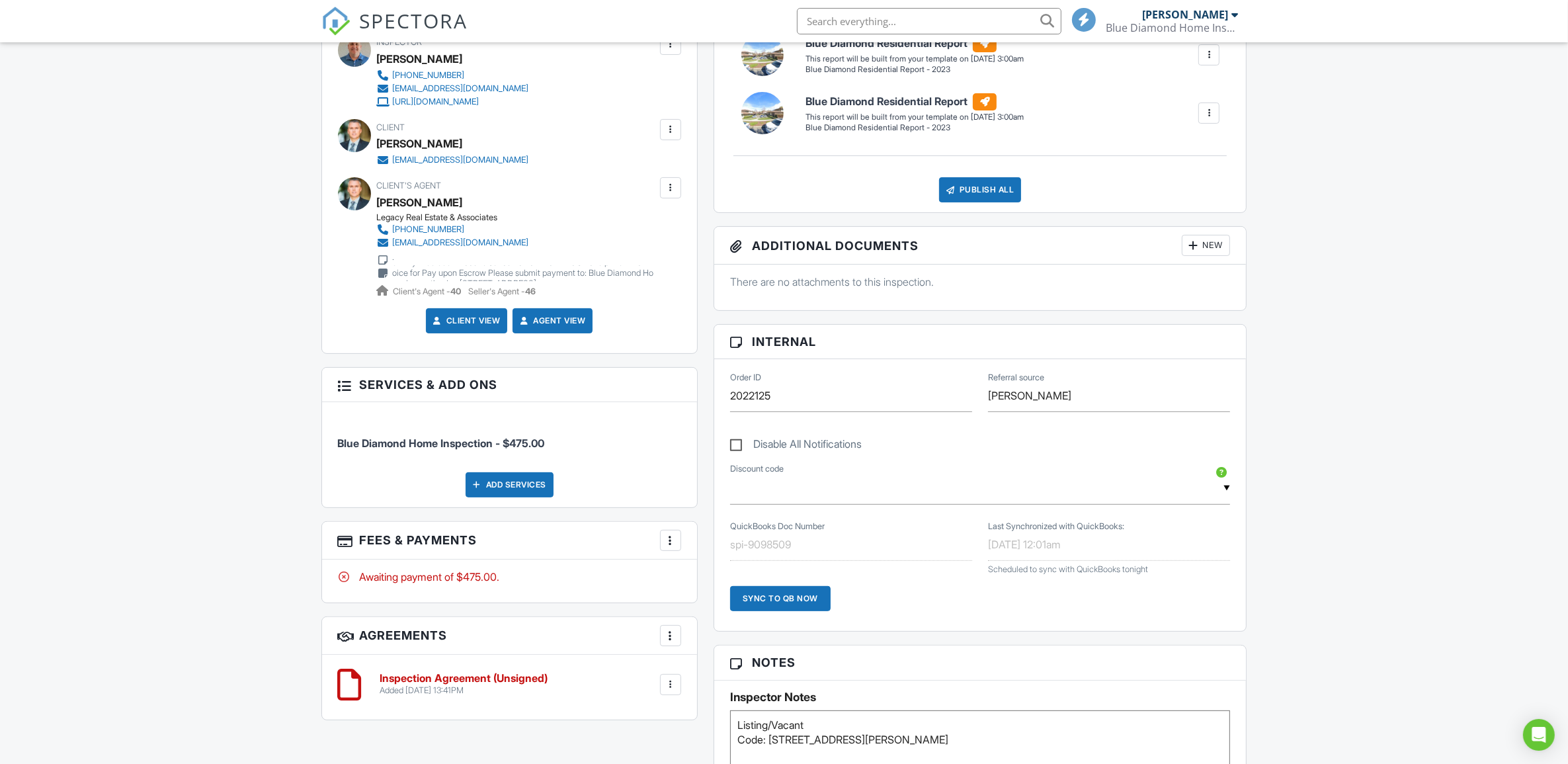
scroll to position [412, 0]
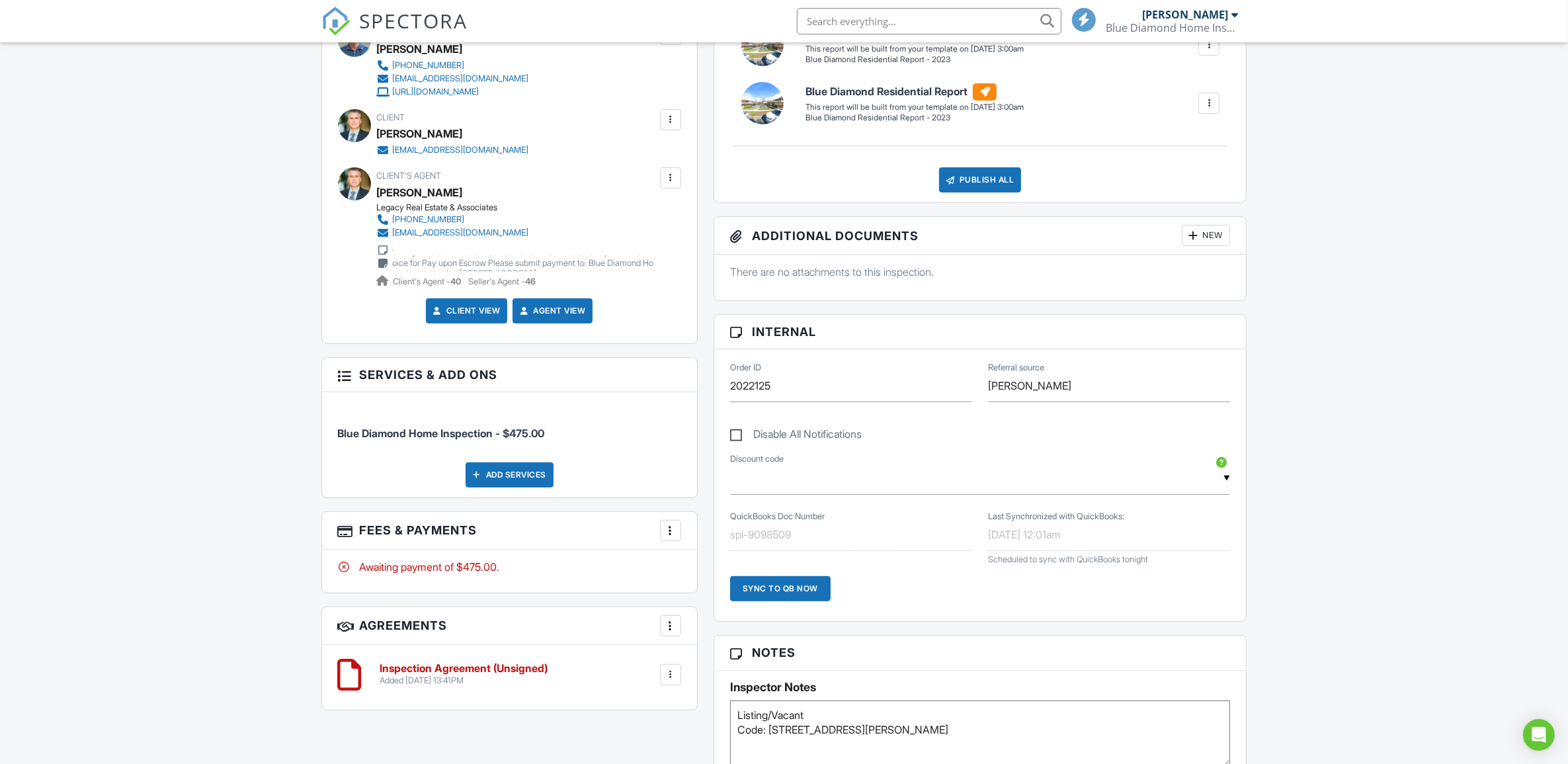
click at [838, 746] on textarea "Listing/Vacant Code: [STREET_ADDRESS][PERSON_NAME]" at bounding box center [981, 734] width 501 height 66
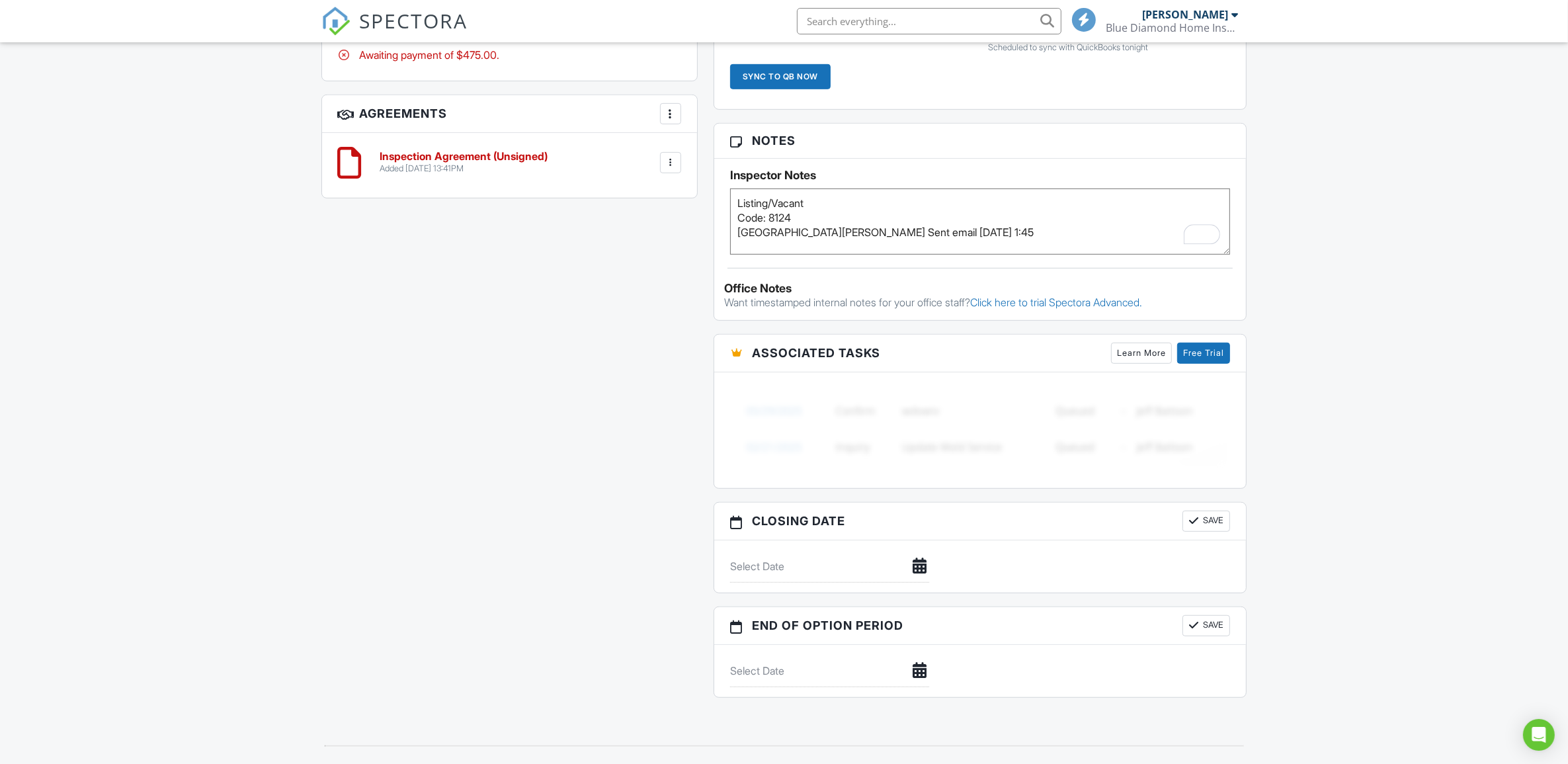
scroll to position [931, 0]
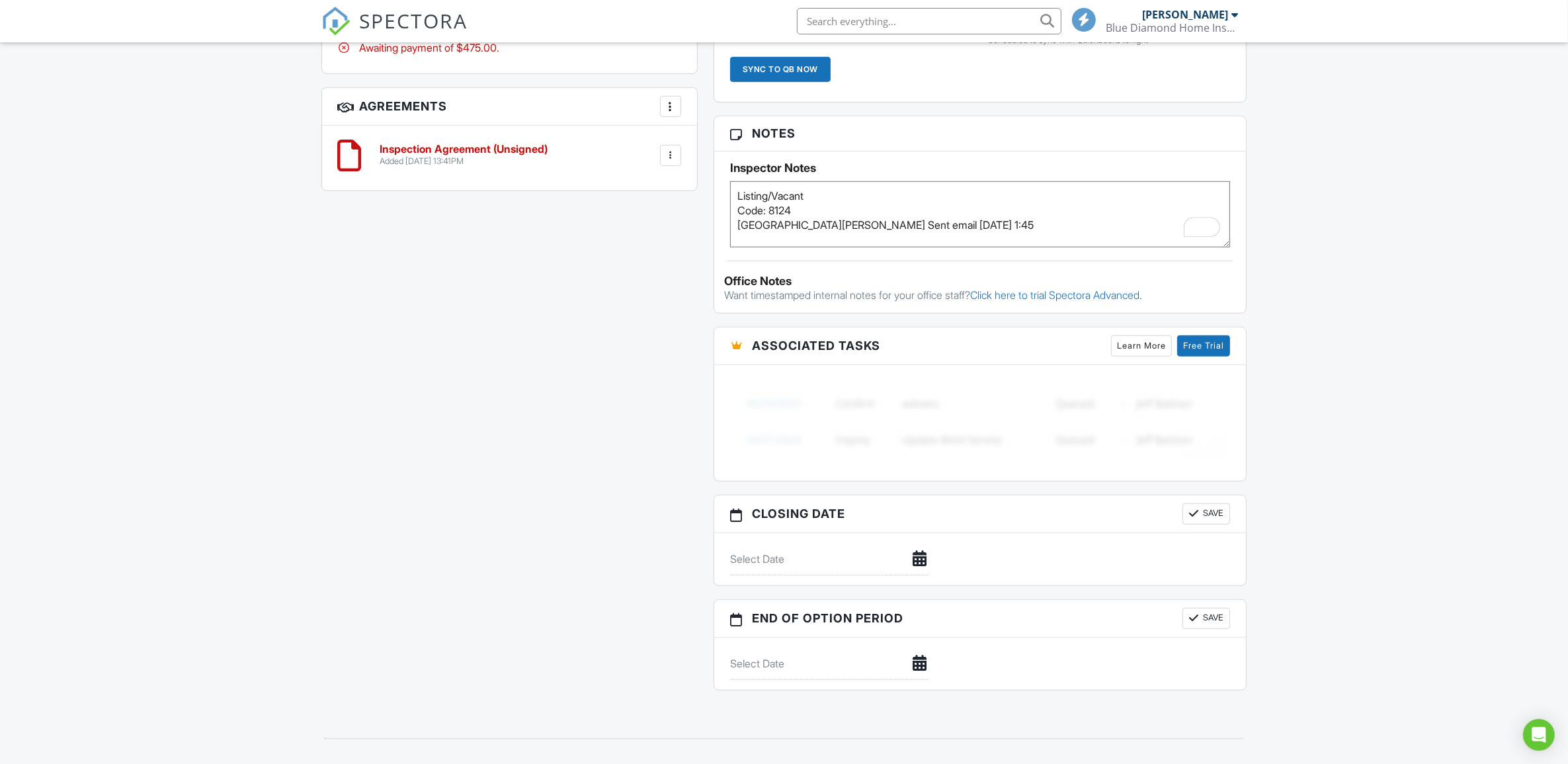
type textarea "Listing/Vacant Code: 8124 [GEOGRAPHIC_DATA][PERSON_NAME] Sent email [DATE] 1:45"
click at [1434, 370] on div "Dashboard Templates Contacts Metrics Automations Advanced Settings Support Cent…" at bounding box center [784, 159] width 1568 height 2094
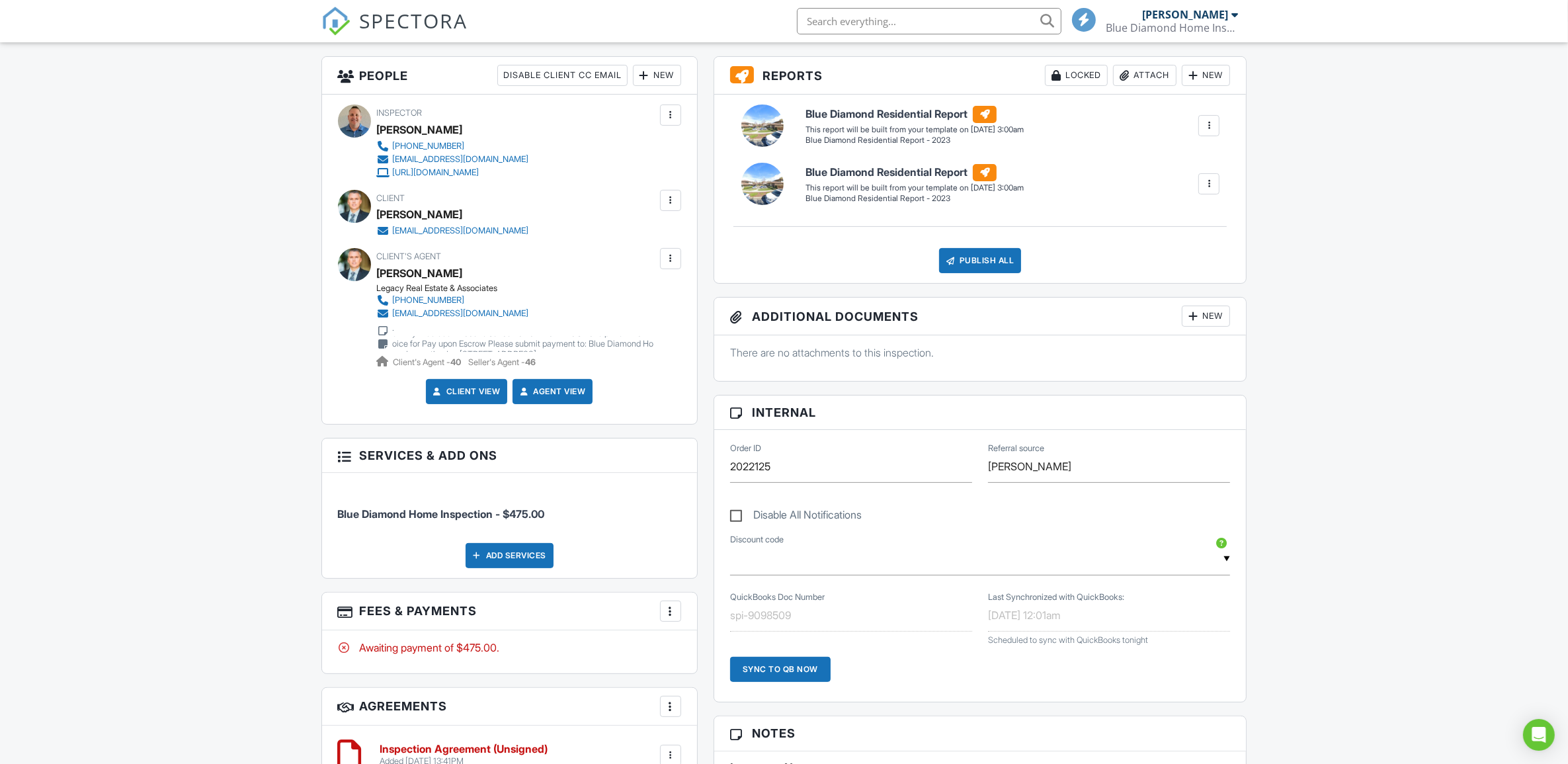
scroll to position [0, 0]
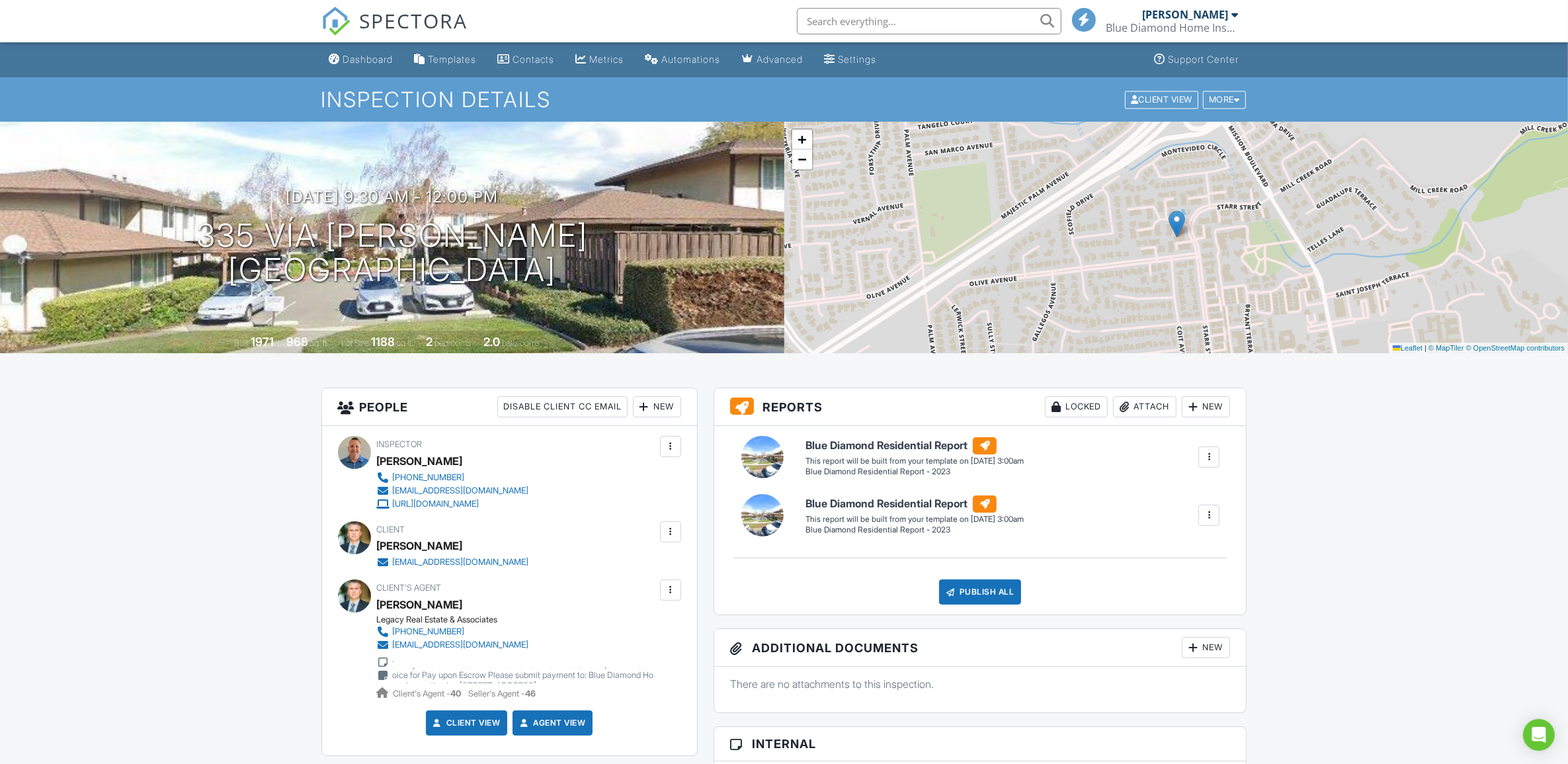
click at [1161, 26] on div "Blue Diamond Home Inspection Inc." at bounding box center [1173, 28] width 133 height 13
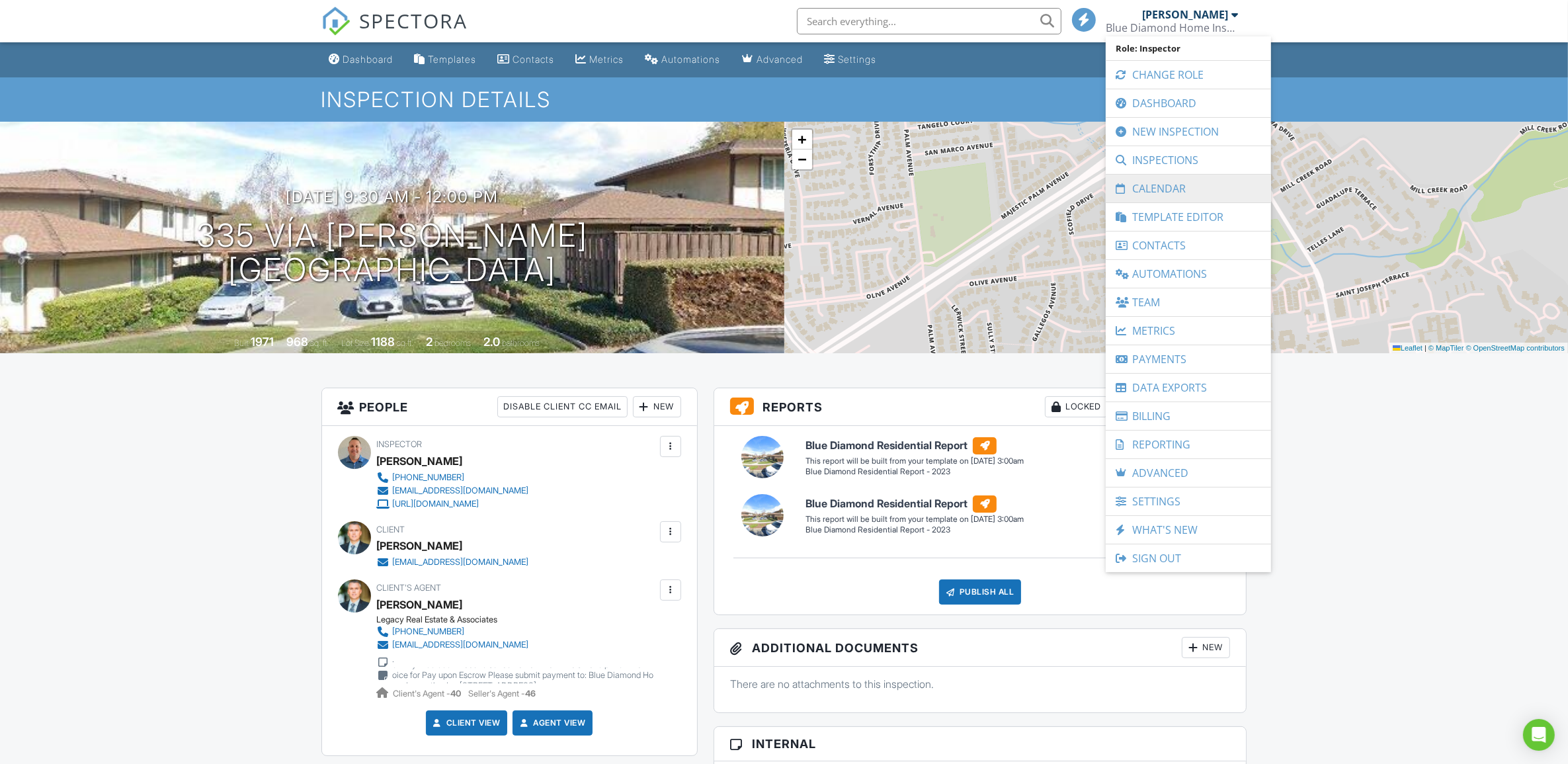
click at [1146, 183] on link "Calendar" at bounding box center [1188, 189] width 152 height 28
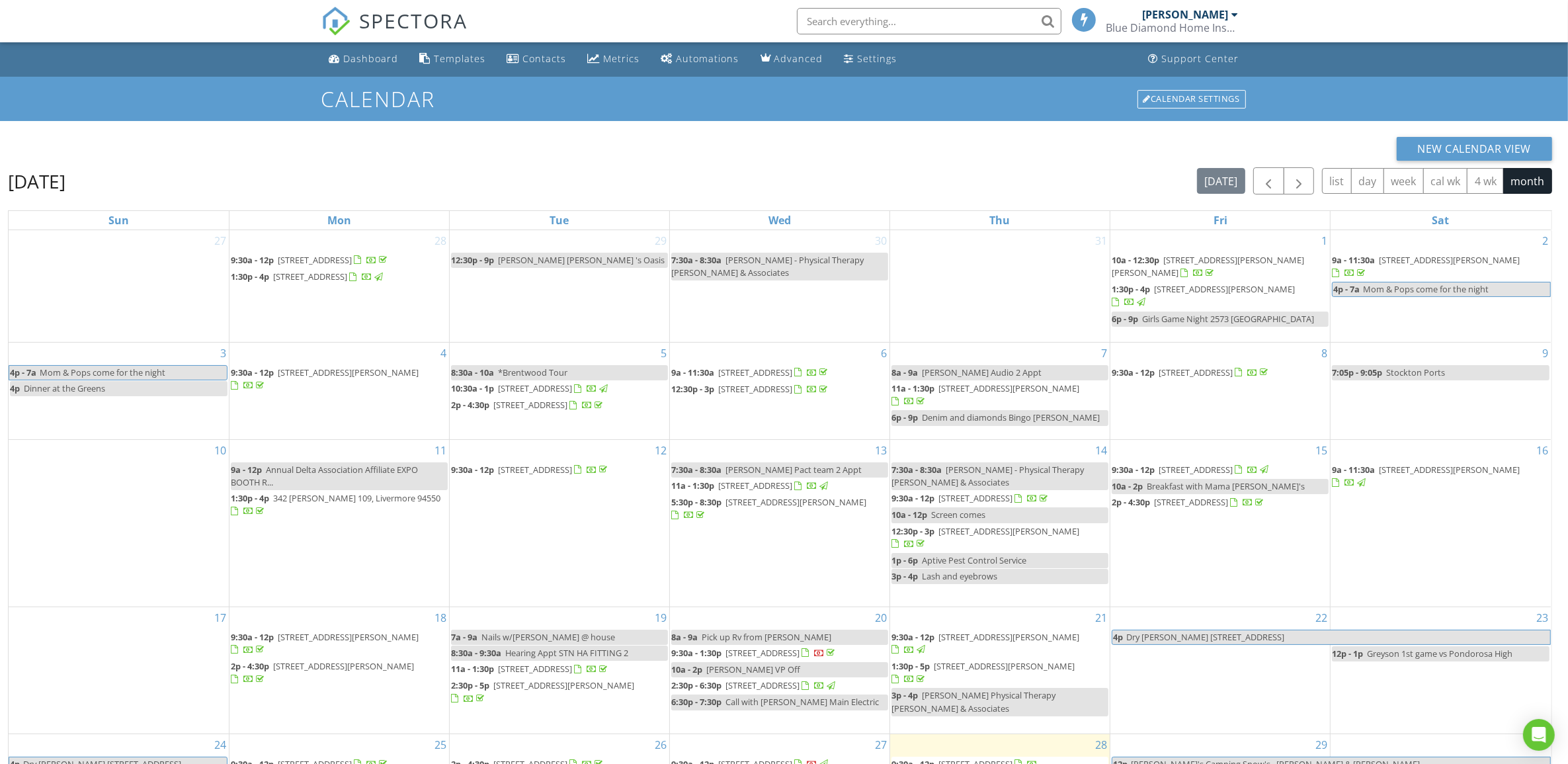
scroll to position [8, 0]
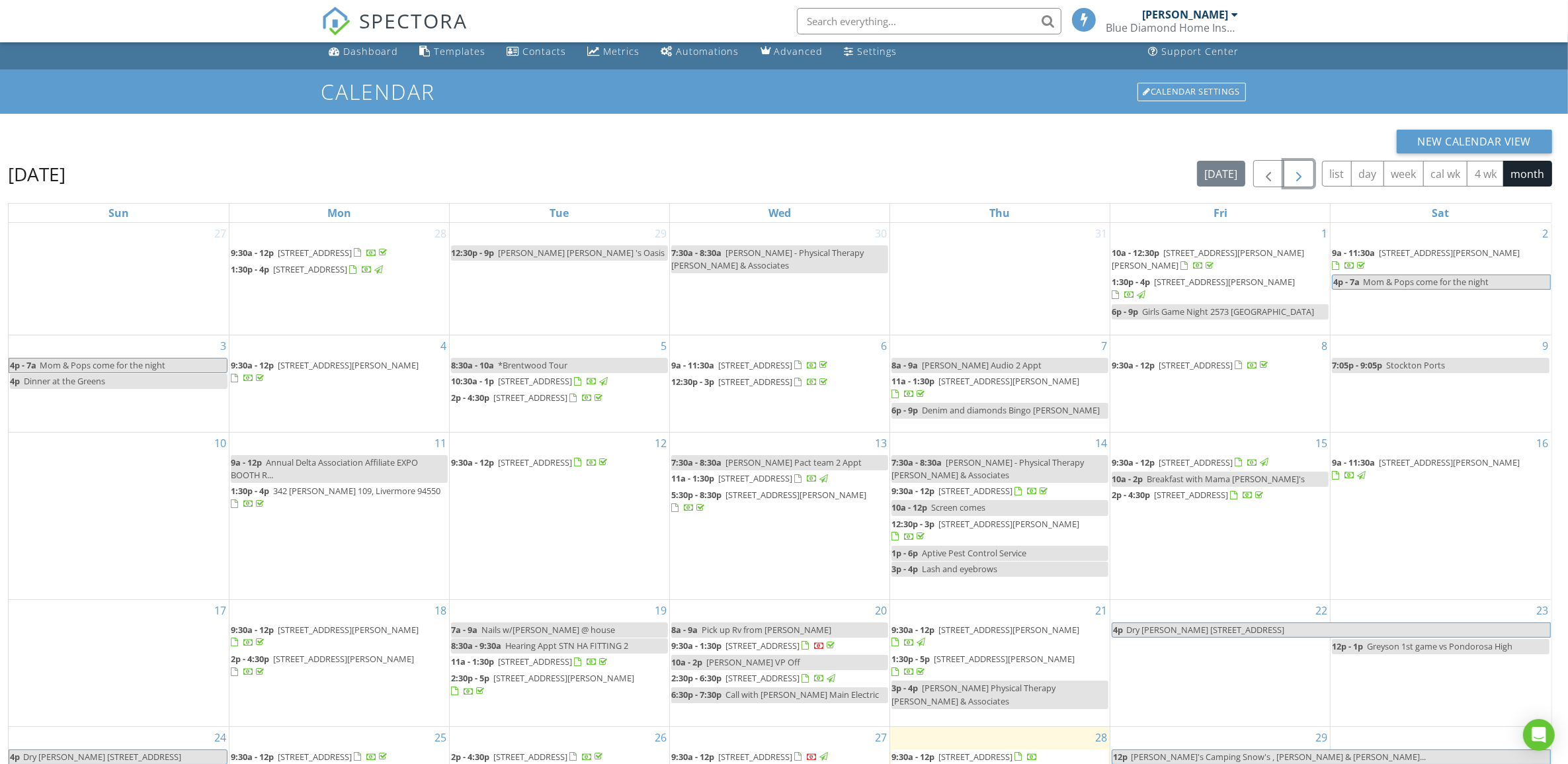
click at [1301, 176] on span "button" at bounding box center [1299, 174] width 16 height 16
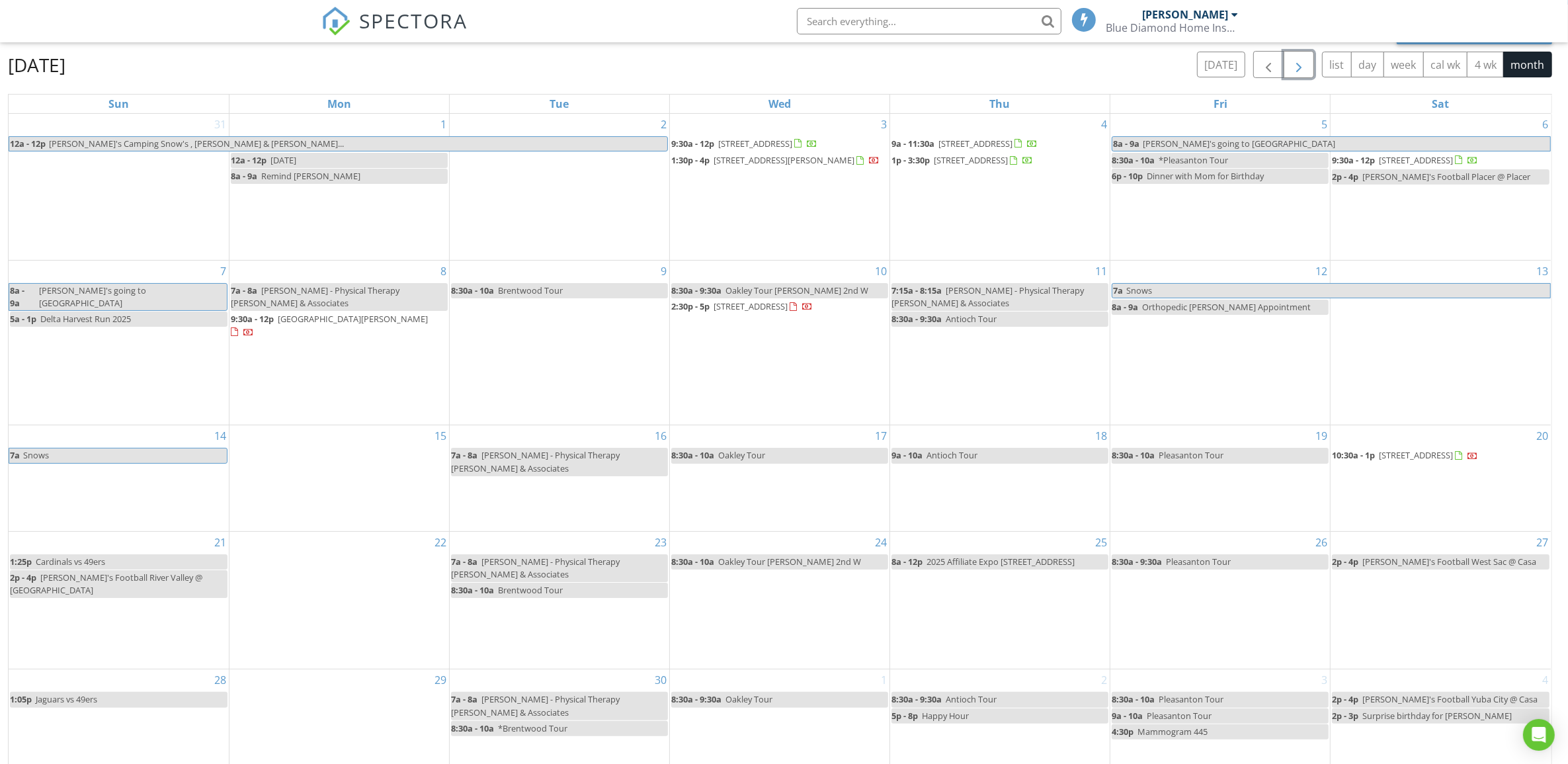
scroll to position [119, 0]
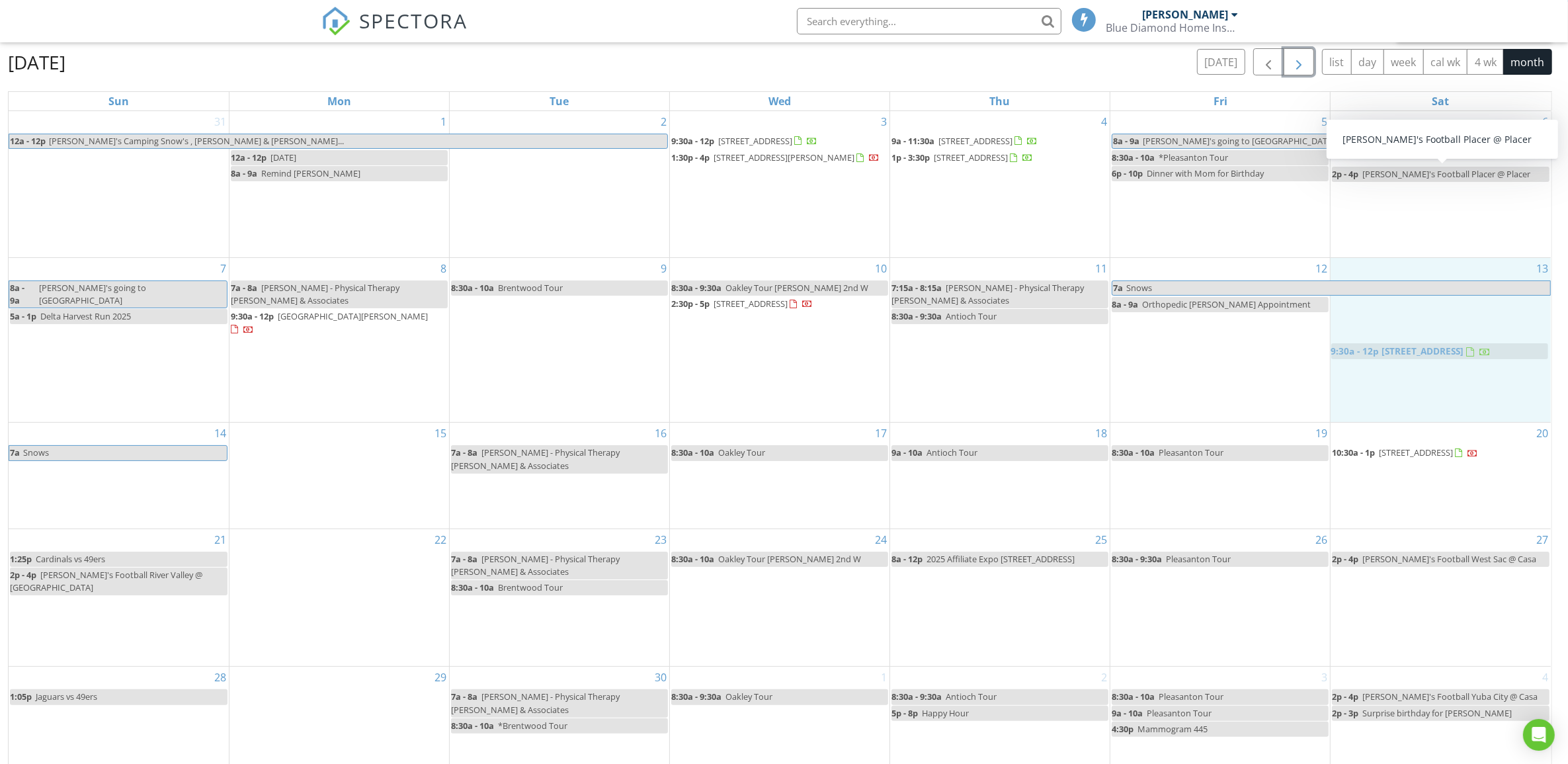
drag, startPoint x: 1423, startPoint y: 160, endPoint x: 1422, endPoint y: 352, distance: 192.0
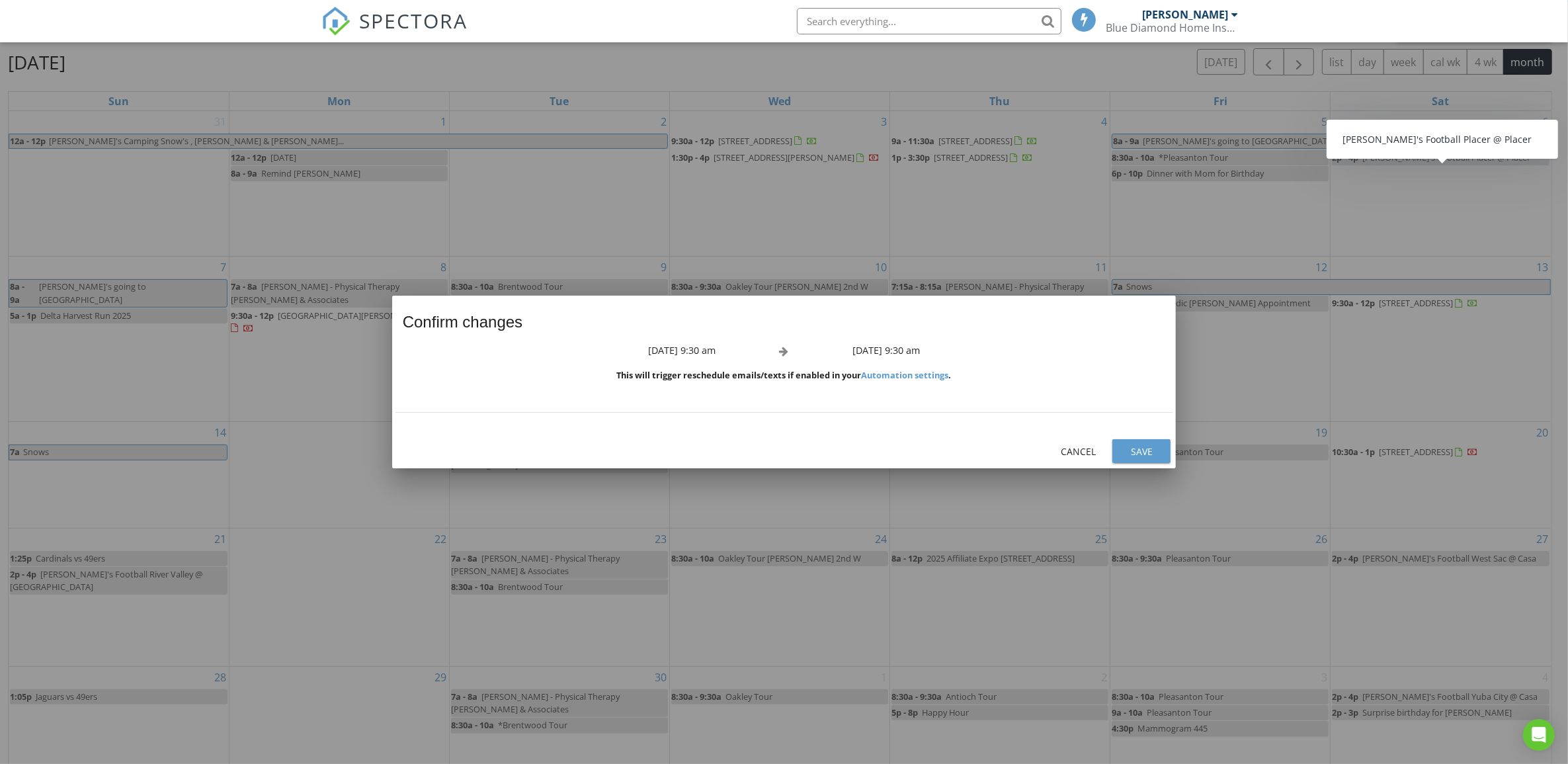
click at [1129, 456] on div "Save" at bounding box center [1141, 451] width 37 height 14
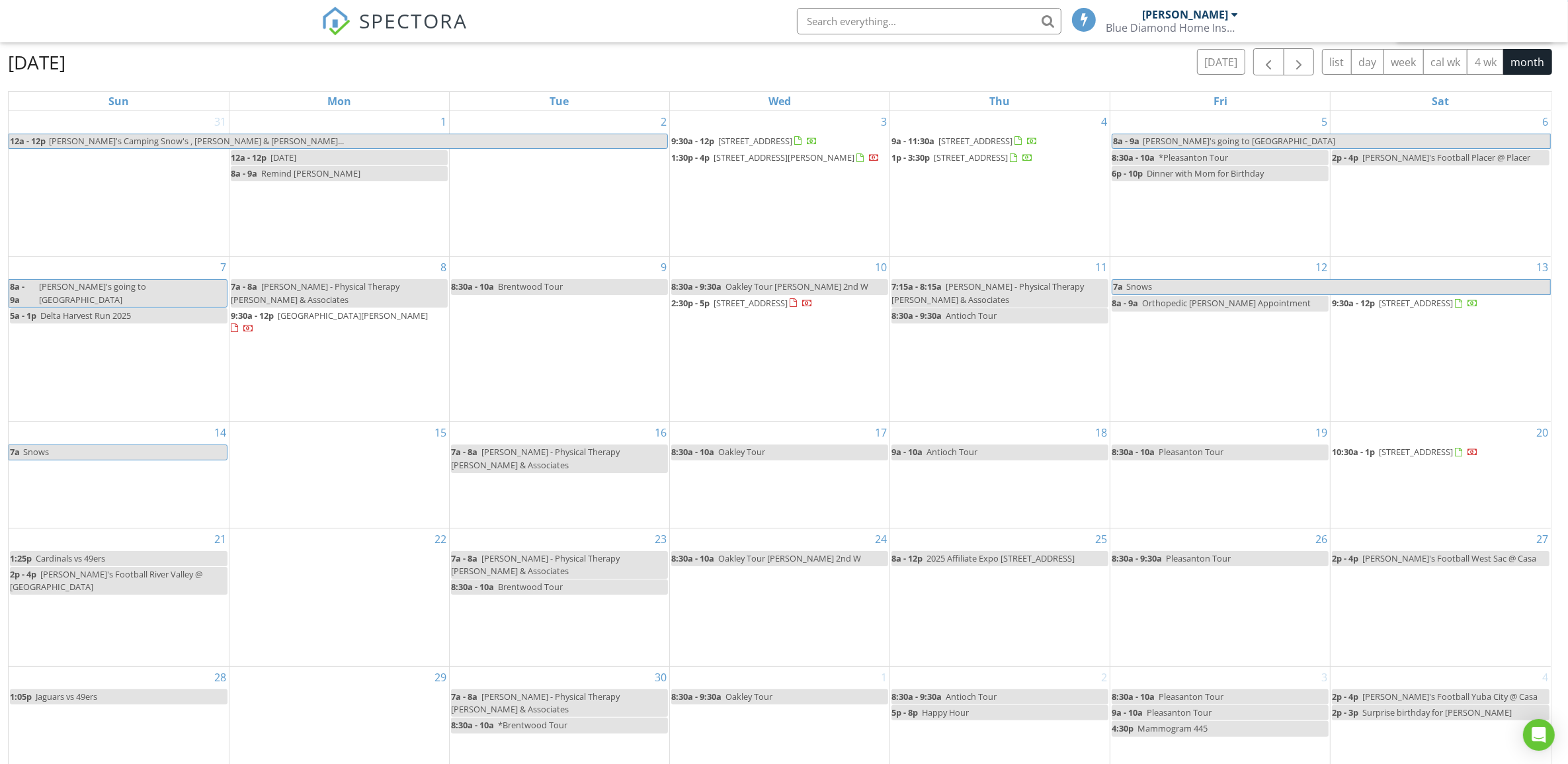
click at [1228, 26] on div "Blue Diamond Home Inspection Inc." at bounding box center [1173, 28] width 133 height 13
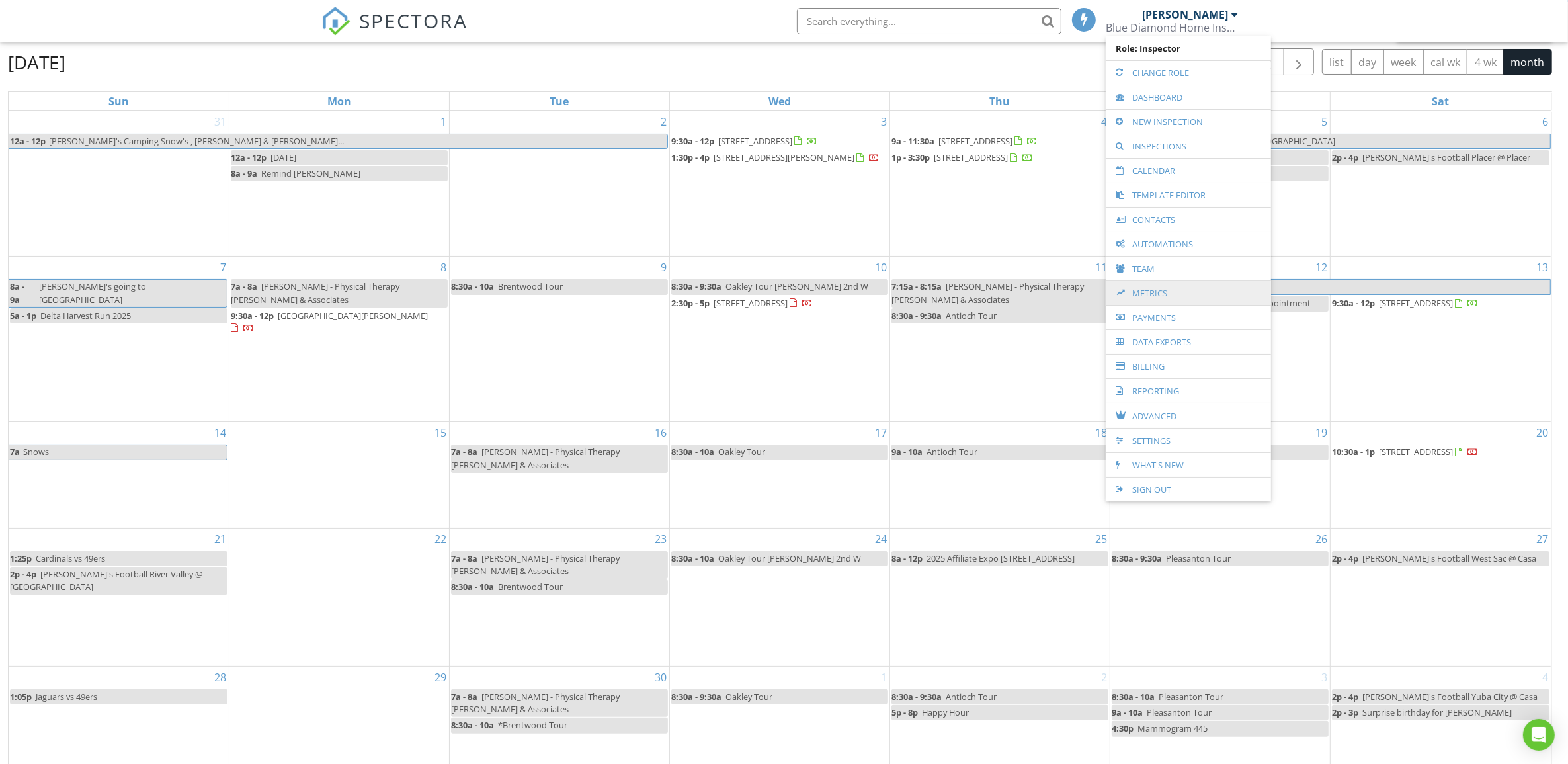
click at [1141, 290] on link "Metrics" at bounding box center [1188, 292] width 152 height 24
